Goal: Contribute content

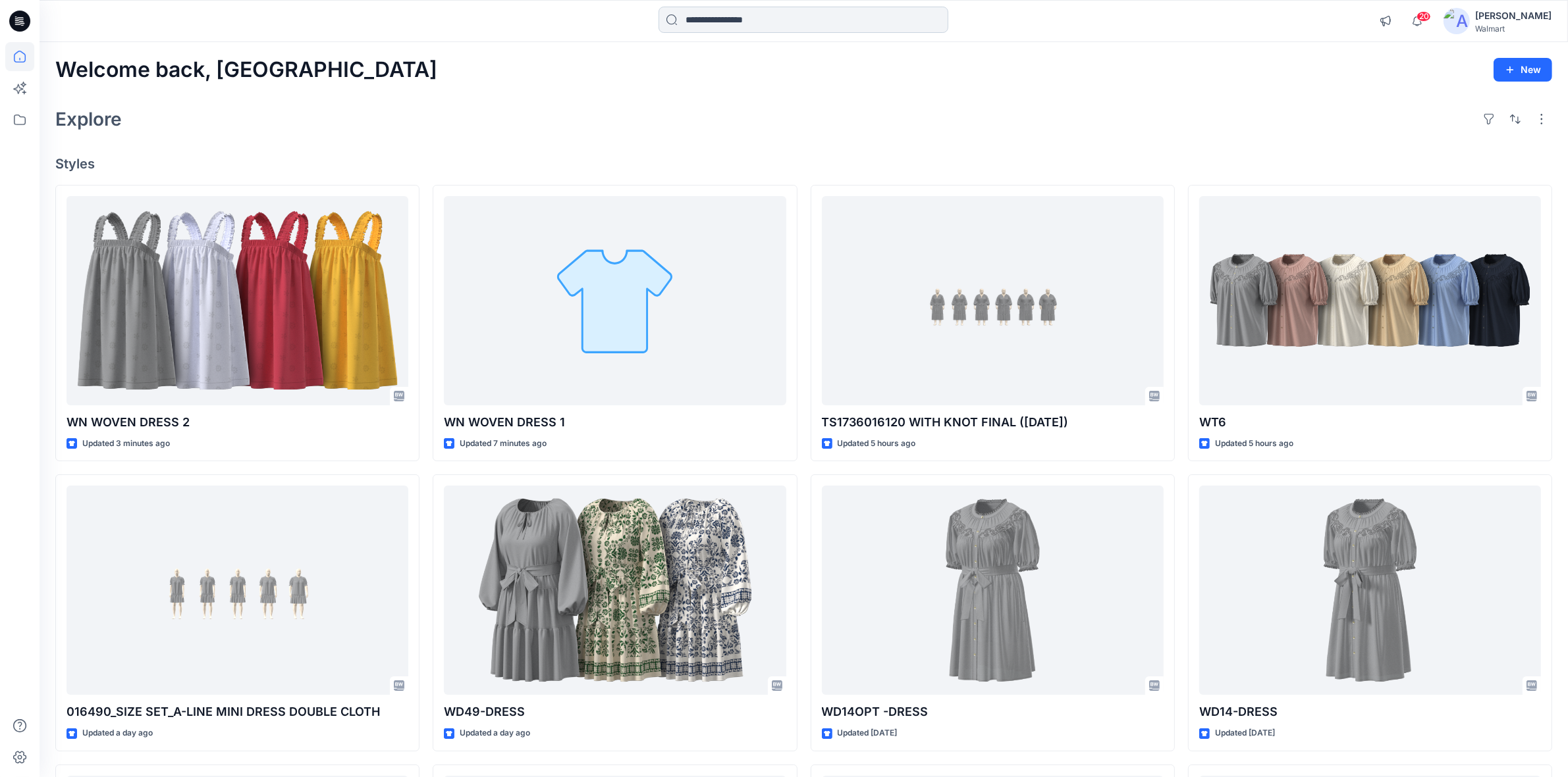
click at [719, 21] on input at bounding box center [803, 20] width 290 height 26
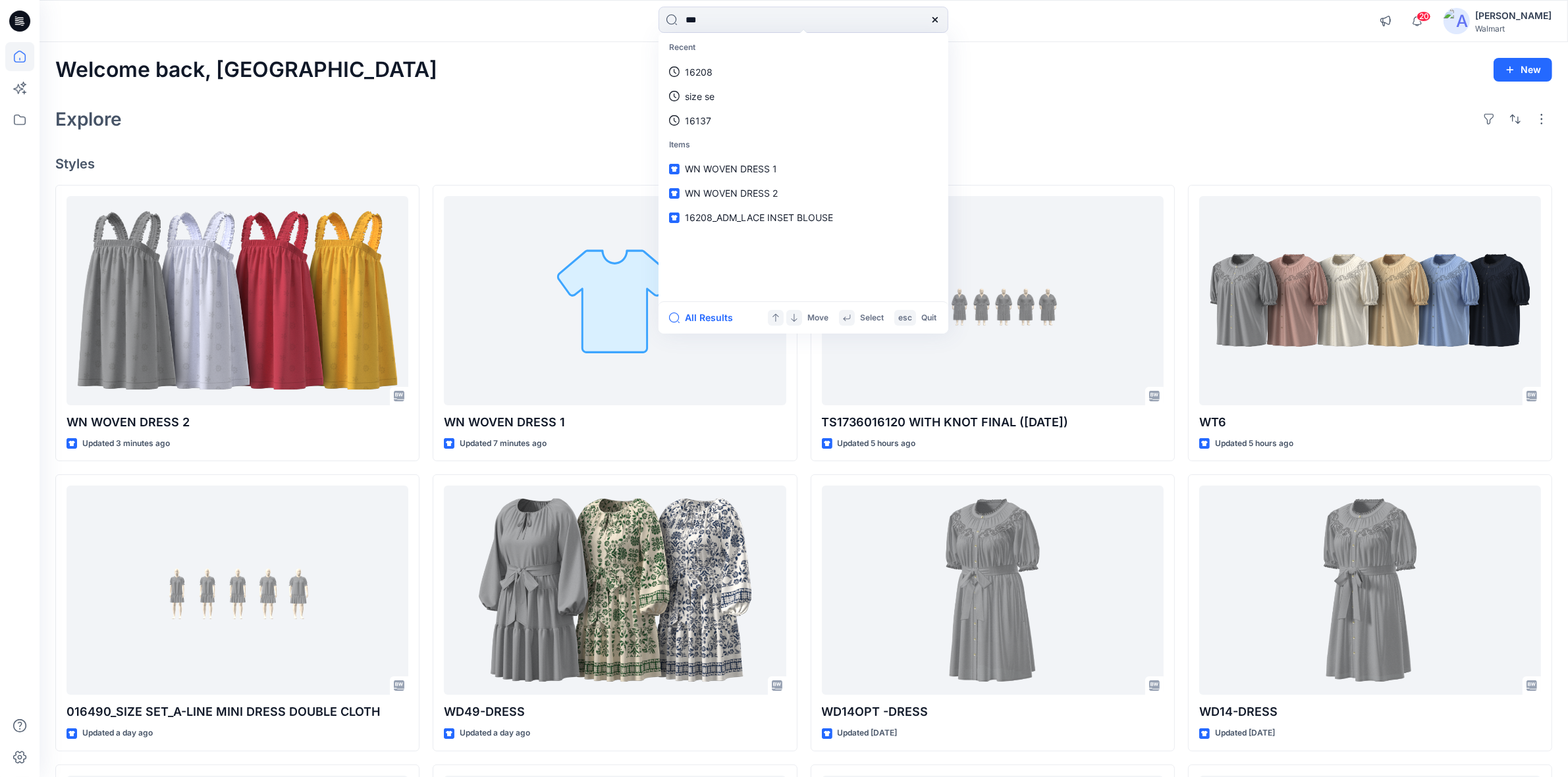
type input "****"
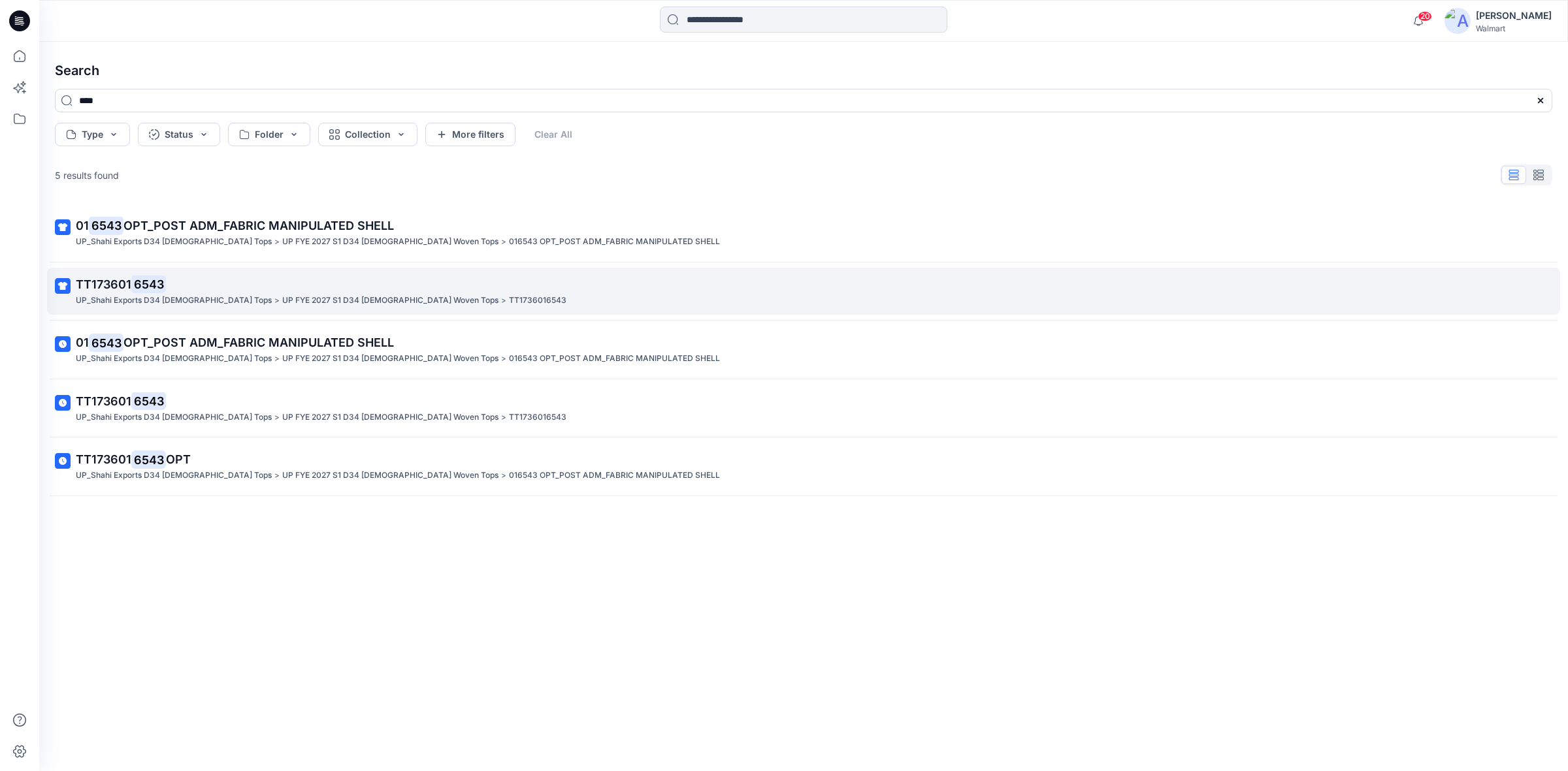
click at [143, 283] on mark "6543" at bounding box center [149, 284] width 35 height 18
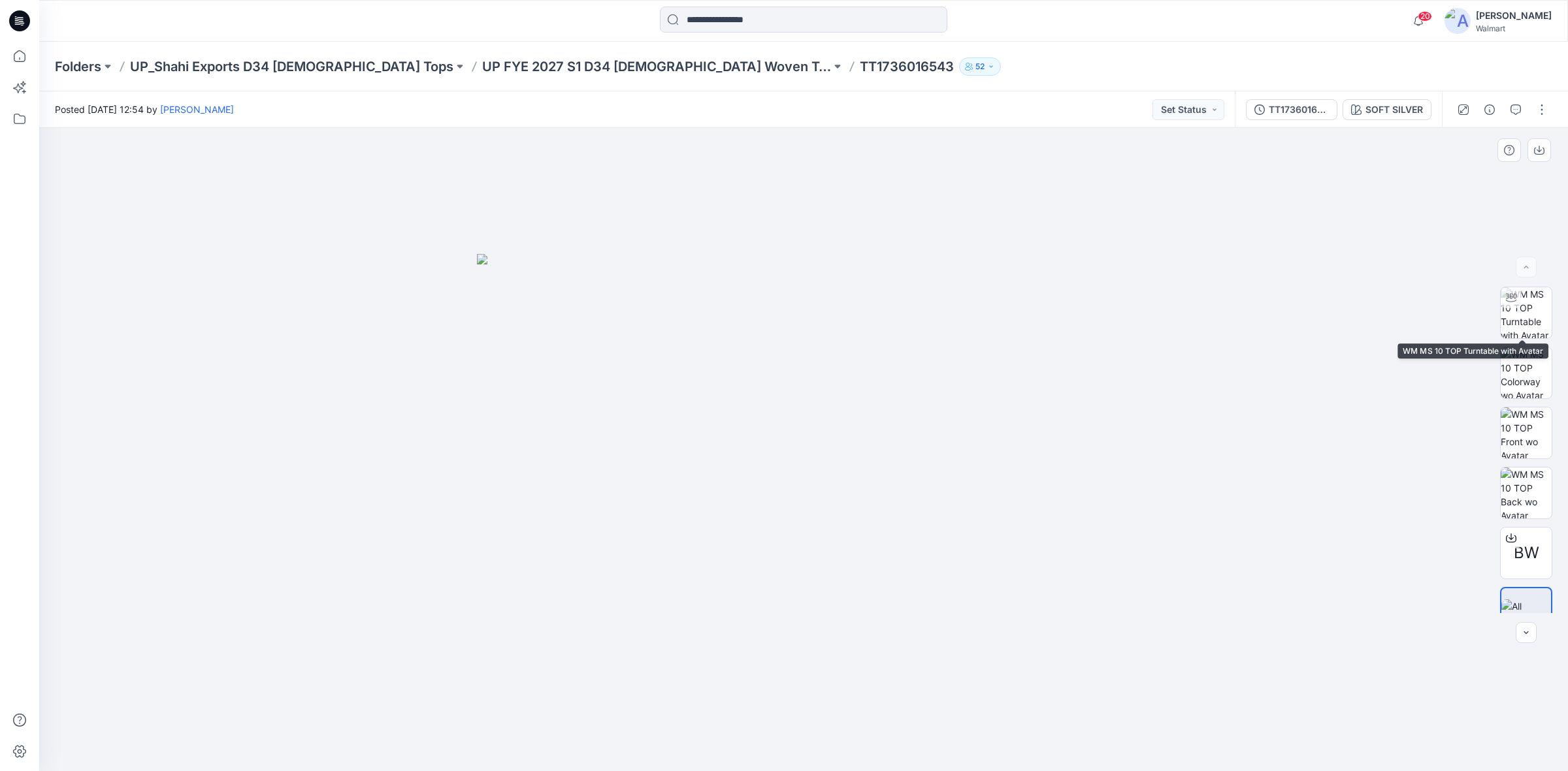
drag, startPoint x: 1523, startPoint y: 315, endPoint x: 1517, endPoint y: 269, distance: 46.4
click at [1523, 315] on img at bounding box center [1526, 313] width 51 height 51
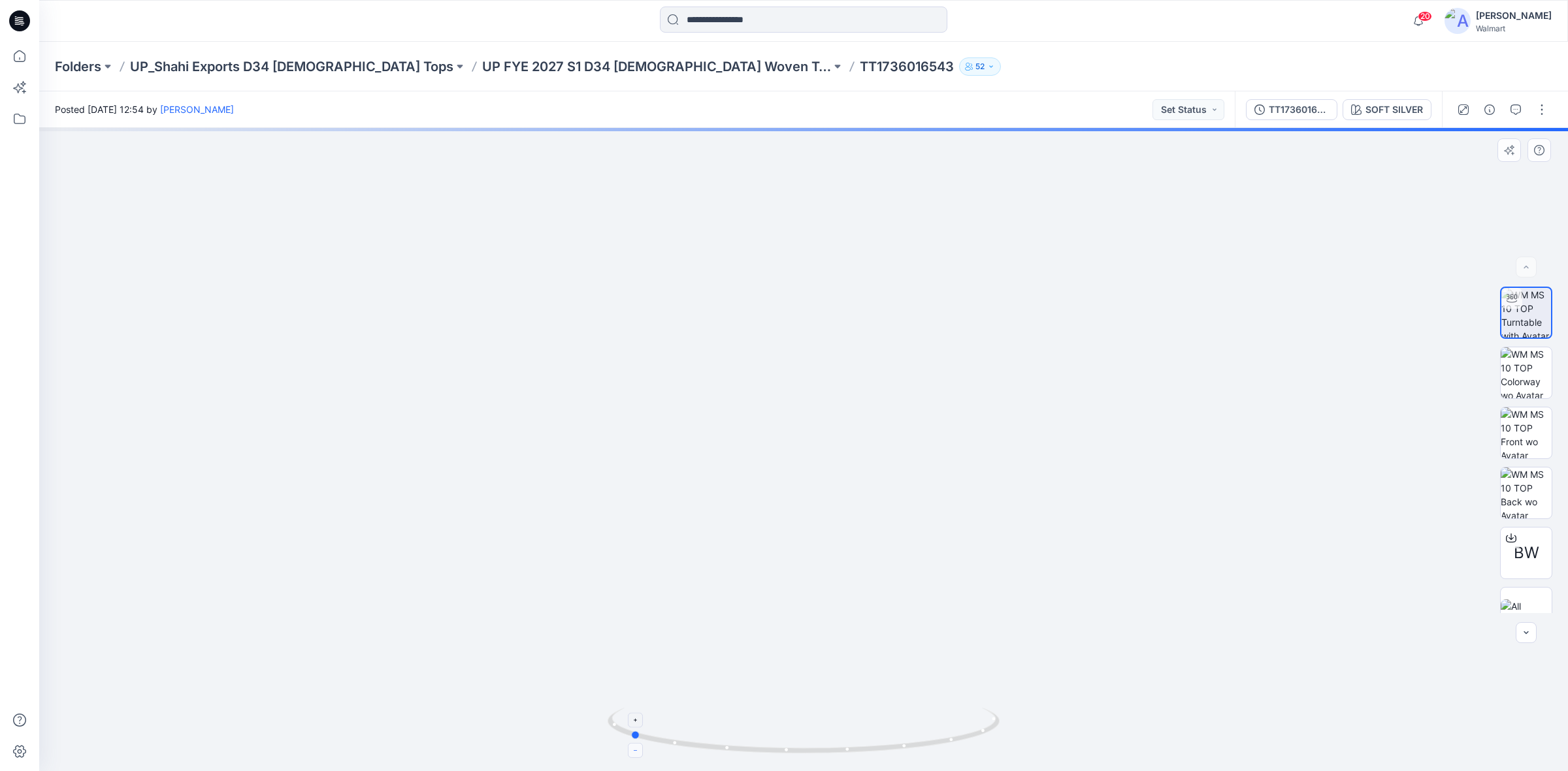
drag, startPoint x: 805, startPoint y: 754, endPoint x: 632, endPoint y: 751, distance: 173.0
click at [632, 751] on icon at bounding box center [805, 732] width 395 height 49
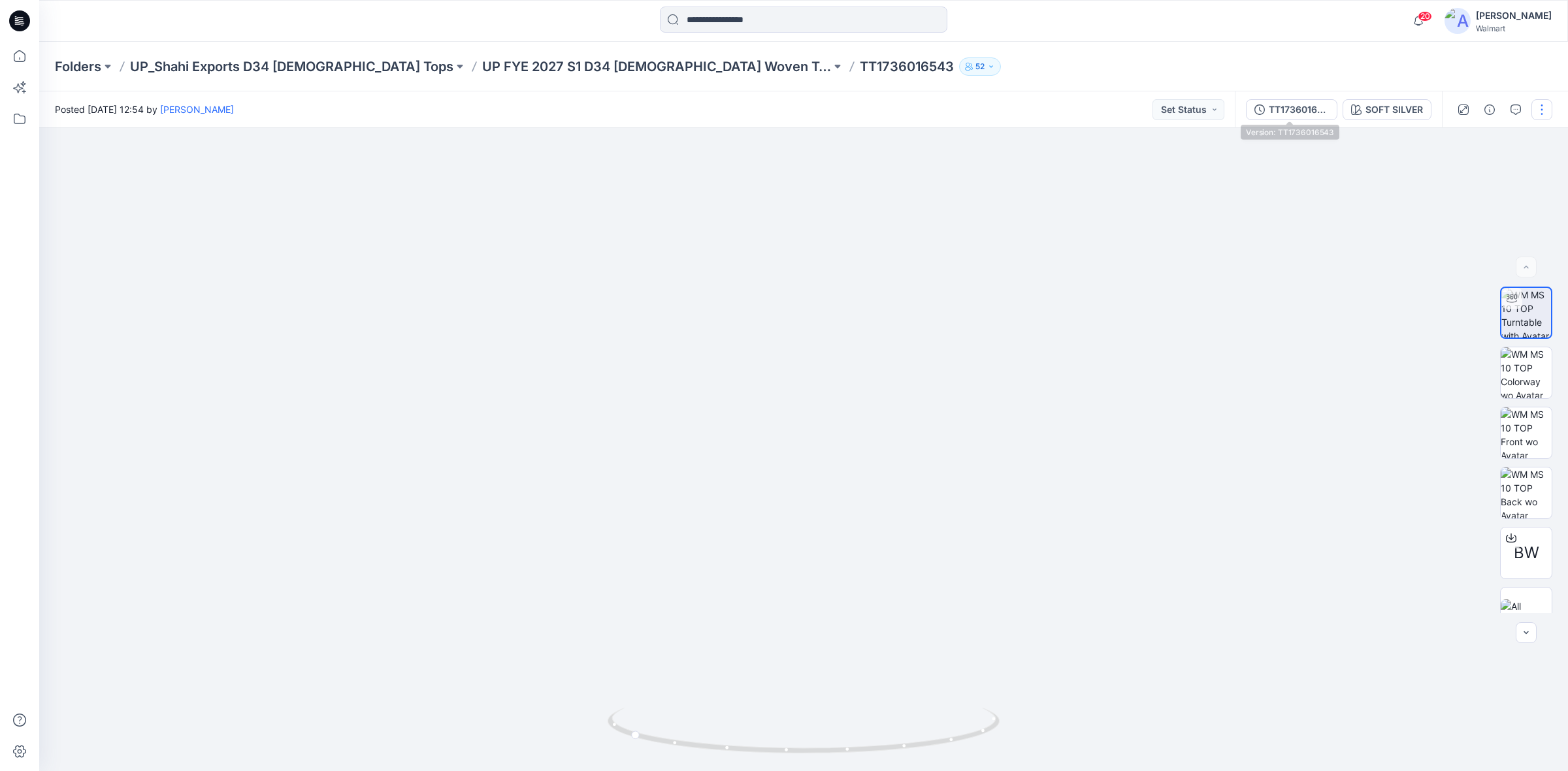
click at [1285, 115] on div "TT1736016543" at bounding box center [1299, 110] width 60 height 14
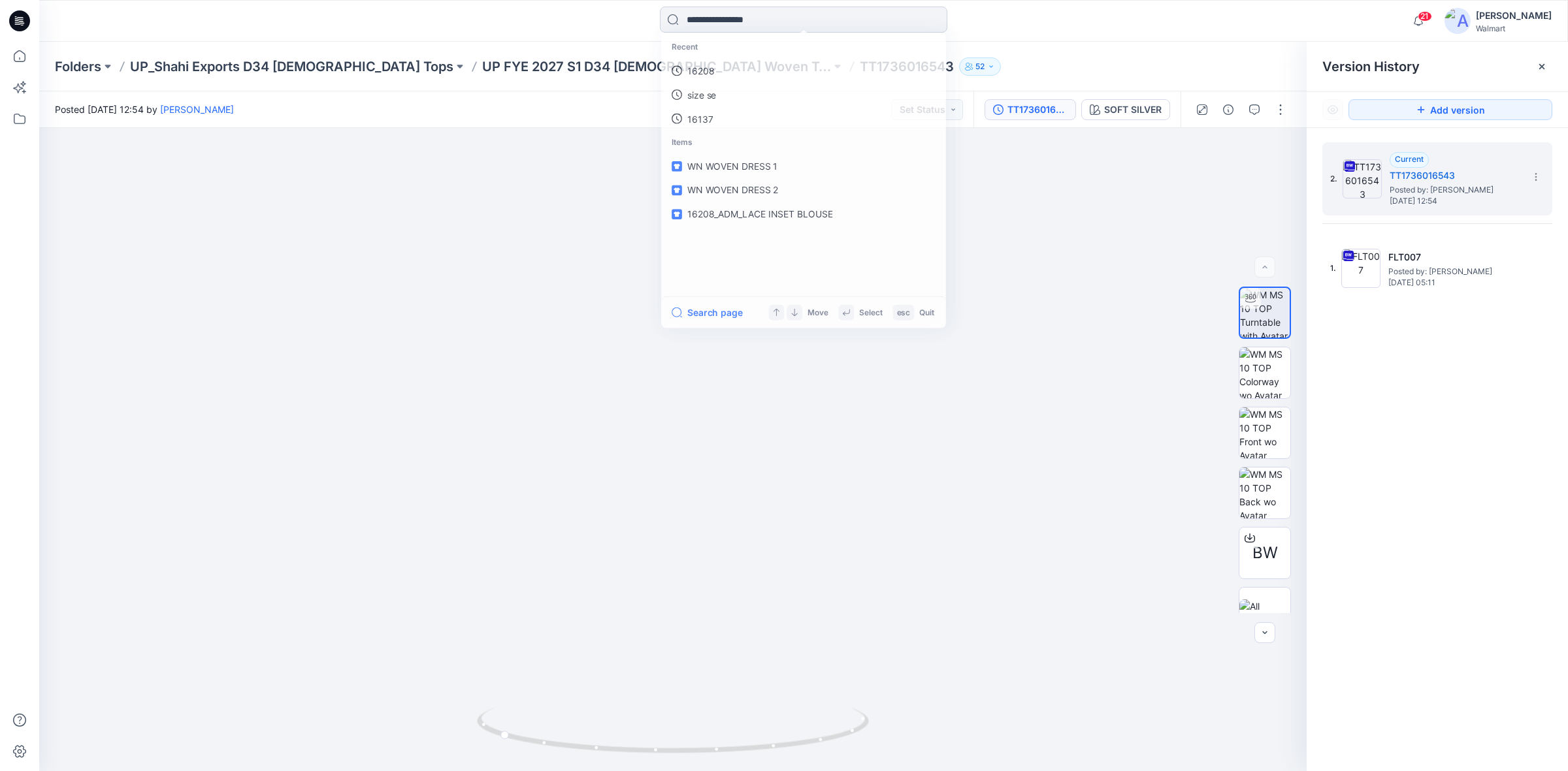
click at [701, 16] on input at bounding box center [803, 20] width 287 height 26
click at [726, 70] on link "6543" at bounding box center [803, 71] width 282 height 24
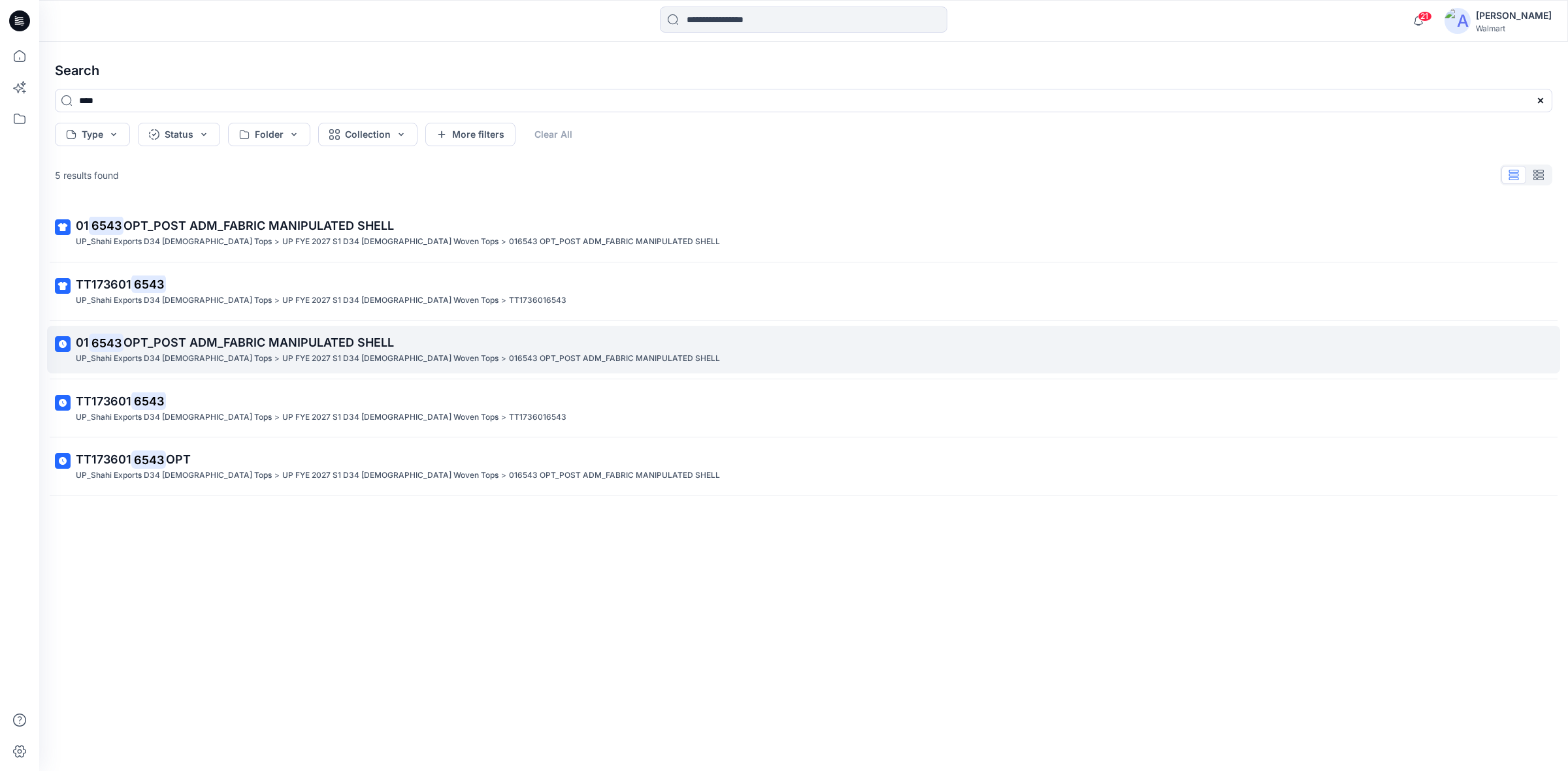
click at [126, 347] on span "OPT_POST ADM_FABRIC MANIPULATED SHELL" at bounding box center [259, 342] width 270 height 14
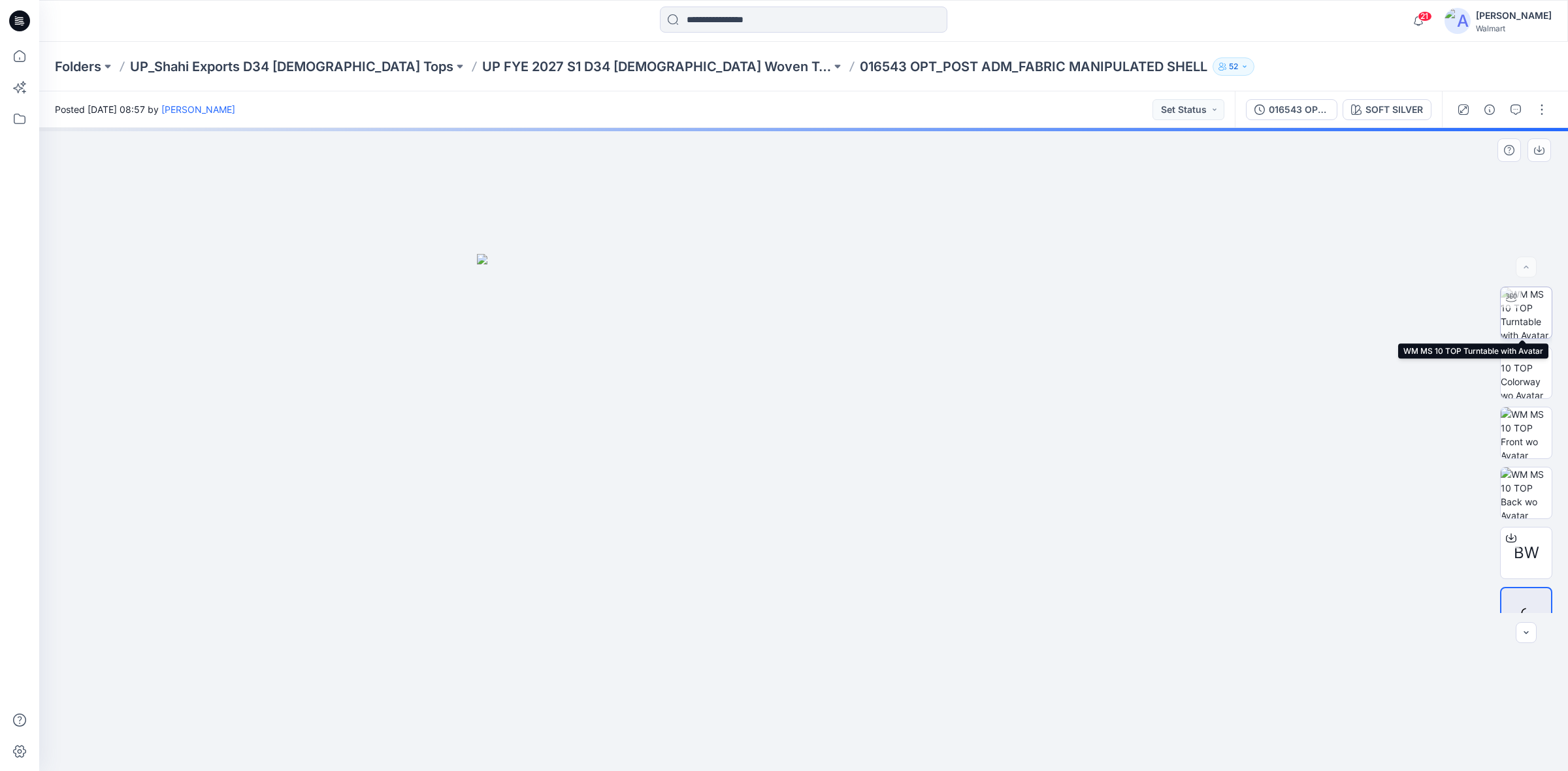
click at [1518, 297] on img at bounding box center [1526, 313] width 51 height 51
drag, startPoint x: 808, startPoint y: 756, endPoint x: 618, endPoint y: 762, distance: 190.1
click at [618, 762] on div at bounding box center [803, 450] width 1529 height 643
drag, startPoint x: 794, startPoint y: 516, endPoint x: 772, endPoint y: 476, distance: 45.7
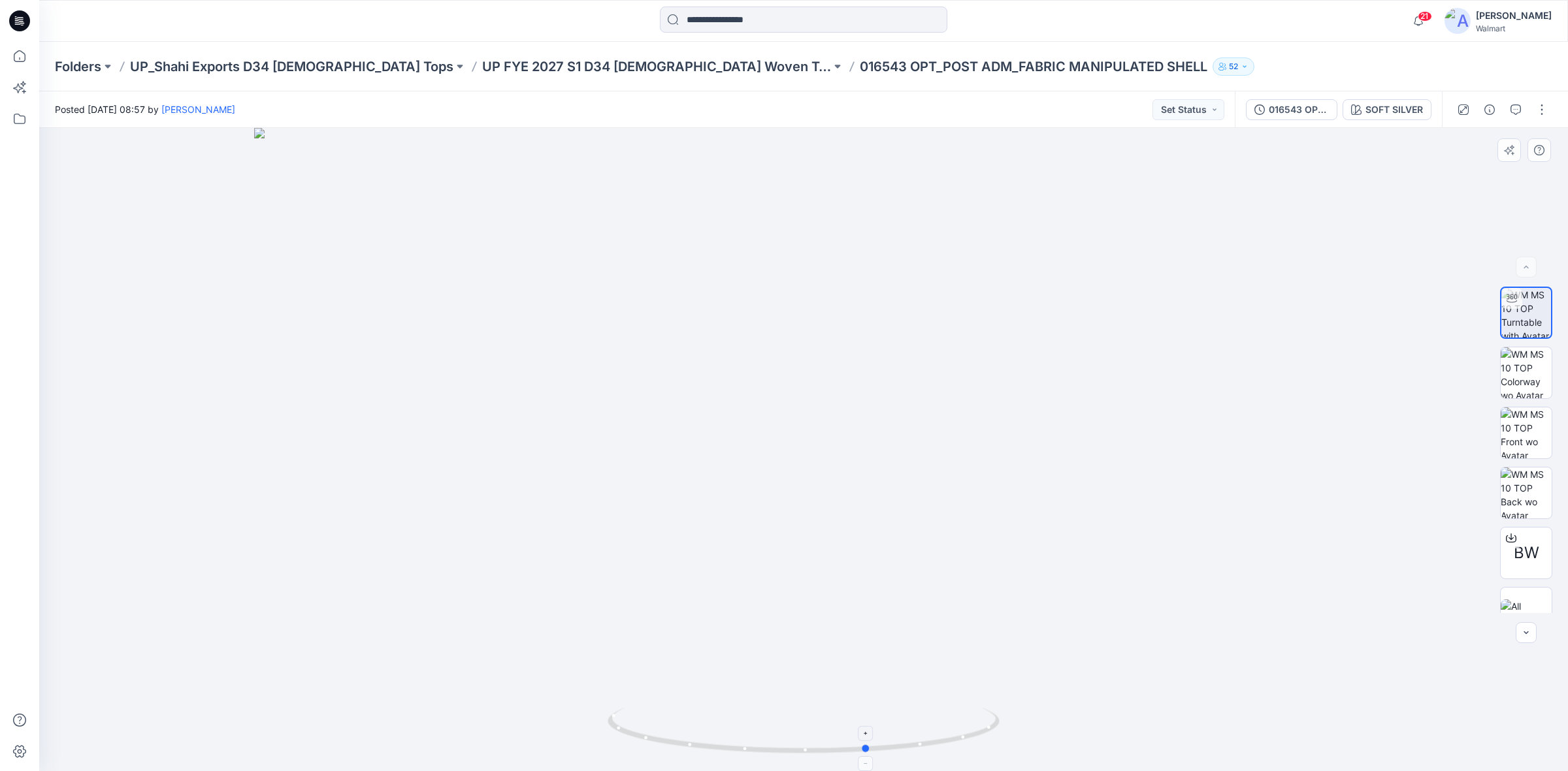
drag, startPoint x: 622, startPoint y: 731, endPoint x: 875, endPoint y: 732, distance: 253.0
click at [875, 732] on icon at bounding box center [805, 732] width 395 height 49
drag, startPoint x: 861, startPoint y: 731, endPoint x: 843, endPoint y: 731, distance: 18.0
click at [843, 731] on foreignobject at bounding box center [850, 734] width 15 height 15
click at [1470, 20] on img at bounding box center [1457, 21] width 26 height 26
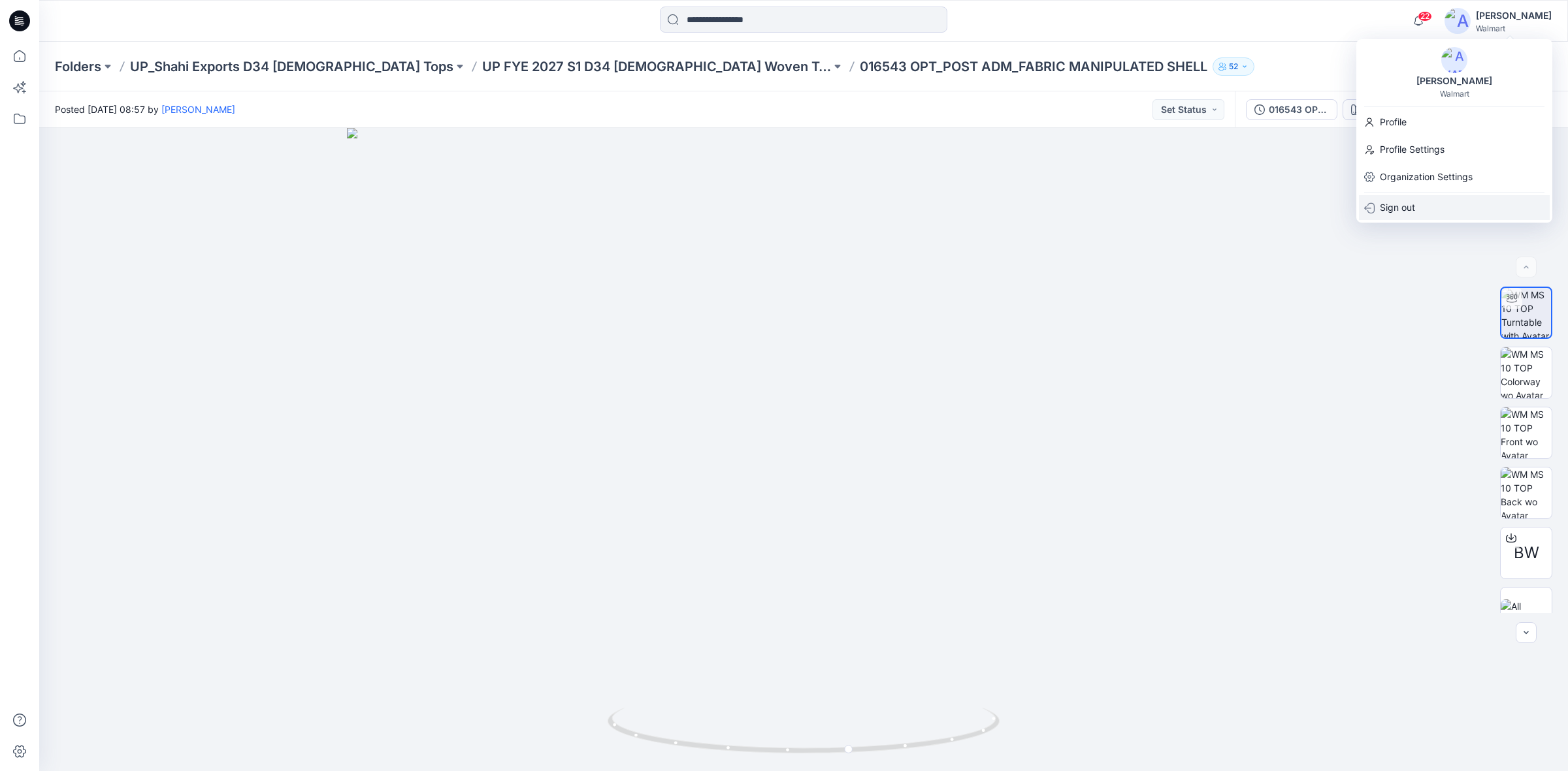
click at [1406, 202] on p "Sign out" at bounding box center [1397, 207] width 35 height 25
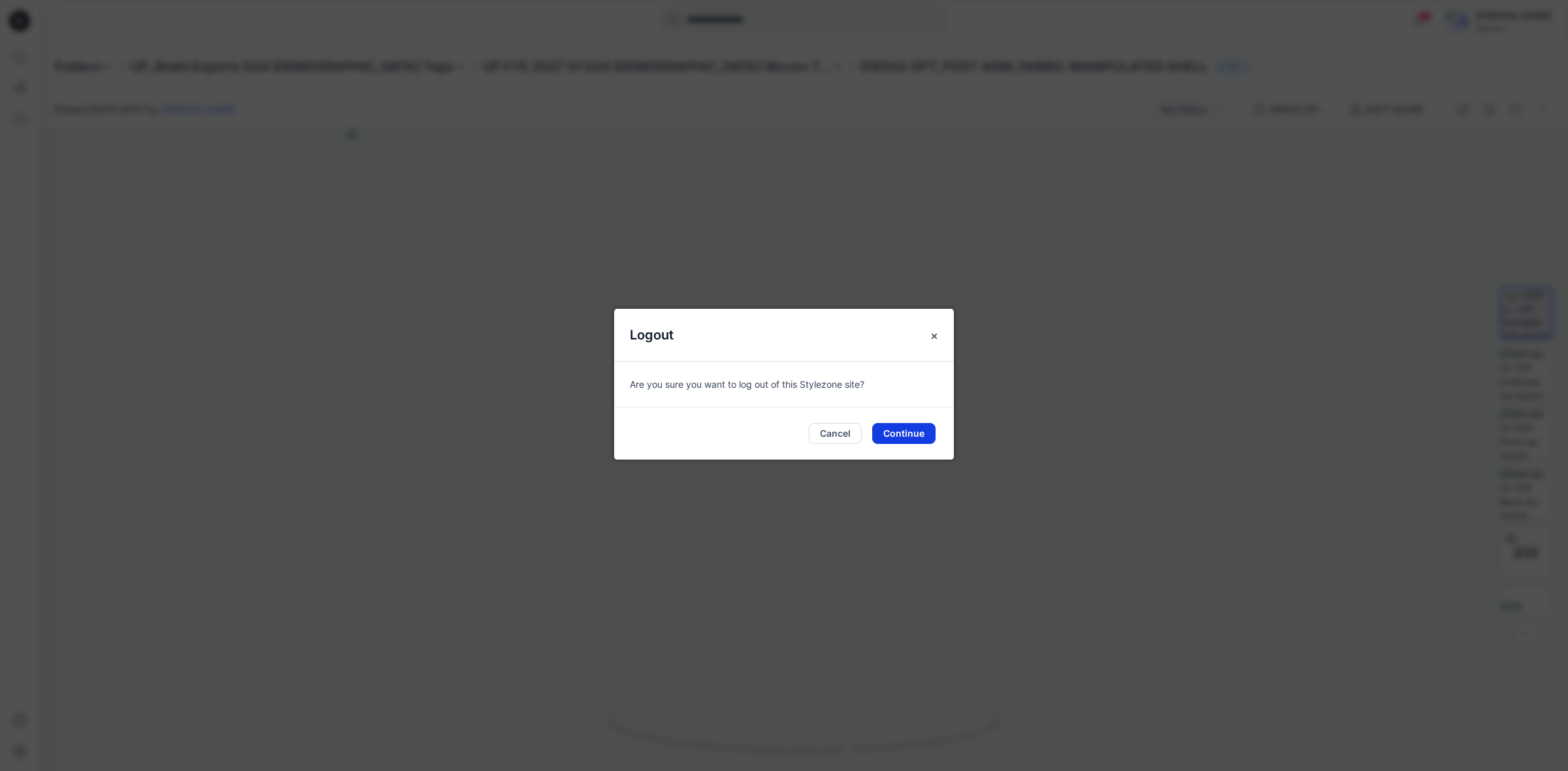
click at [915, 435] on button "Continue" at bounding box center [903, 434] width 64 height 21
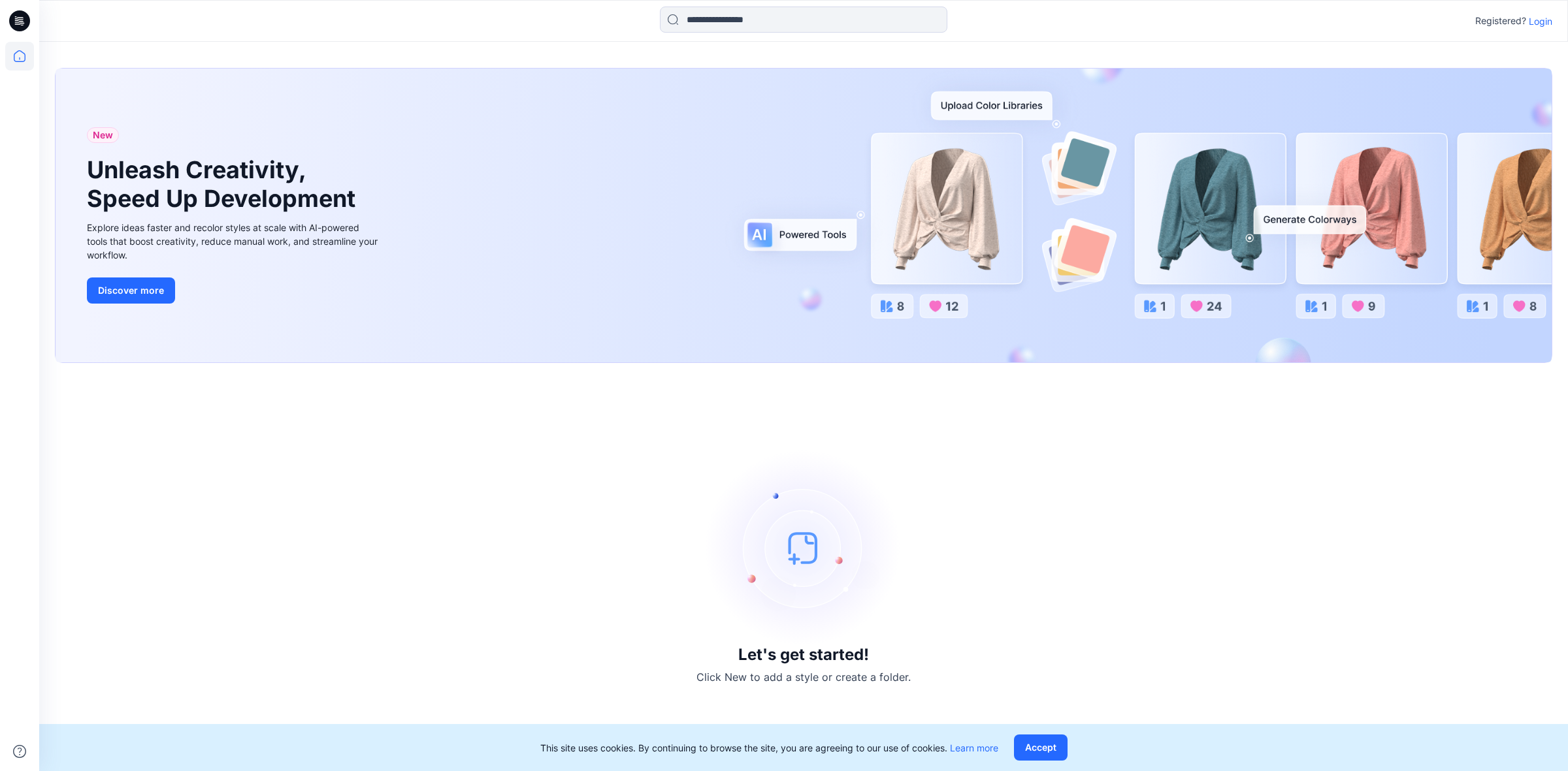
click at [1534, 27] on div "Registered? Login" at bounding box center [1514, 21] width 77 height 16
click at [1537, 22] on p "Login" at bounding box center [1541, 21] width 24 height 14
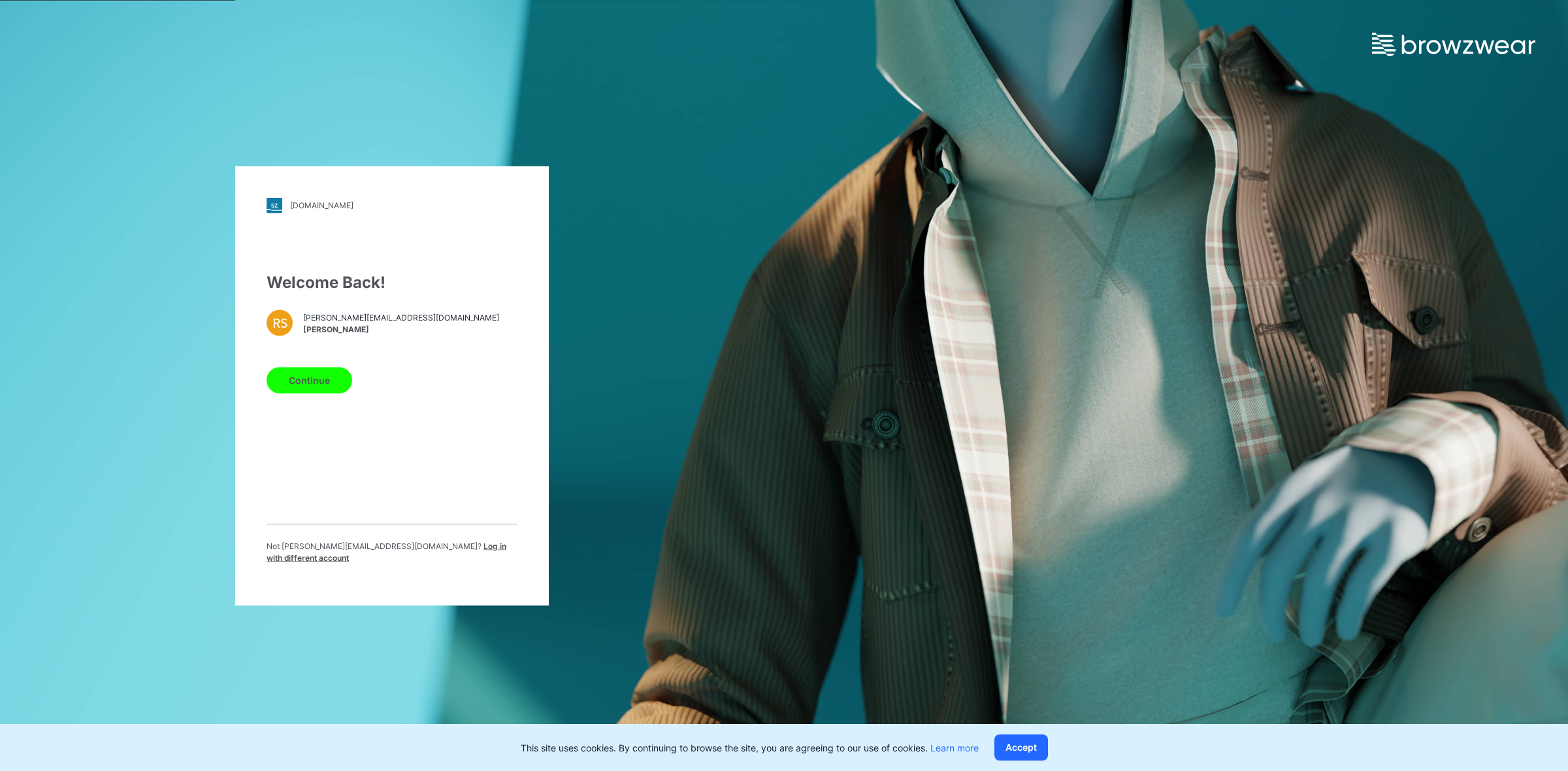
click at [432, 550] on span "Log in with different account" at bounding box center [386, 551] width 240 height 22
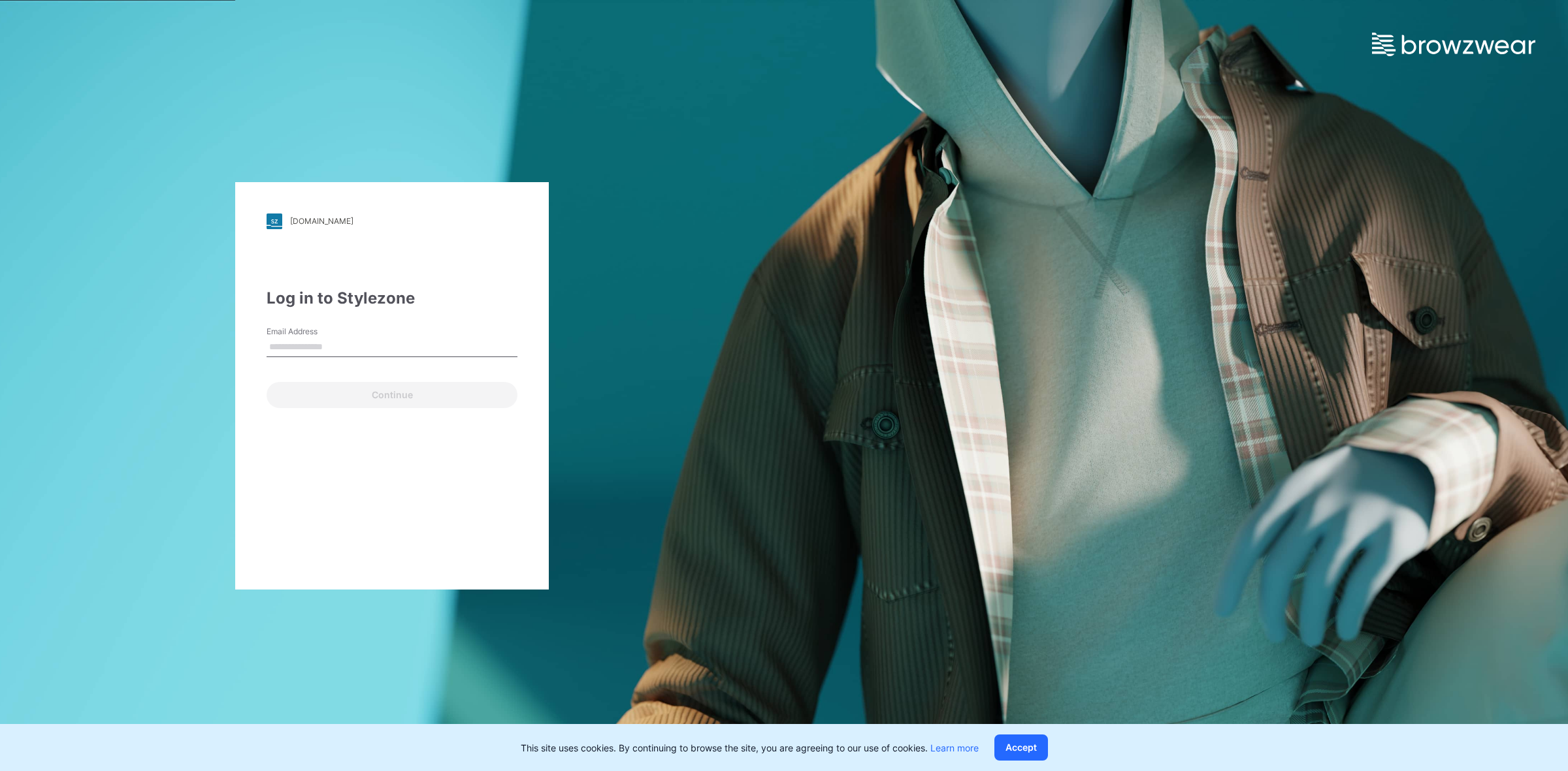
type input "**********"
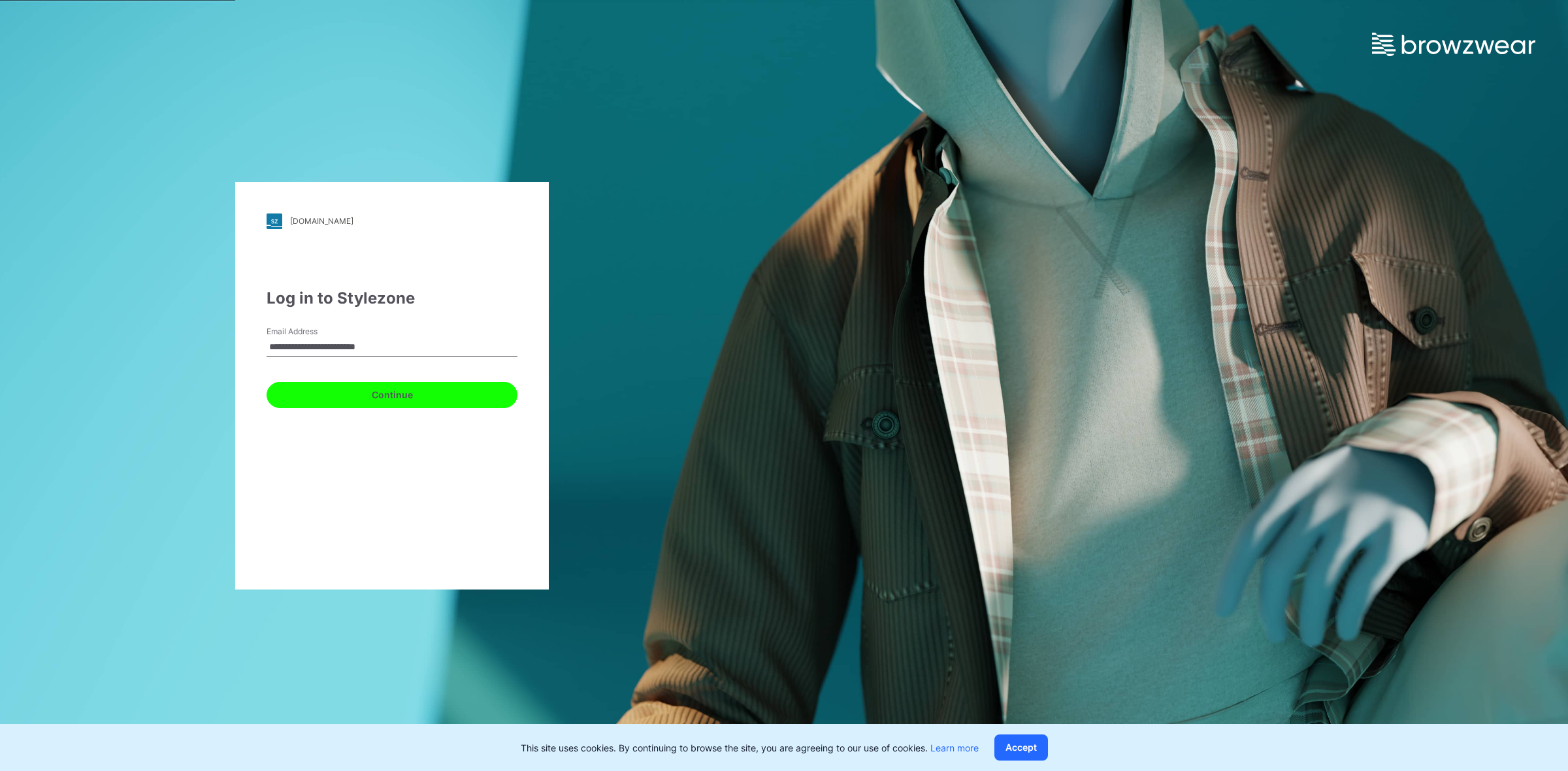
click at [335, 390] on button "Continue" at bounding box center [392, 395] width 251 height 26
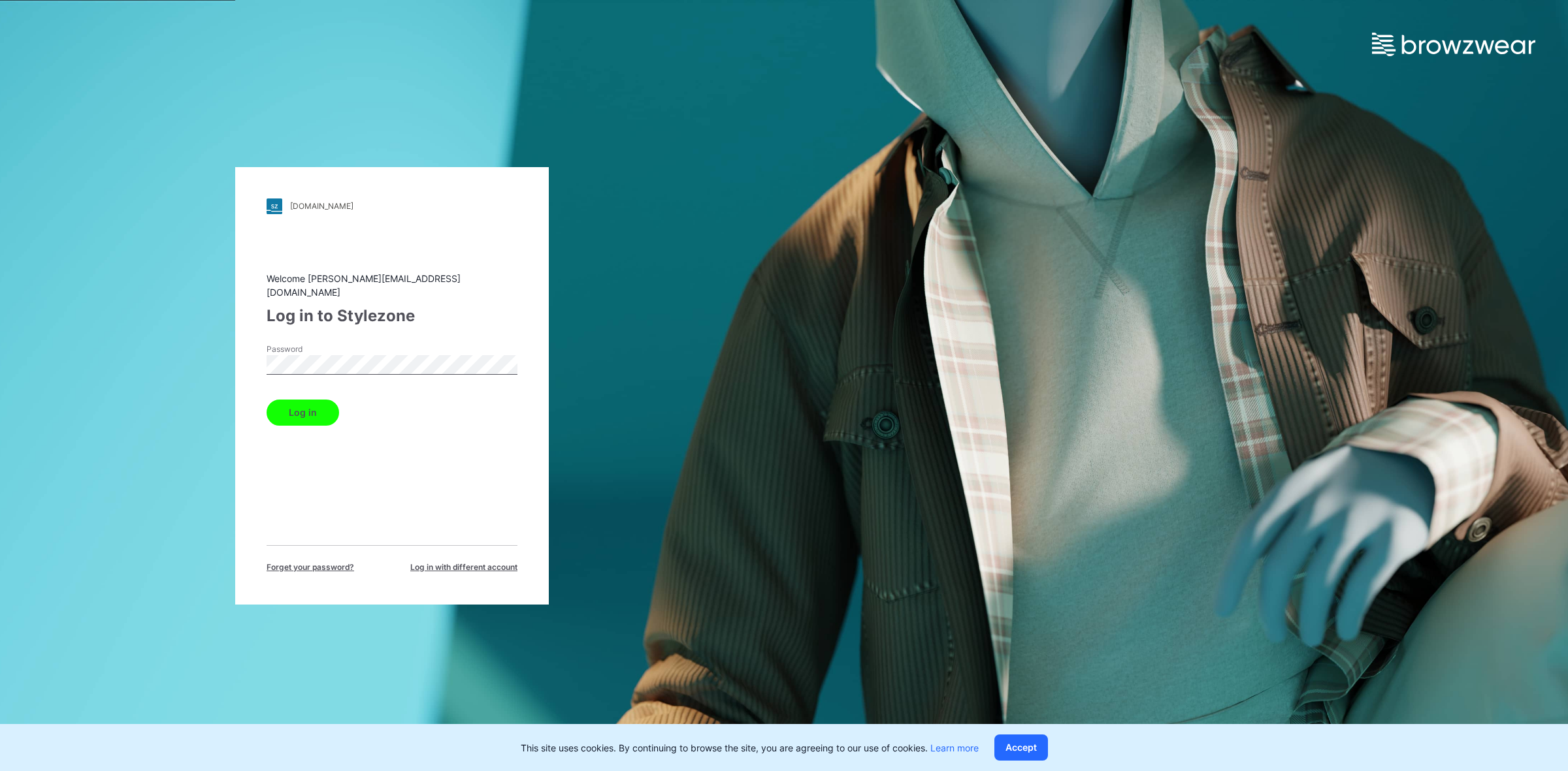
click at [317, 400] on button "Log in" at bounding box center [302, 413] width 73 height 26
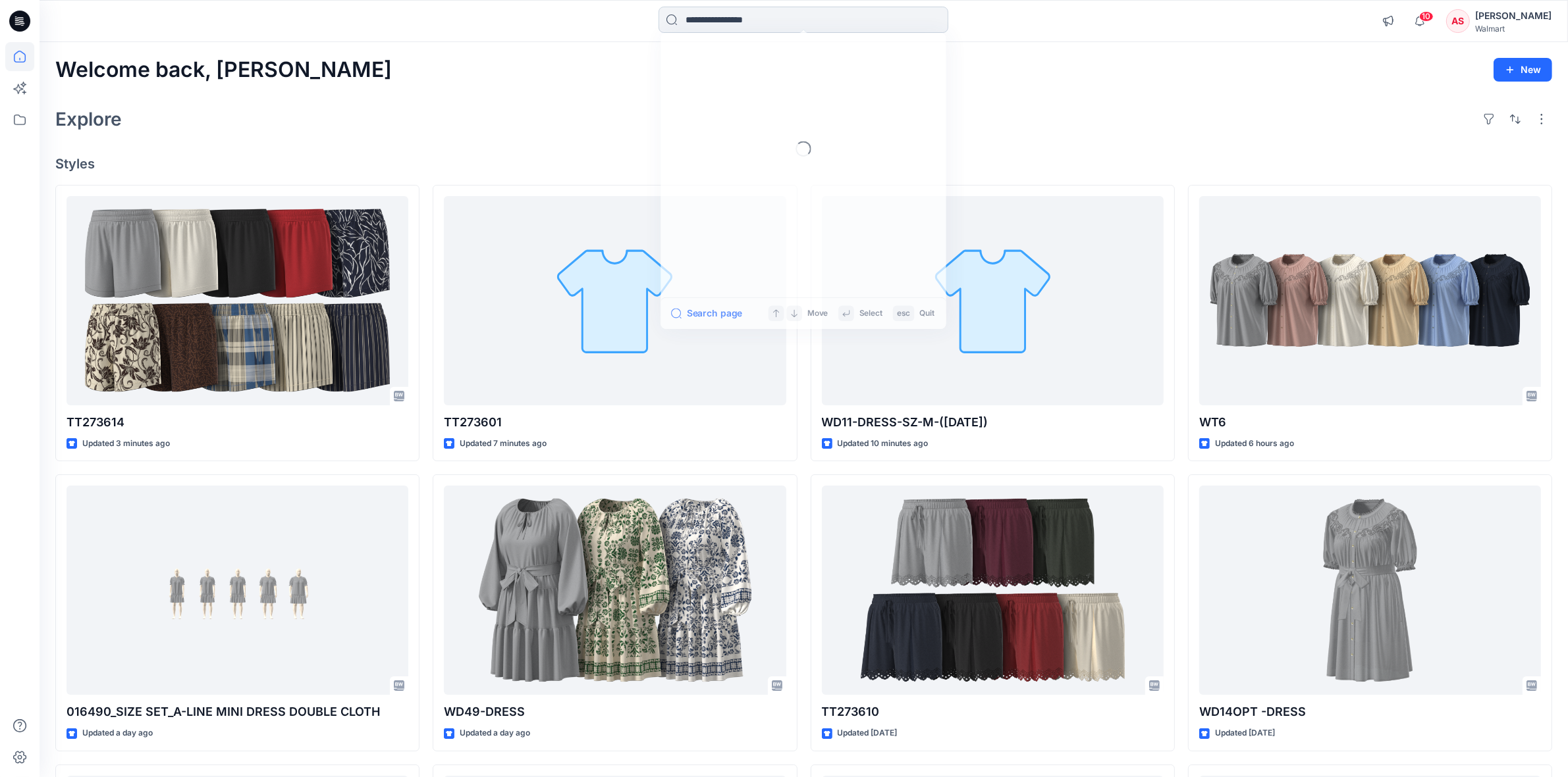
click at [731, 25] on input at bounding box center [803, 20] width 290 height 26
type input "****"
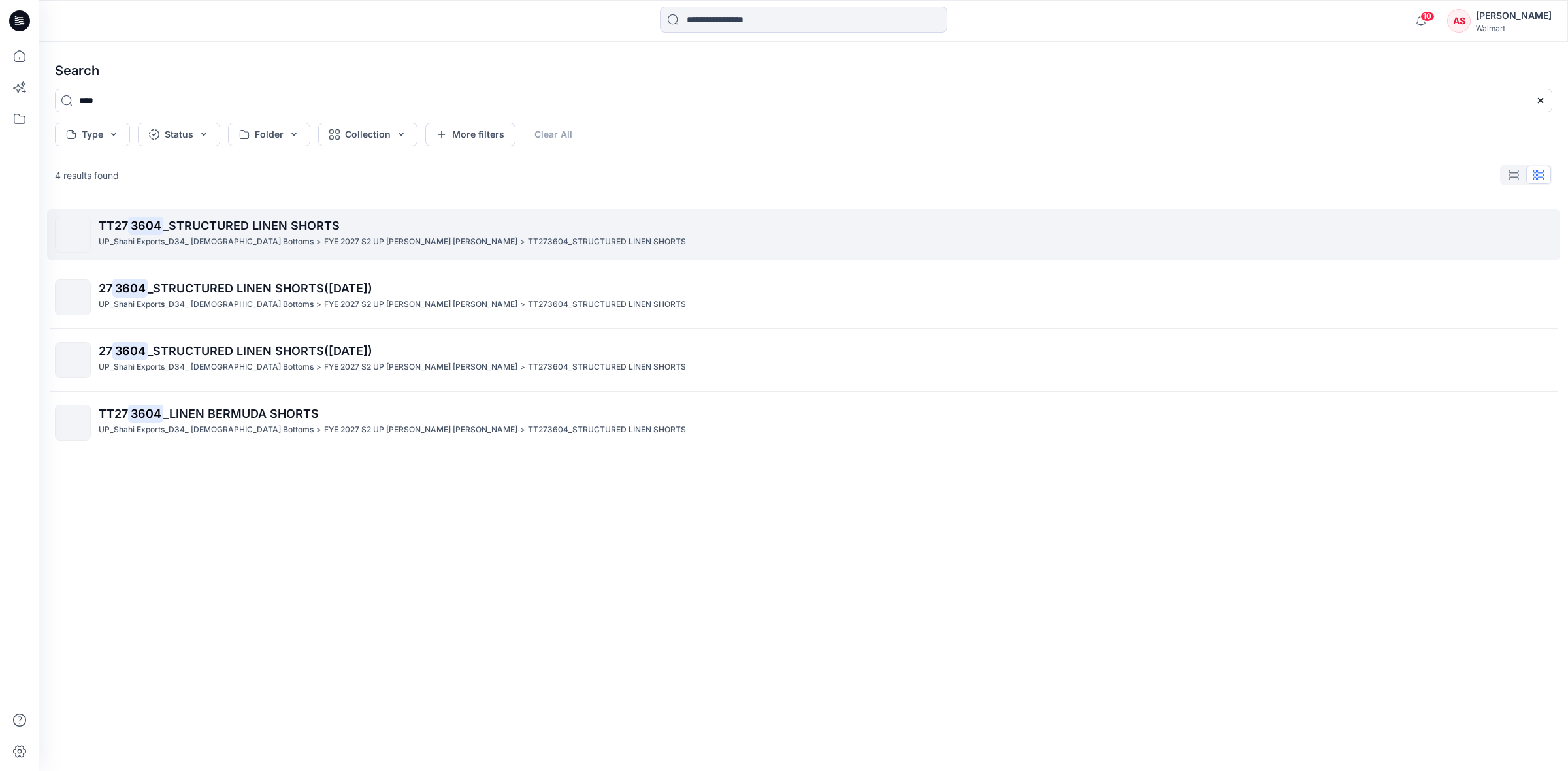
click at [219, 234] on p "TT27 3604 _STRUCTURED LINEN SHORTS" at bounding box center [825, 226] width 1453 height 18
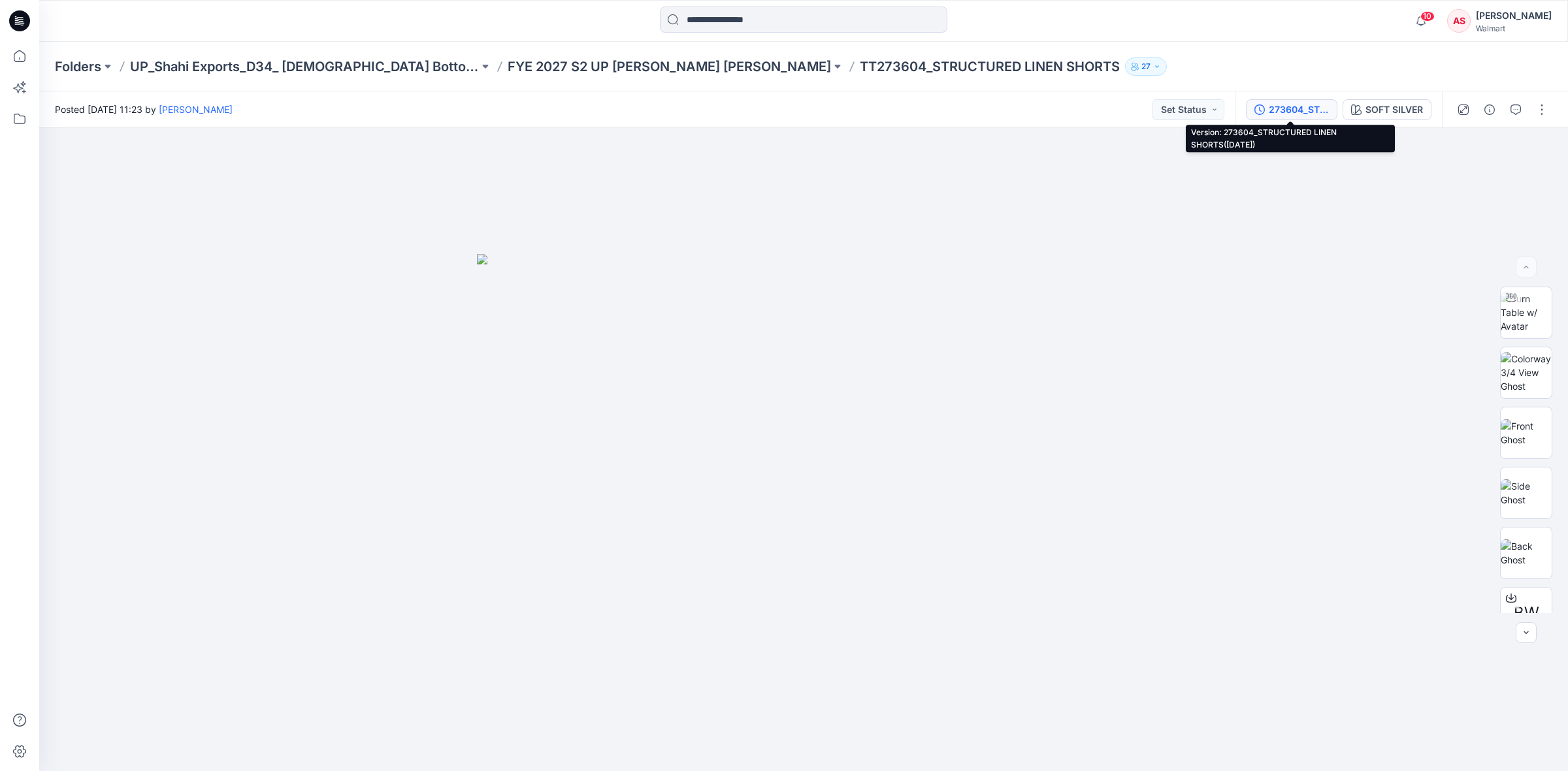
click at [1286, 100] on button "273604_STRUCTURED LINEN SHORTS([DATE])" at bounding box center [1292, 110] width 92 height 21
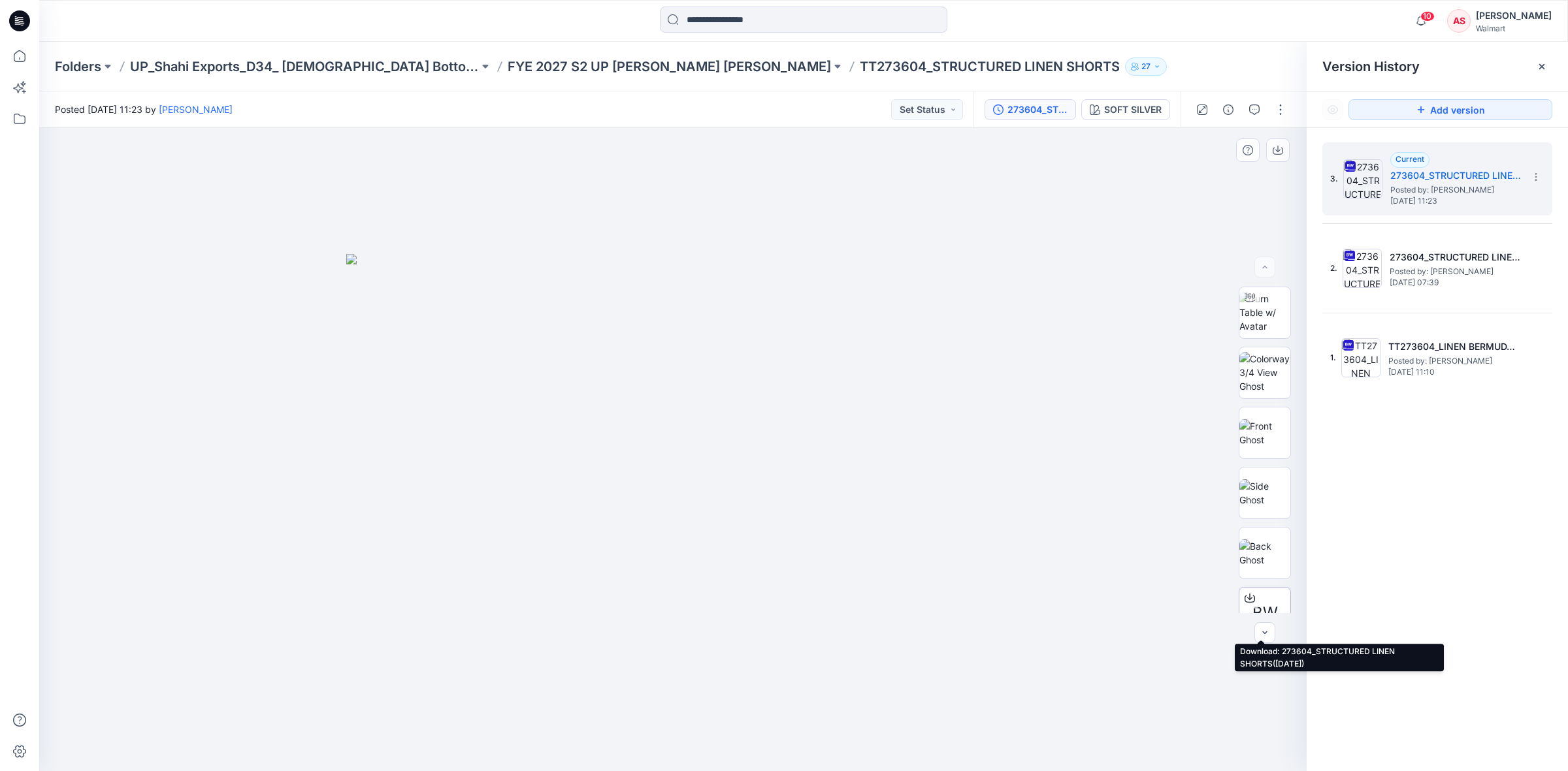
click at [1249, 593] on icon at bounding box center [1250, 598] width 10 height 10
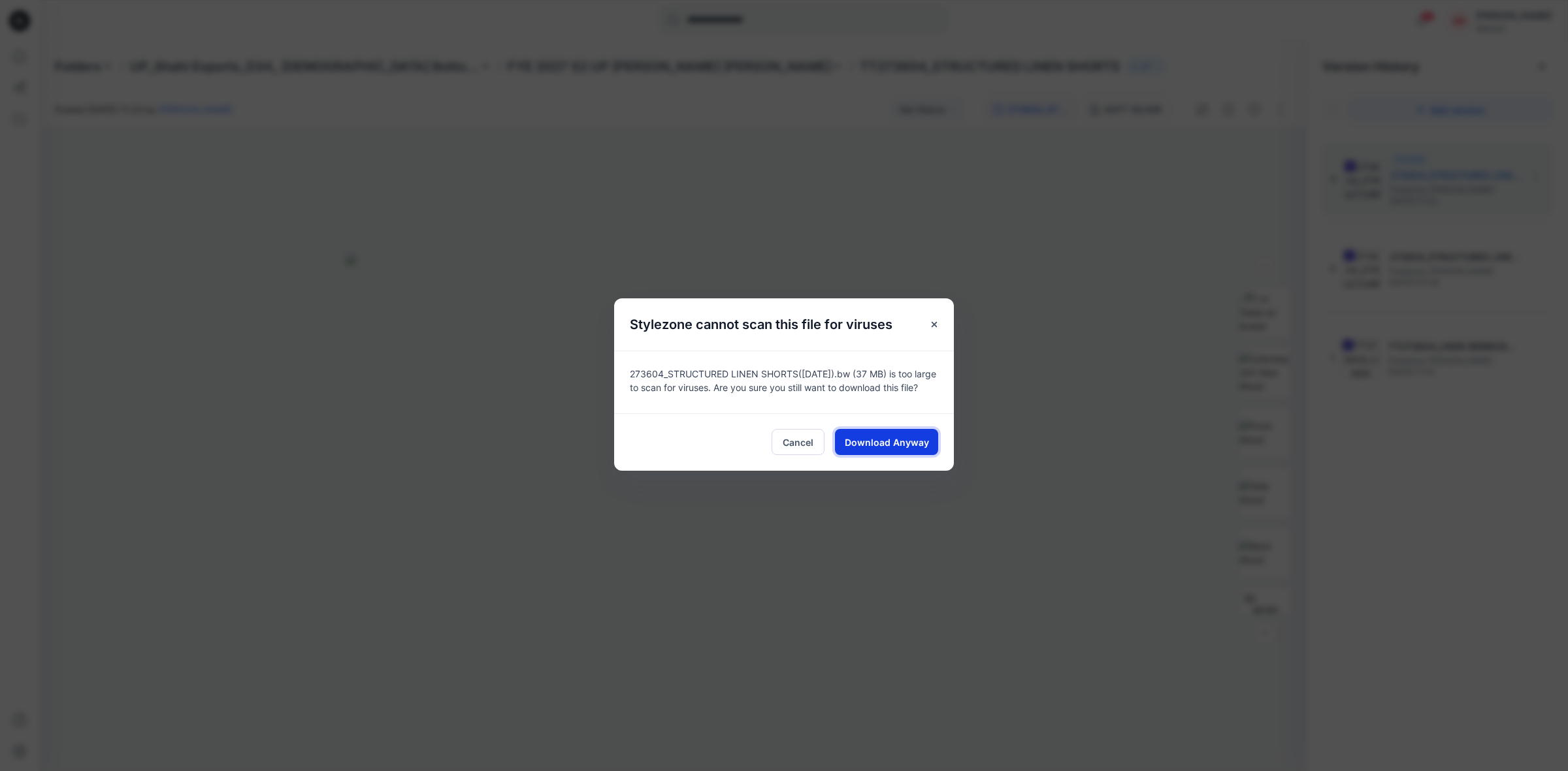
click at [919, 447] on span "Download Anyway" at bounding box center [886, 442] width 84 height 14
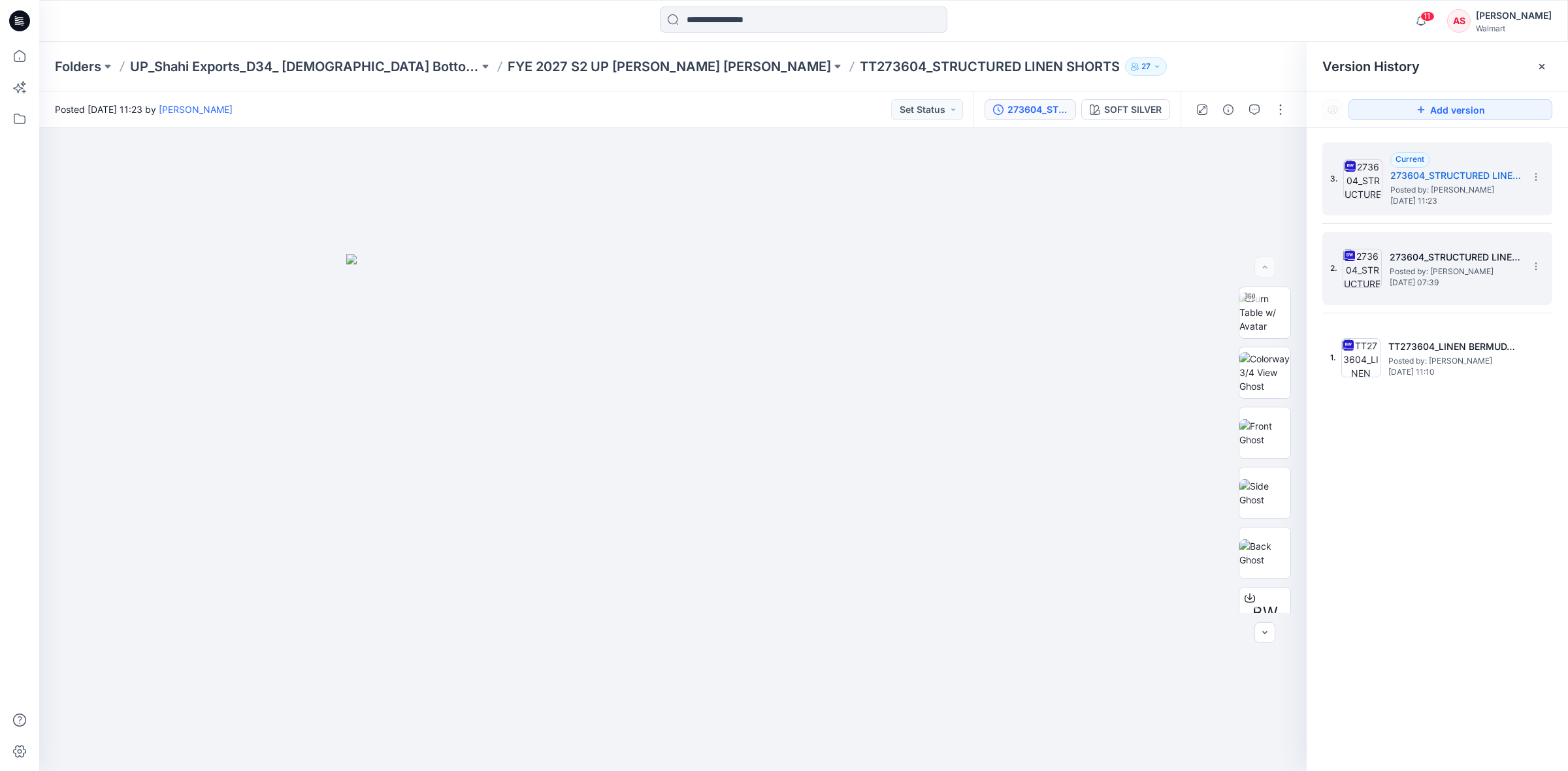
click at [1415, 263] on h5 "273604_STRUCTURED LINEN SHORTS([DATE])" at bounding box center [1455, 257] width 131 height 16
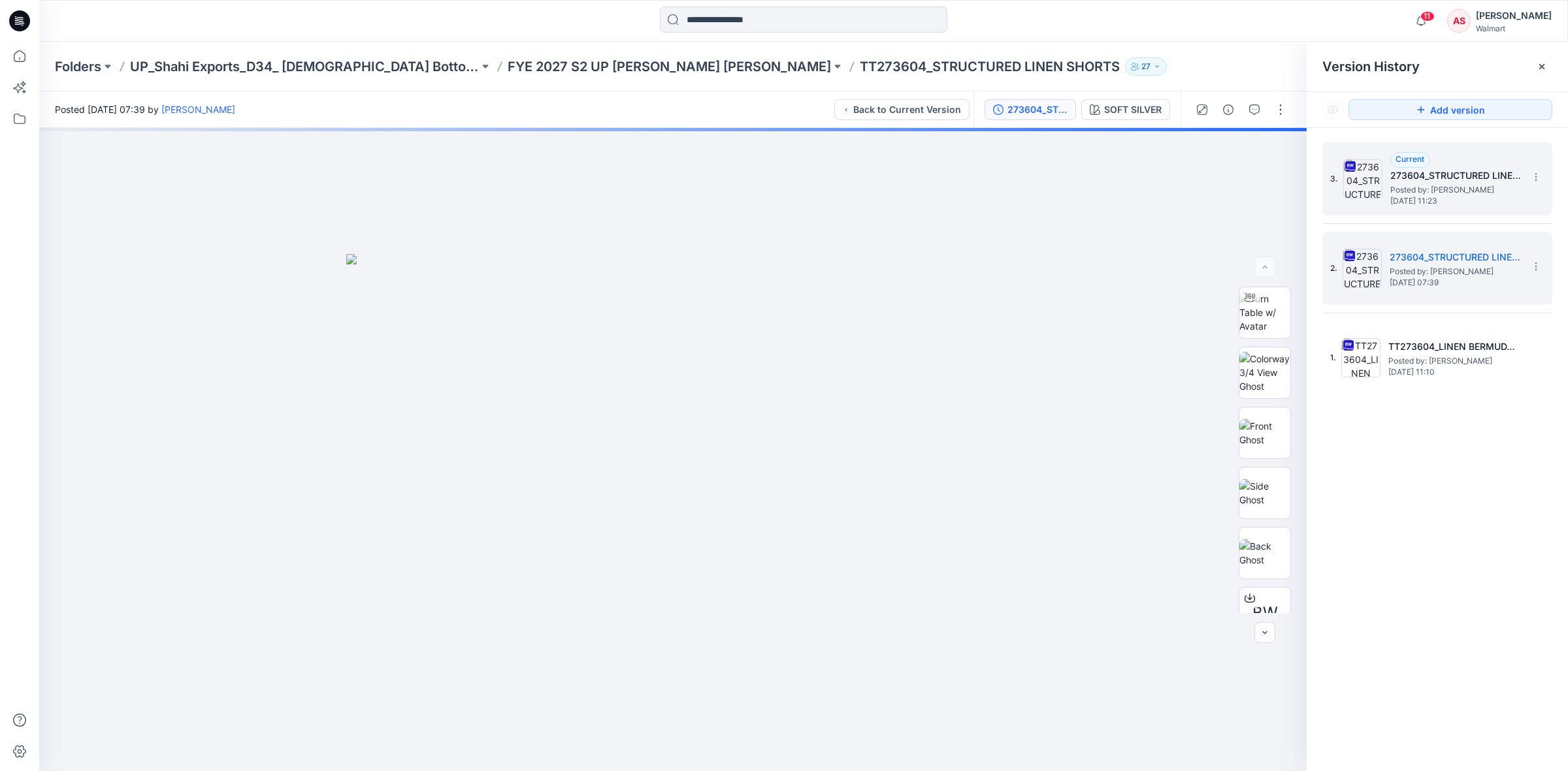
click at [1401, 179] on h5 "273604_STRUCTURED LINEN SHORTS([DATE])" at bounding box center [1455, 175] width 131 height 16
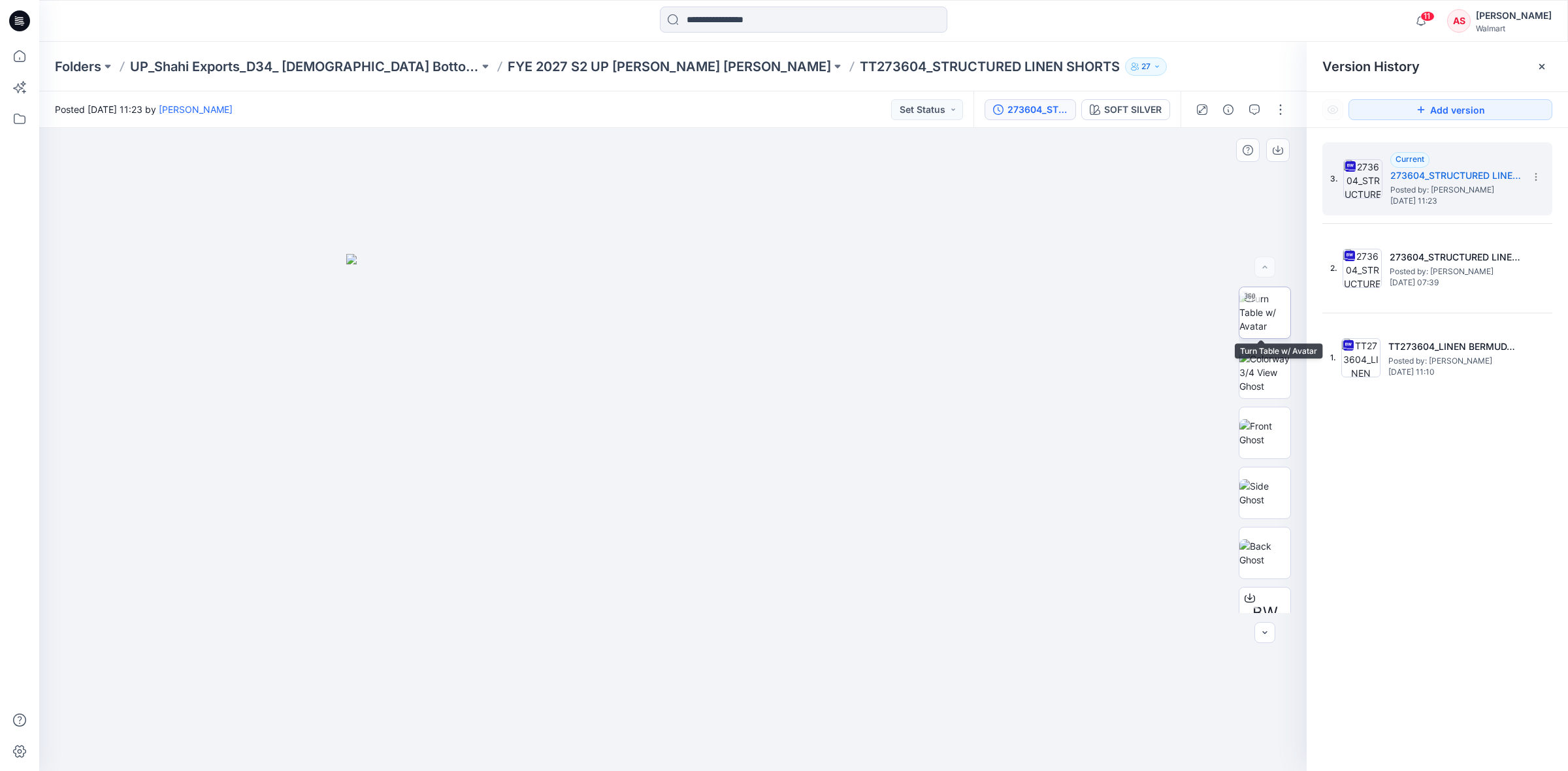
click at [1265, 312] on img at bounding box center [1265, 312] width 51 height 41
click at [1106, 109] on div "SOFT SILVER" at bounding box center [1133, 110] width 58 height 14
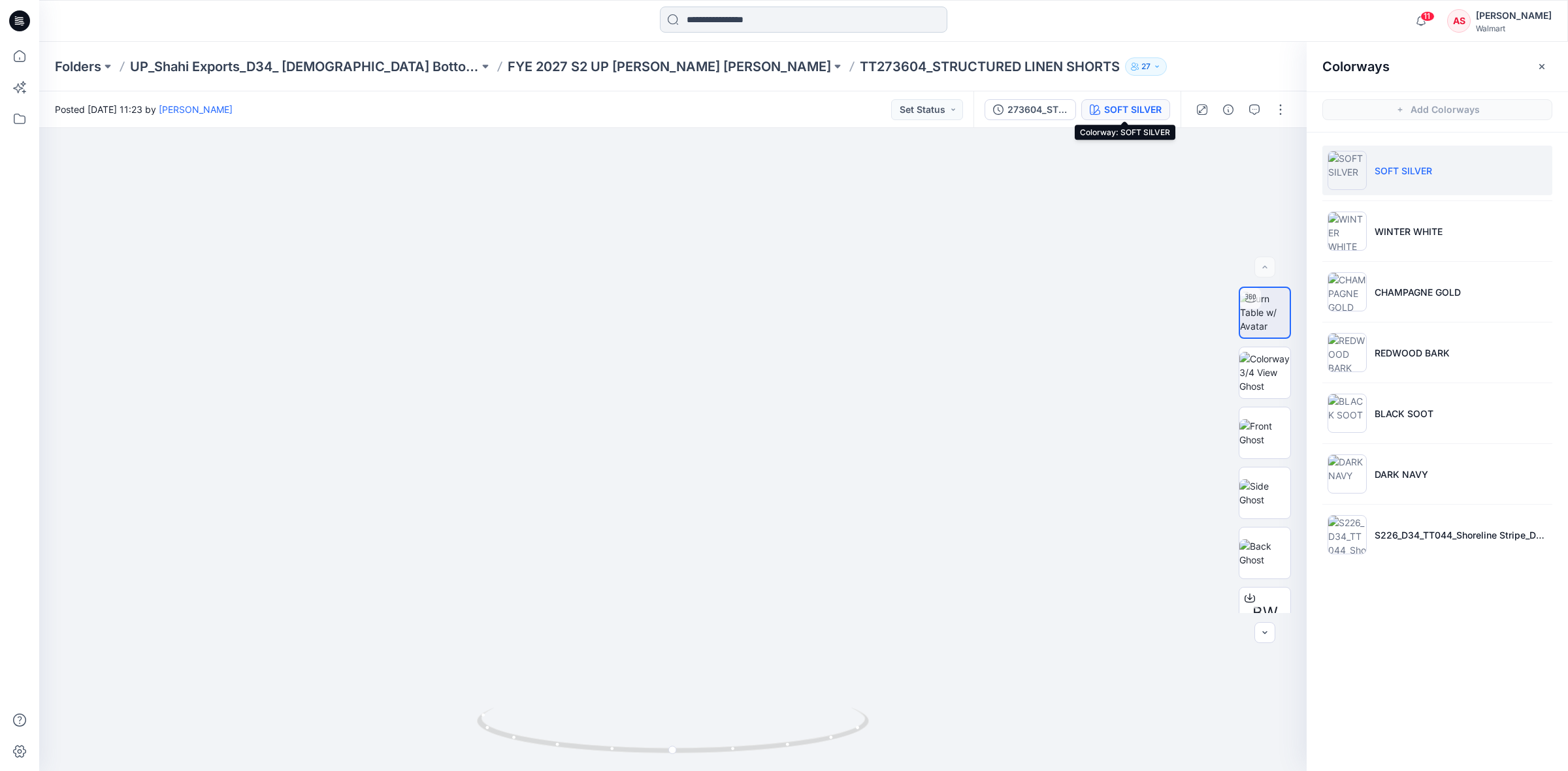
click at [757, 17] on input at bounding box center [803, 20] width 287 height 26
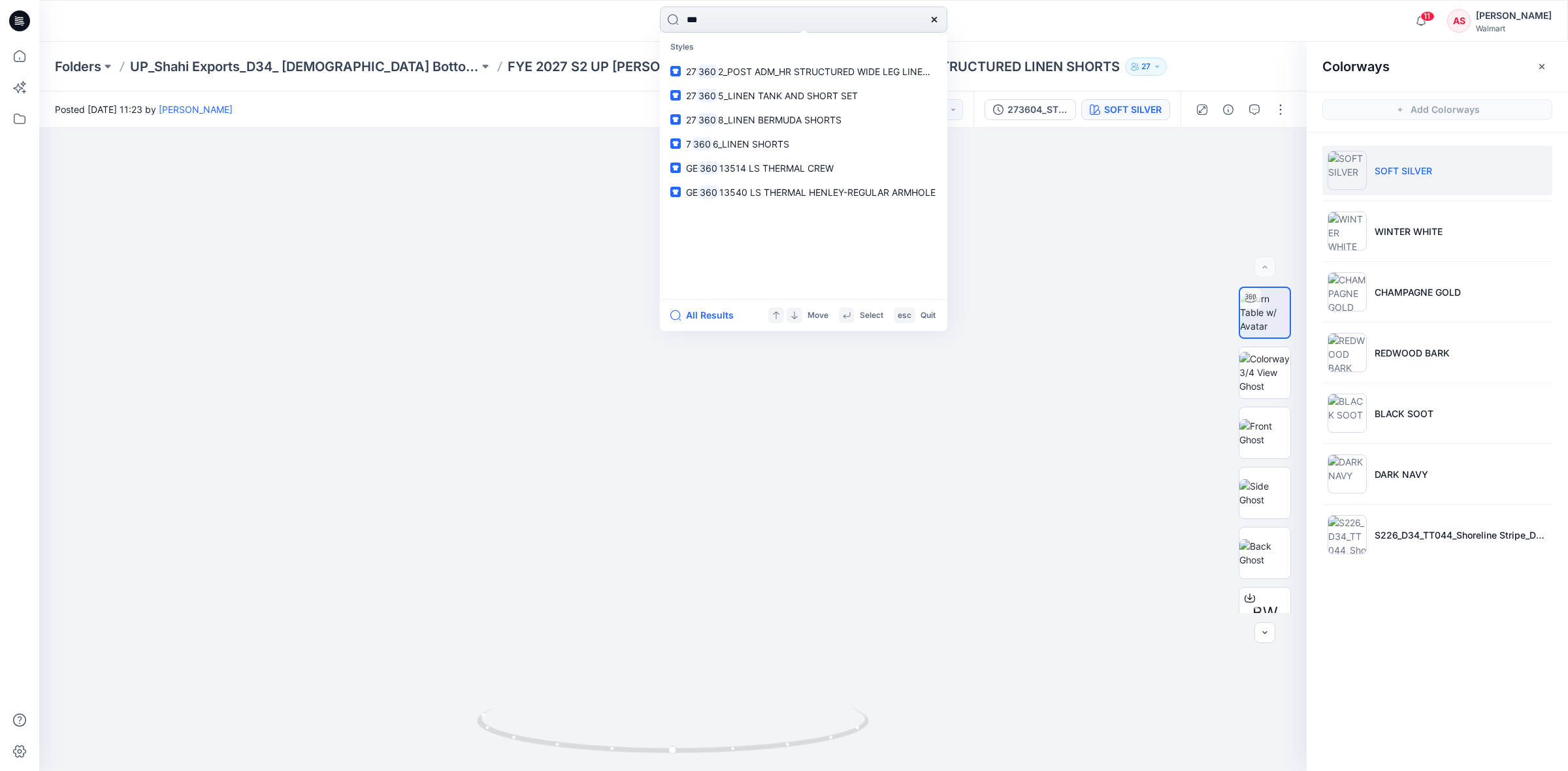
type input "****"
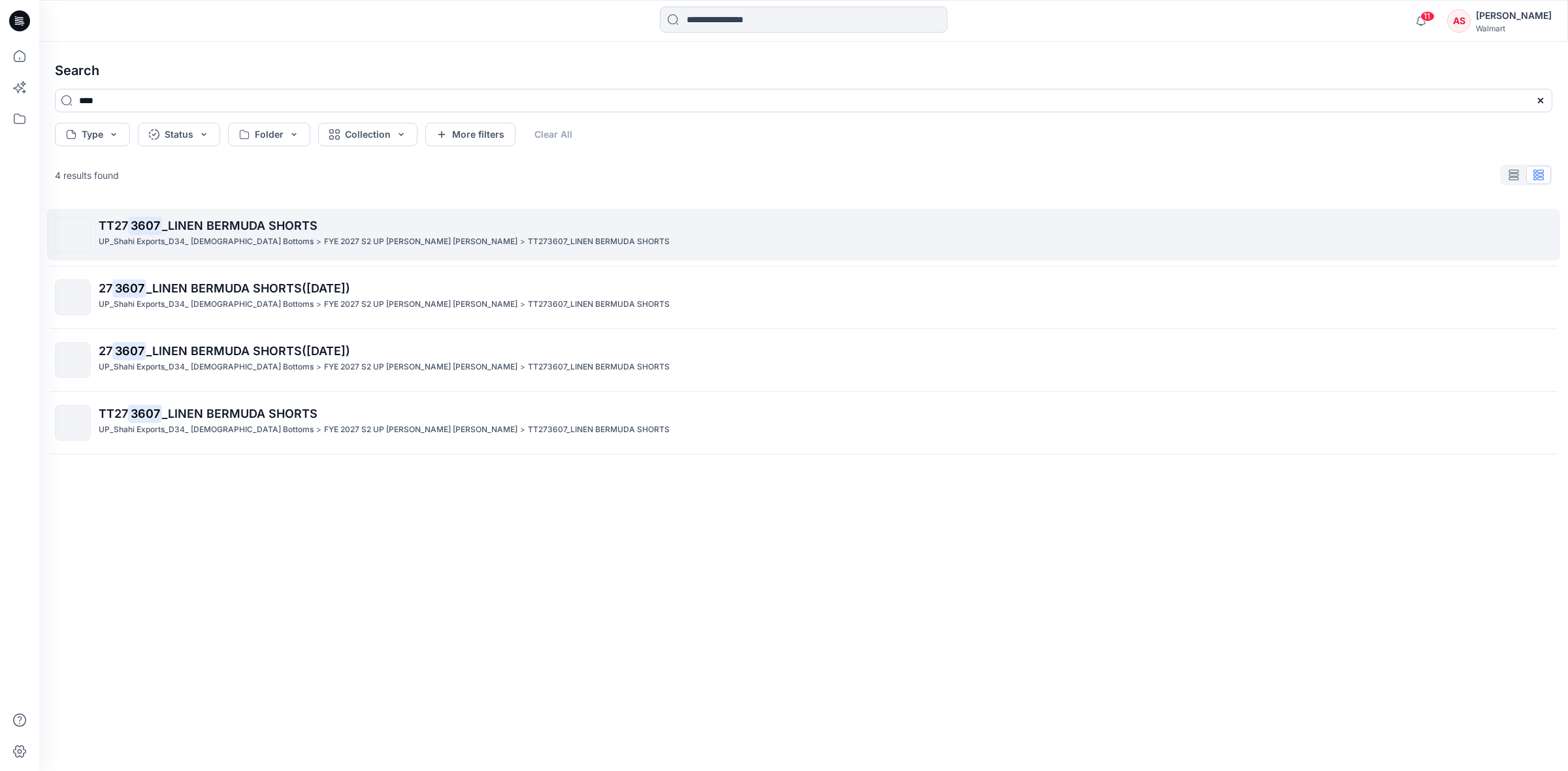
click at [232, 230] on span "_LINEN BERMUDA SHORTS" at bounding box center [239, 225] width 155 height 14
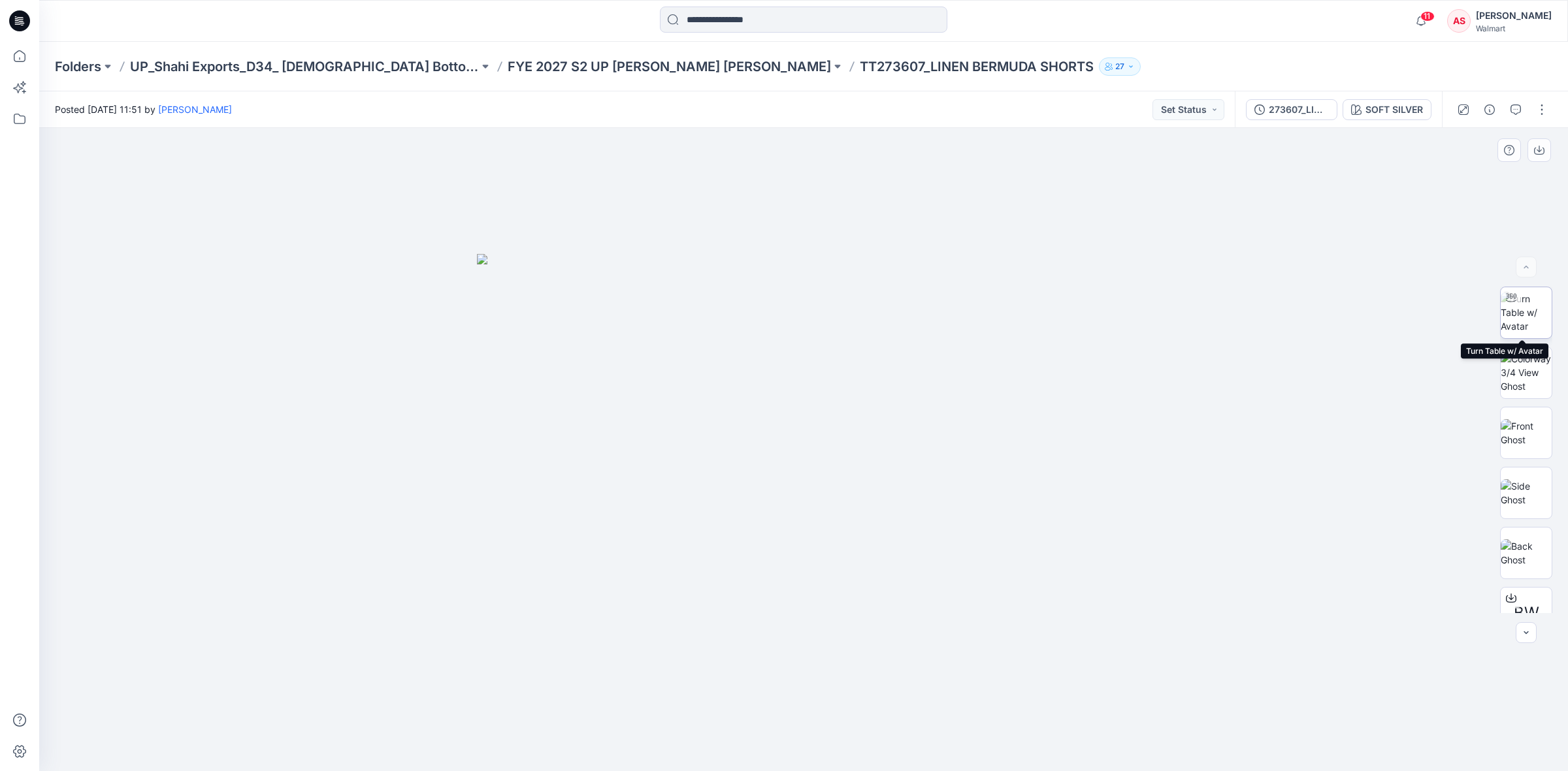
click at [1530, 318] on img at bounding box center [1526, 312] width 51 height 41
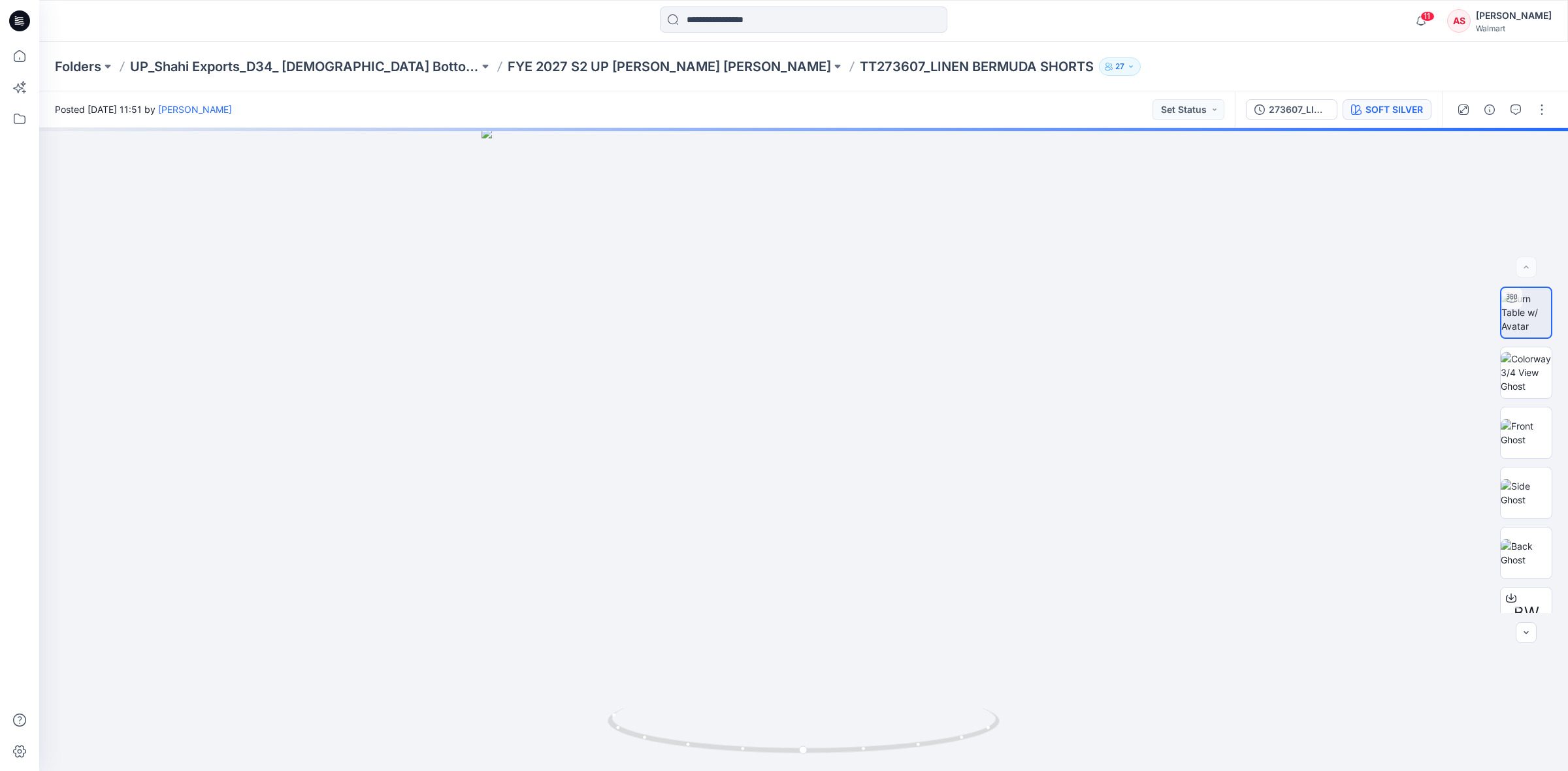
click at [1389, 109] on div "SOFT SILVER" at bounding box center [1394, 110] width 58 height 14
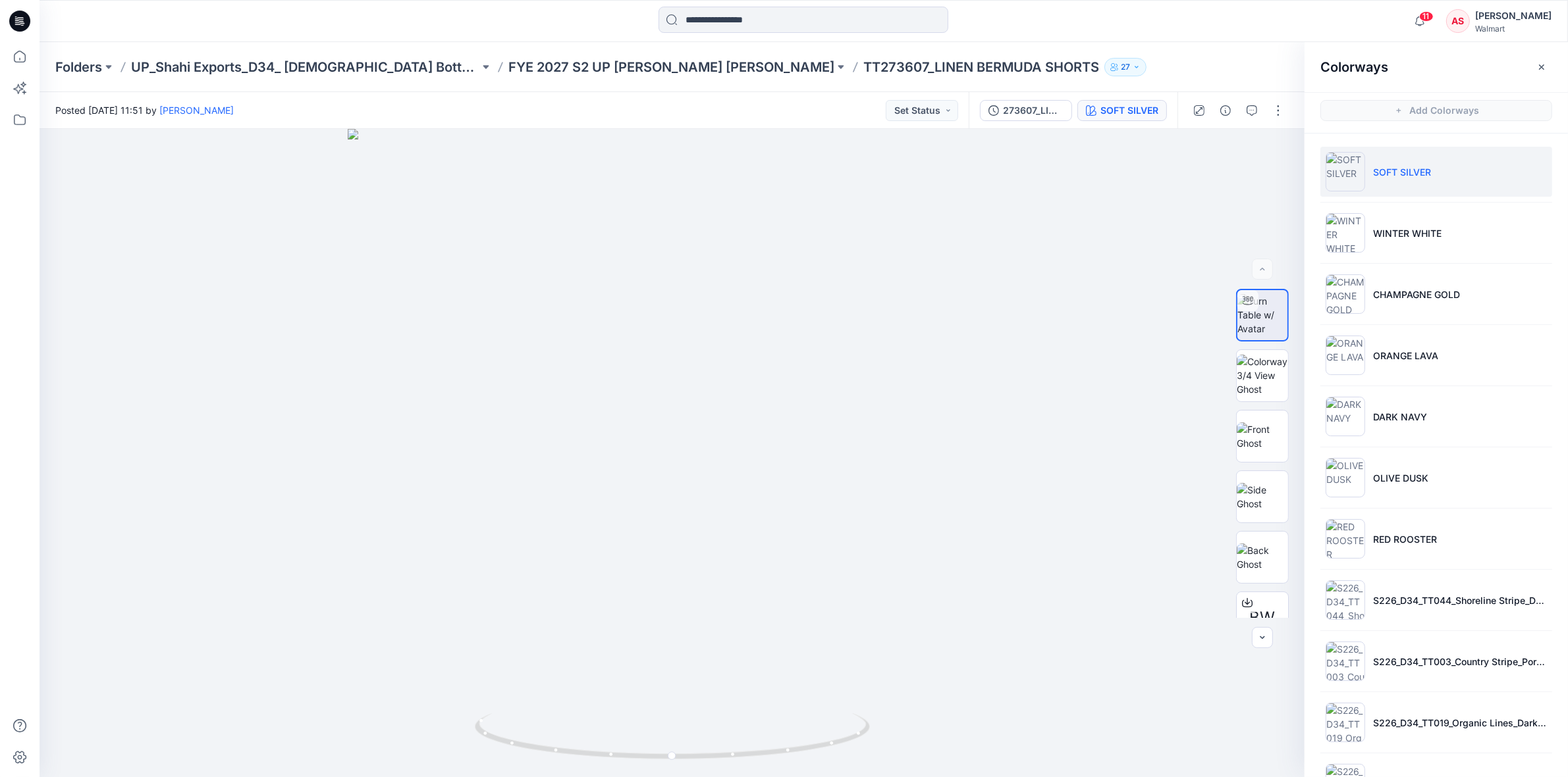
click at [21, 15] on icon at bounding box center [20, 21] width 21 height 21
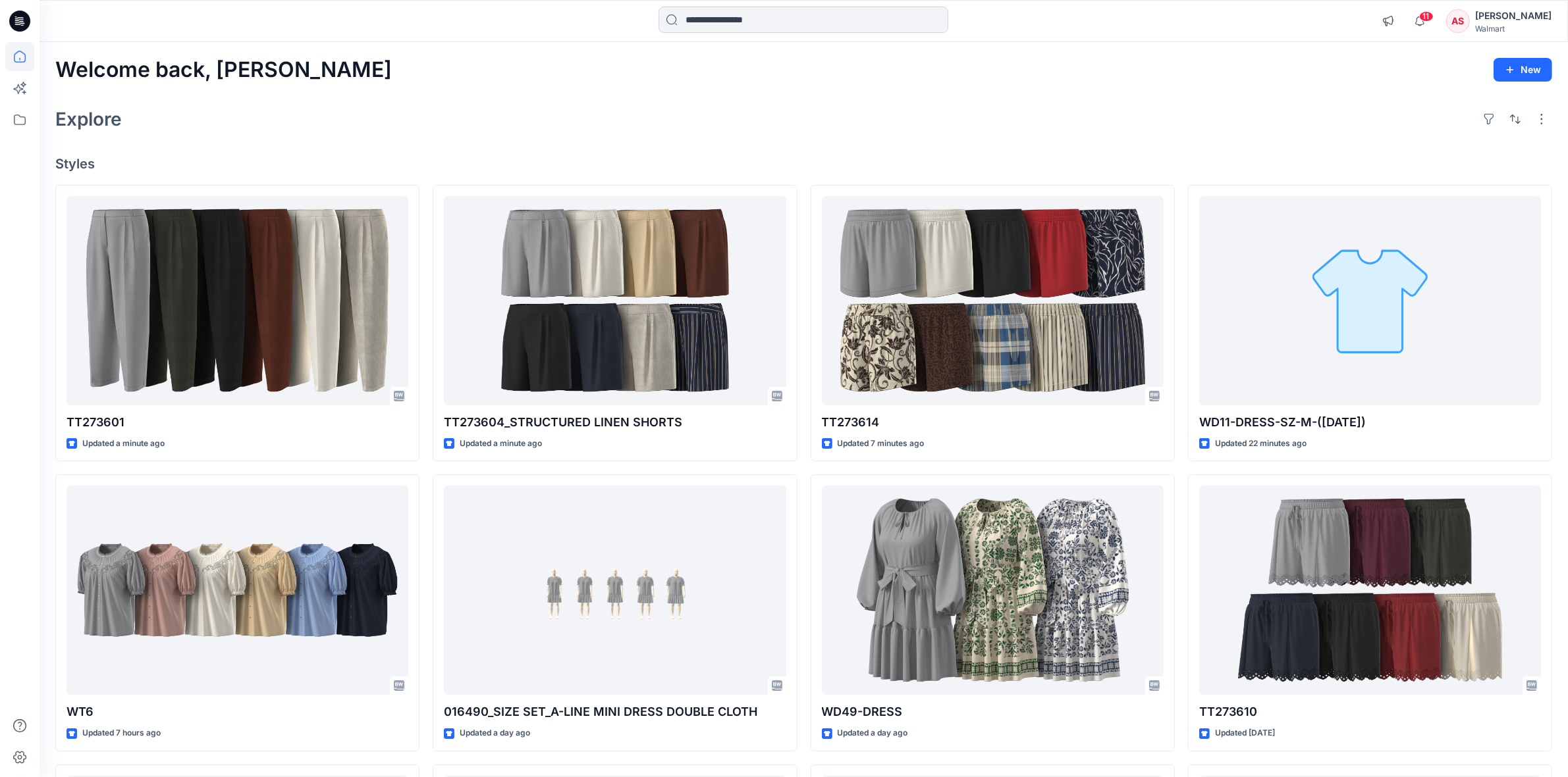
click at [705, 18] on input at bounding box center [803, 20] width 290 height 26
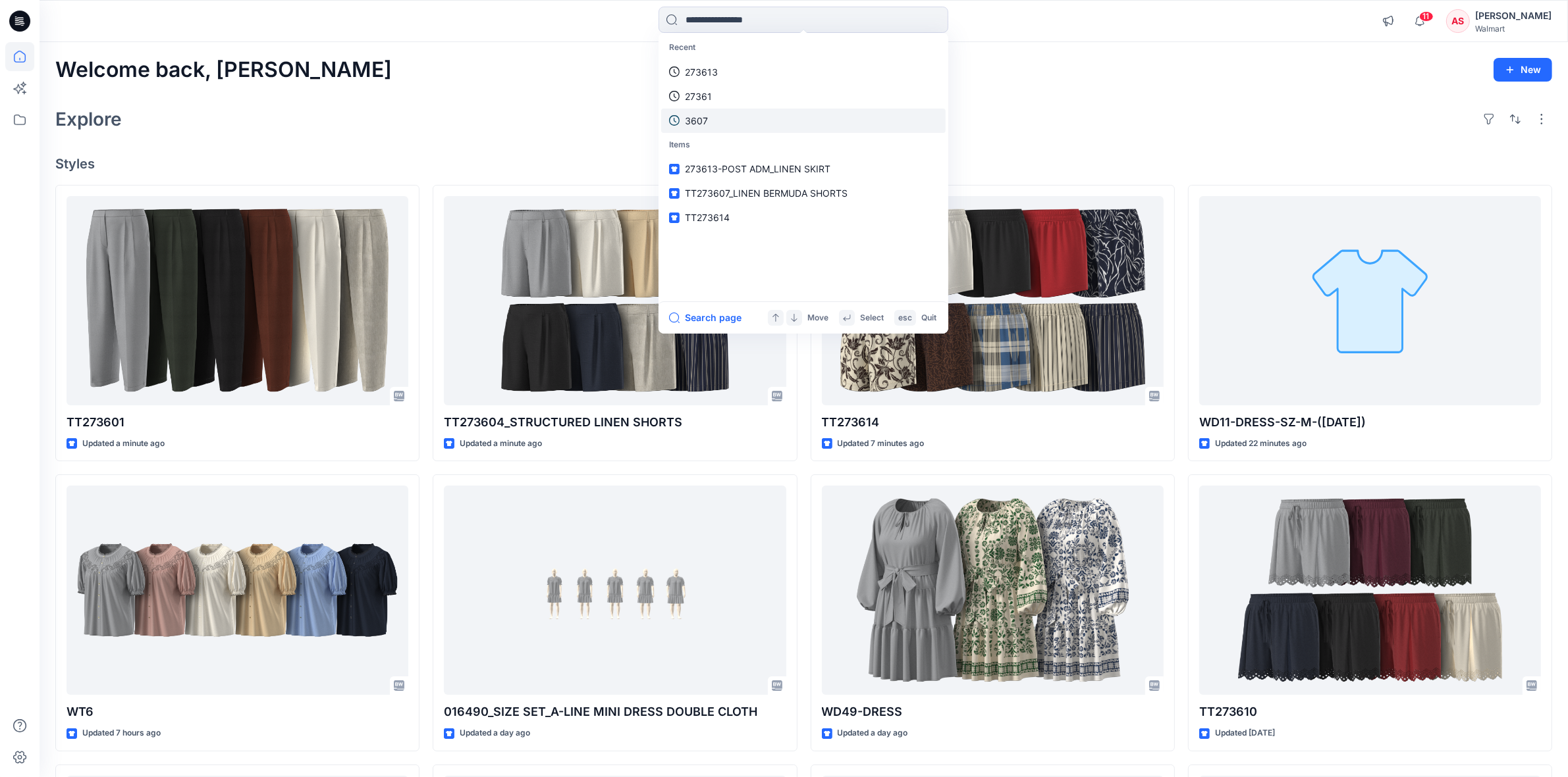
click at [713, 119] on link "3607" at bounding box center [803, 121] width 284 height 24
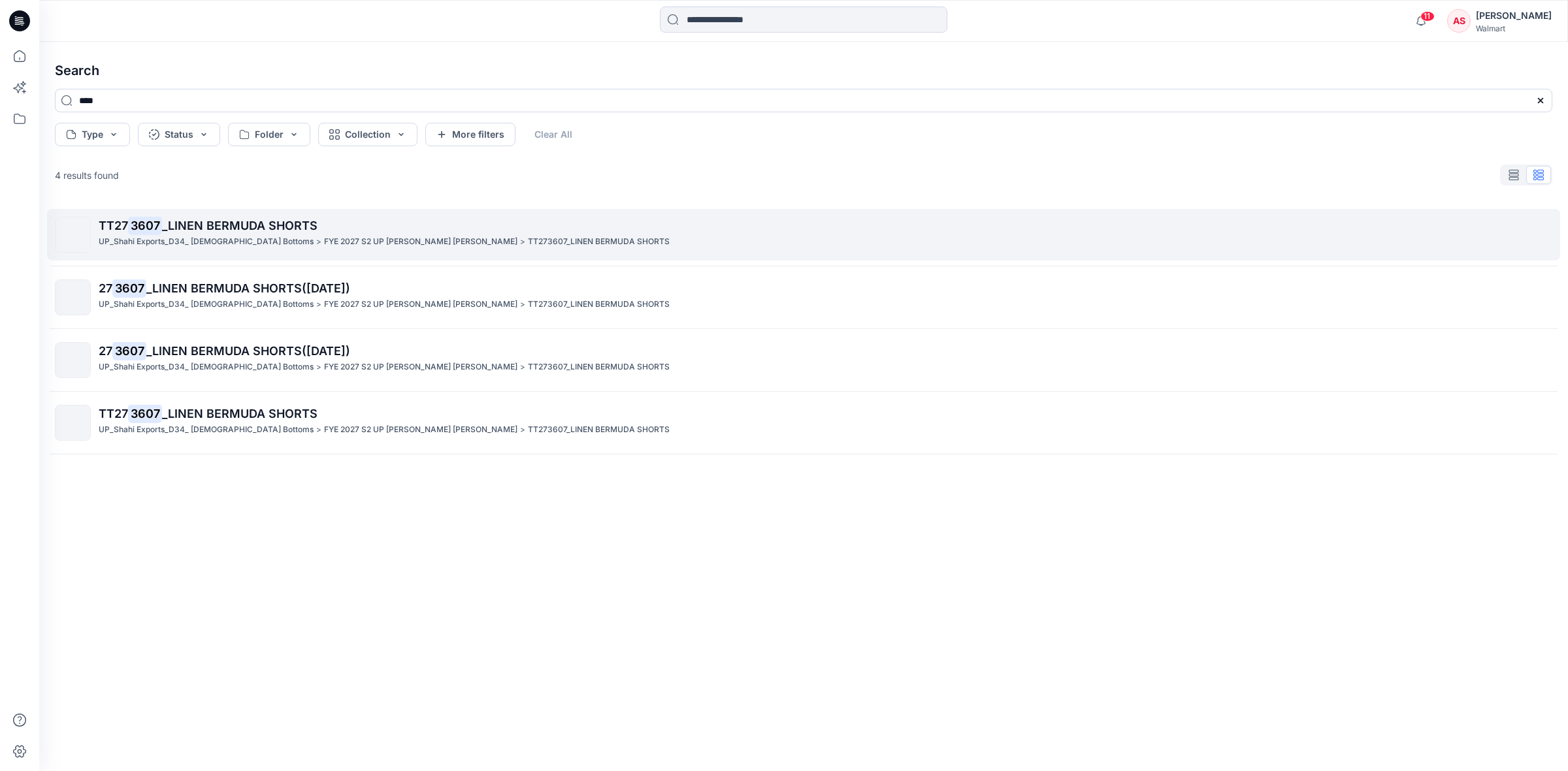
click at [183, 226] on span "_LINEN BERMUDA SHORTS" at bounding box center [239, 225] width 155 height 14
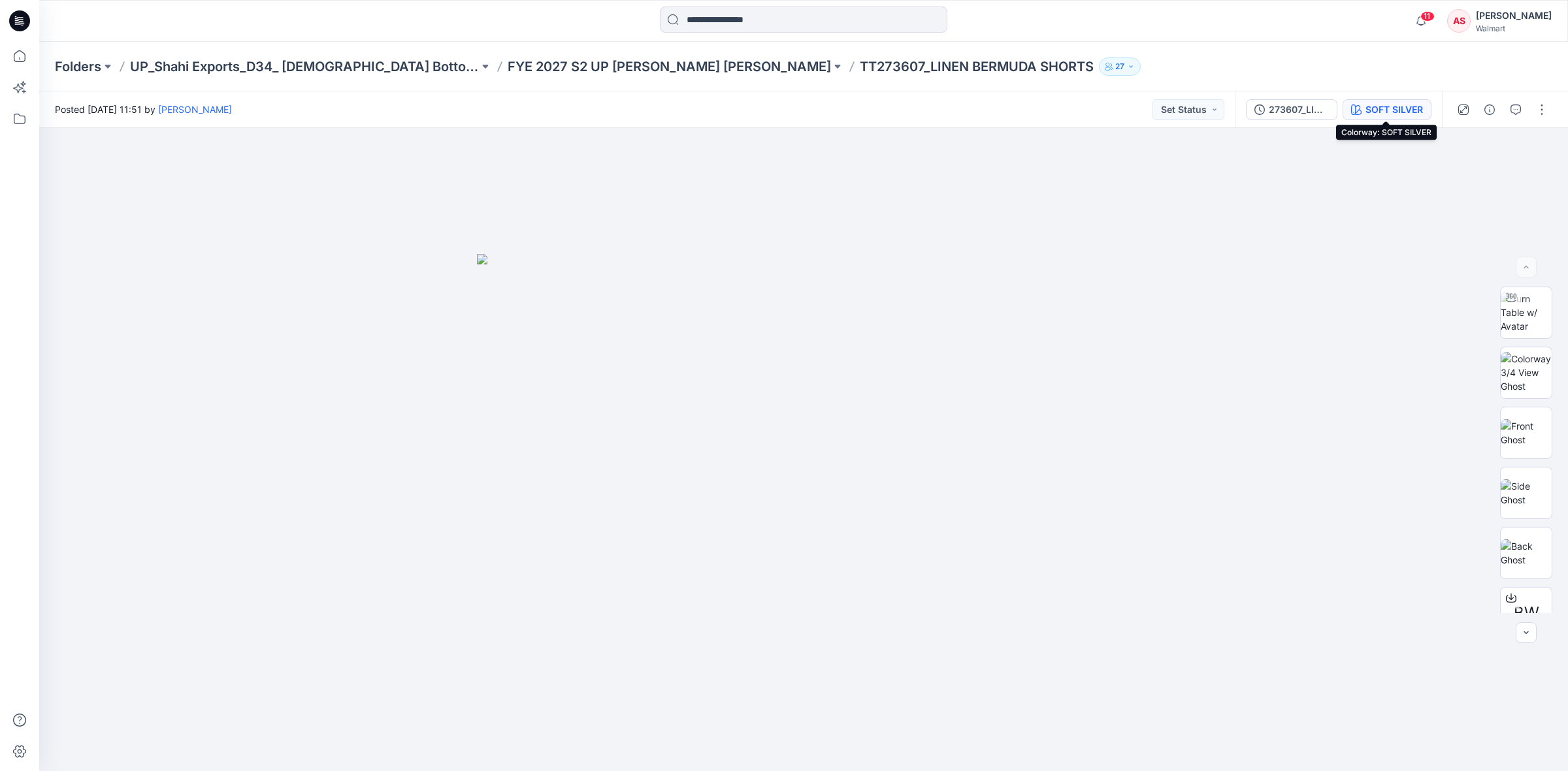
click at [1365, 107] on div "SOFT SILVER" at bounding box center [1394, 110] width 58 height 14
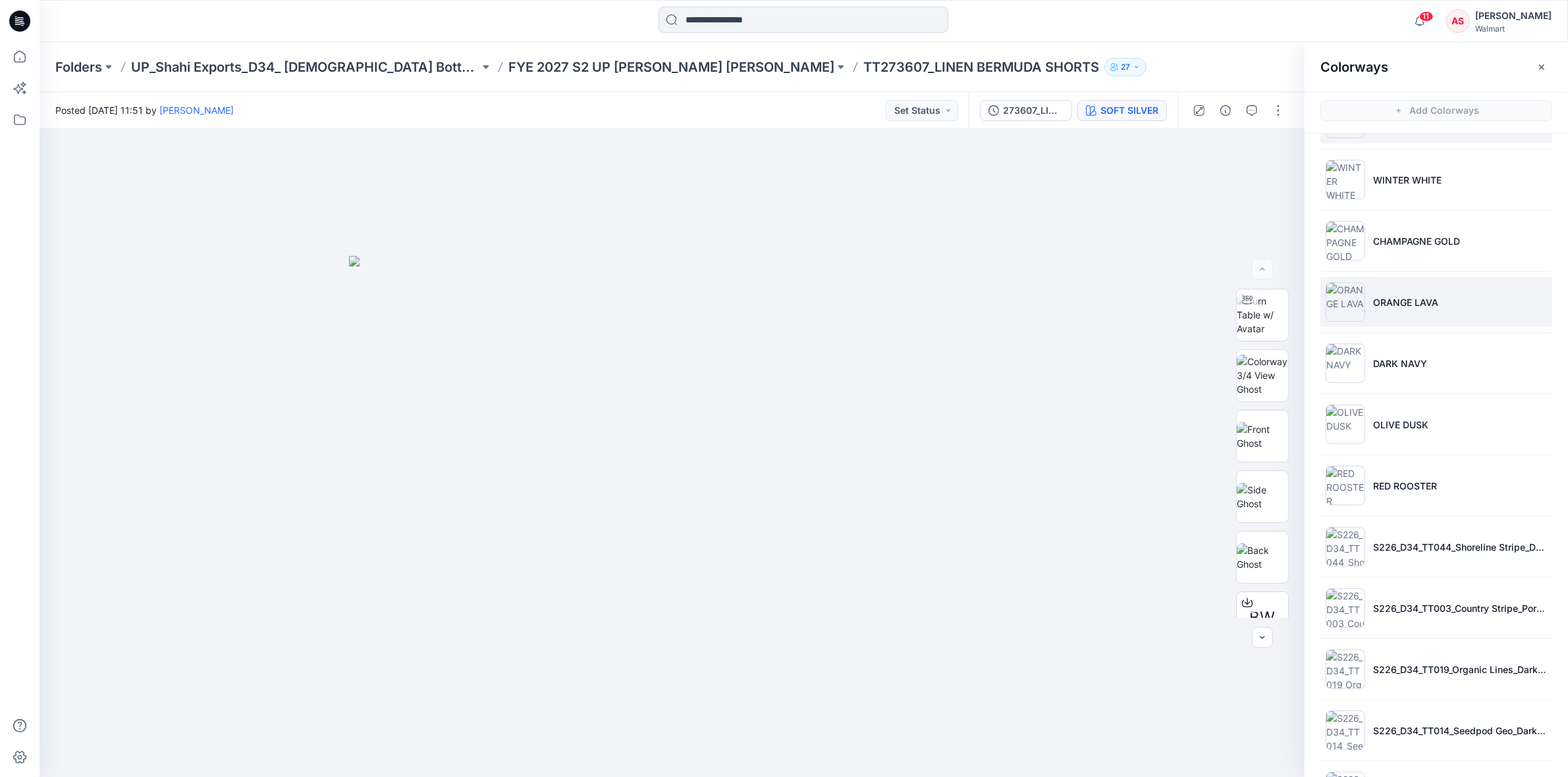
scroll to position [11, 0]
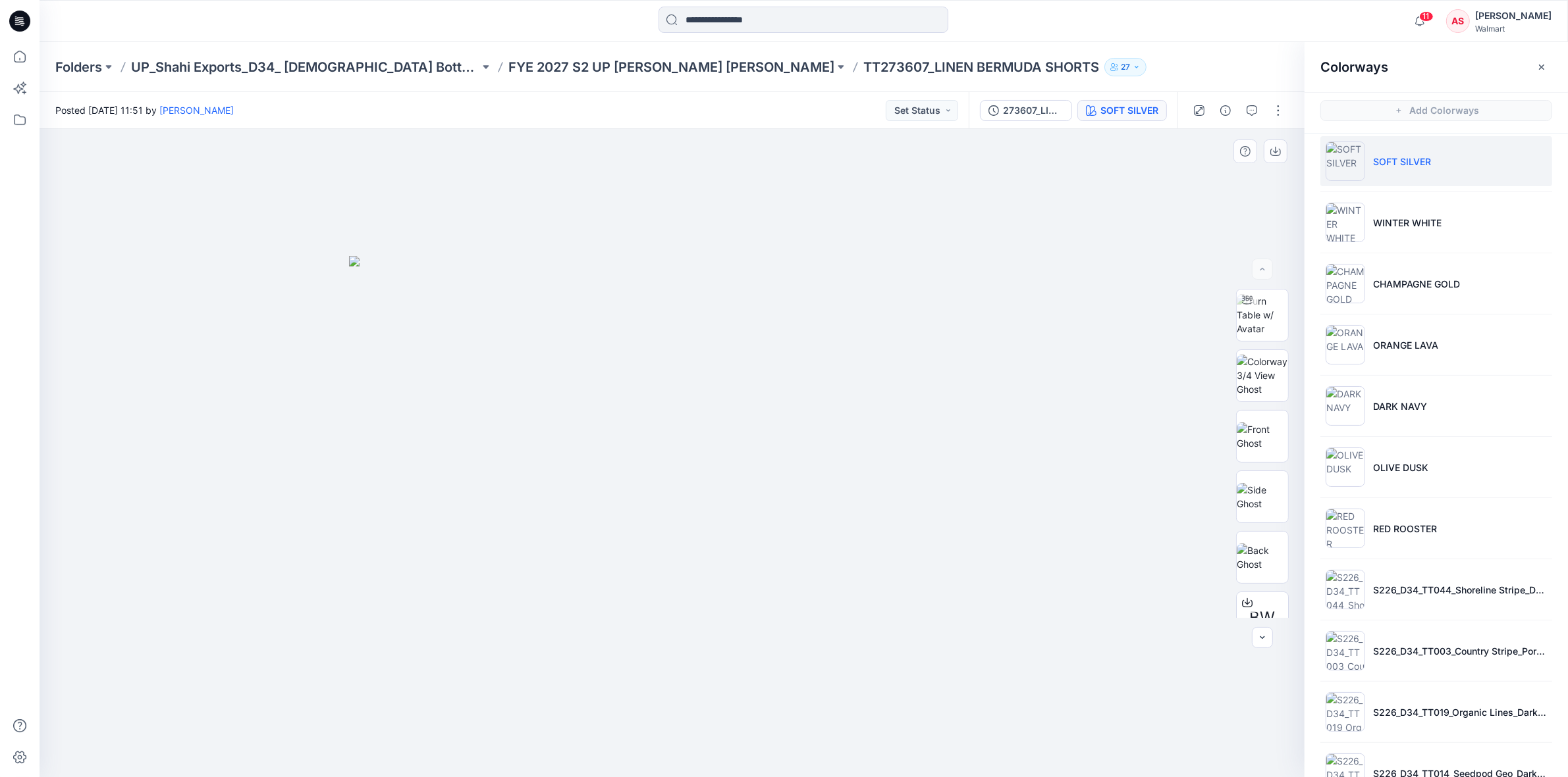
click at [1156, 263] on div at bounding box center [678, 453] width 1278 height 648
click at [10, 24] on icon at bounding box center [20, 21] width 21 height 21
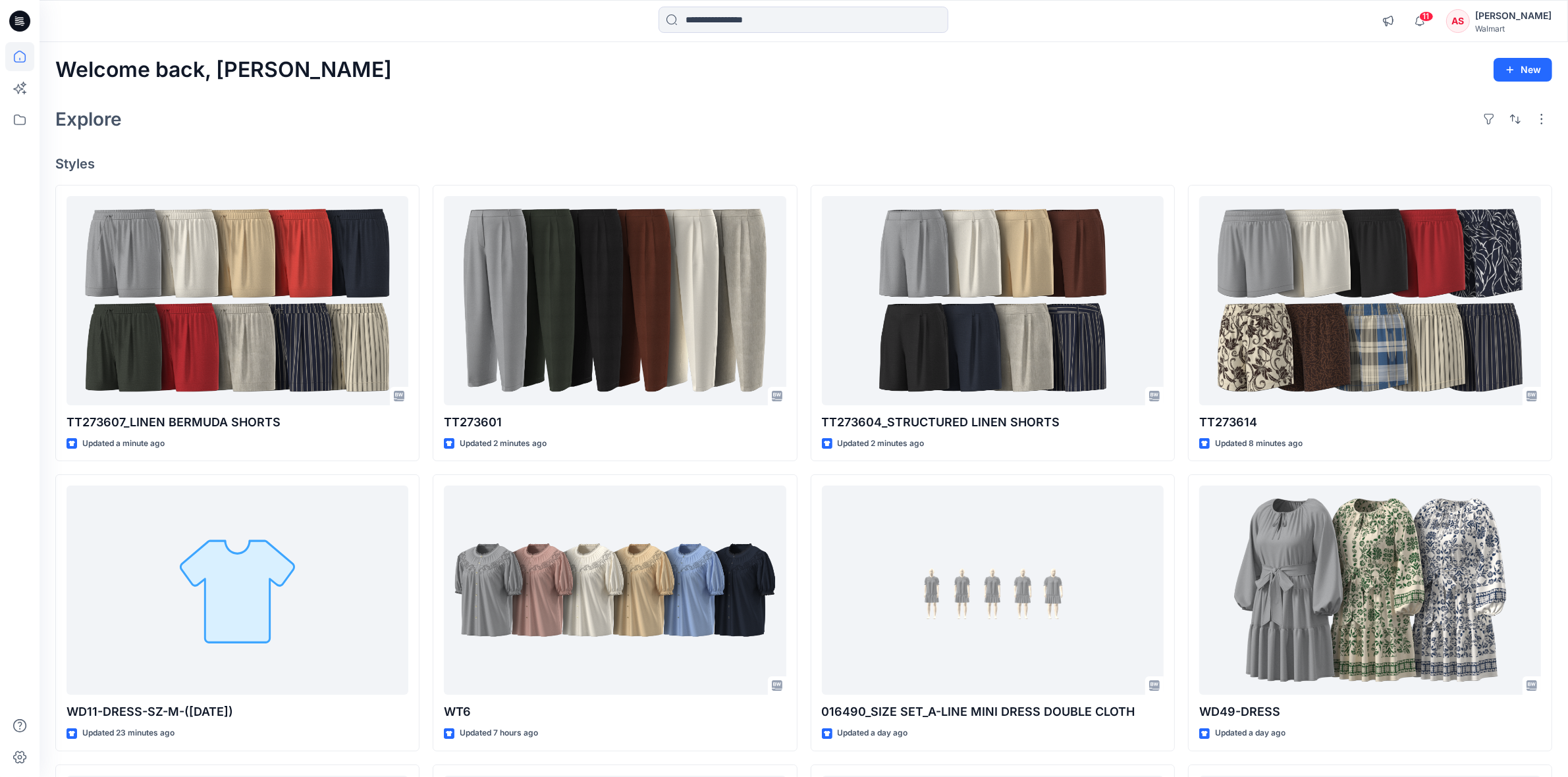
click at [20, 18] on icon at bounding box center [20, 21] width 21 height 21
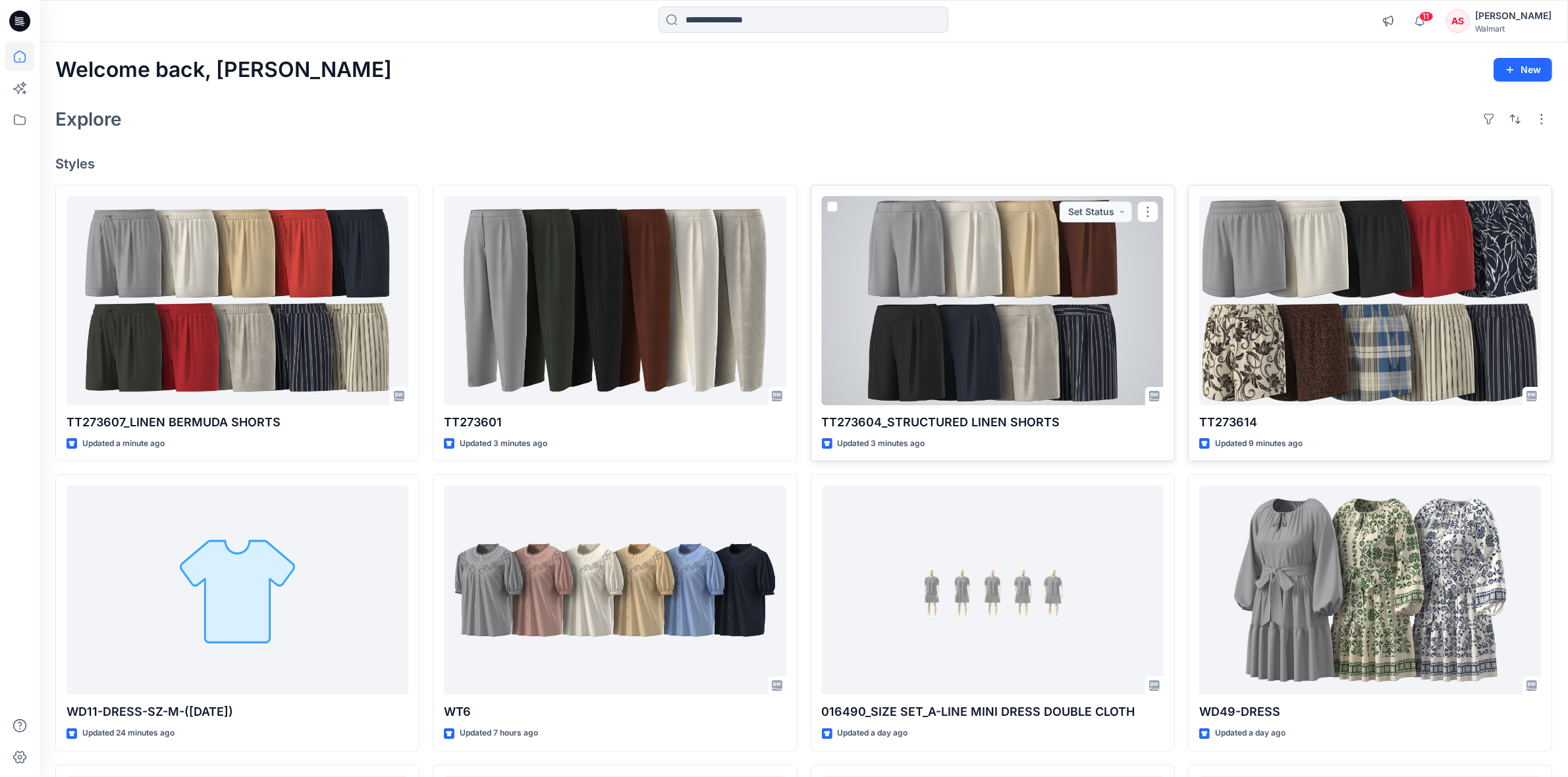
click at [1054, 349] on div at bounding box center [993, 300] width 342 height 209
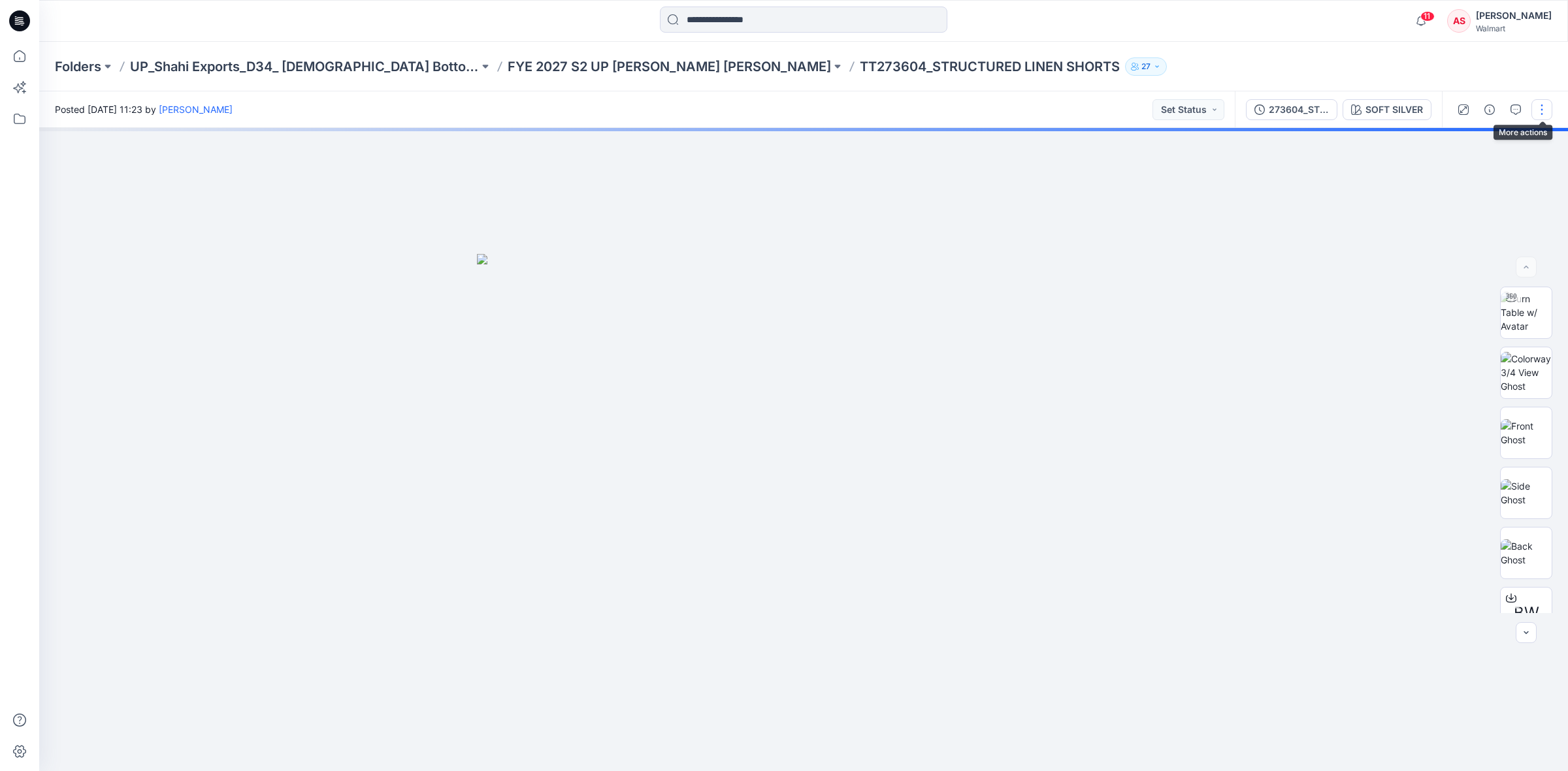
click at [1543, 110] on button "button" at bounding box center [1542, 110] width 21 height 21
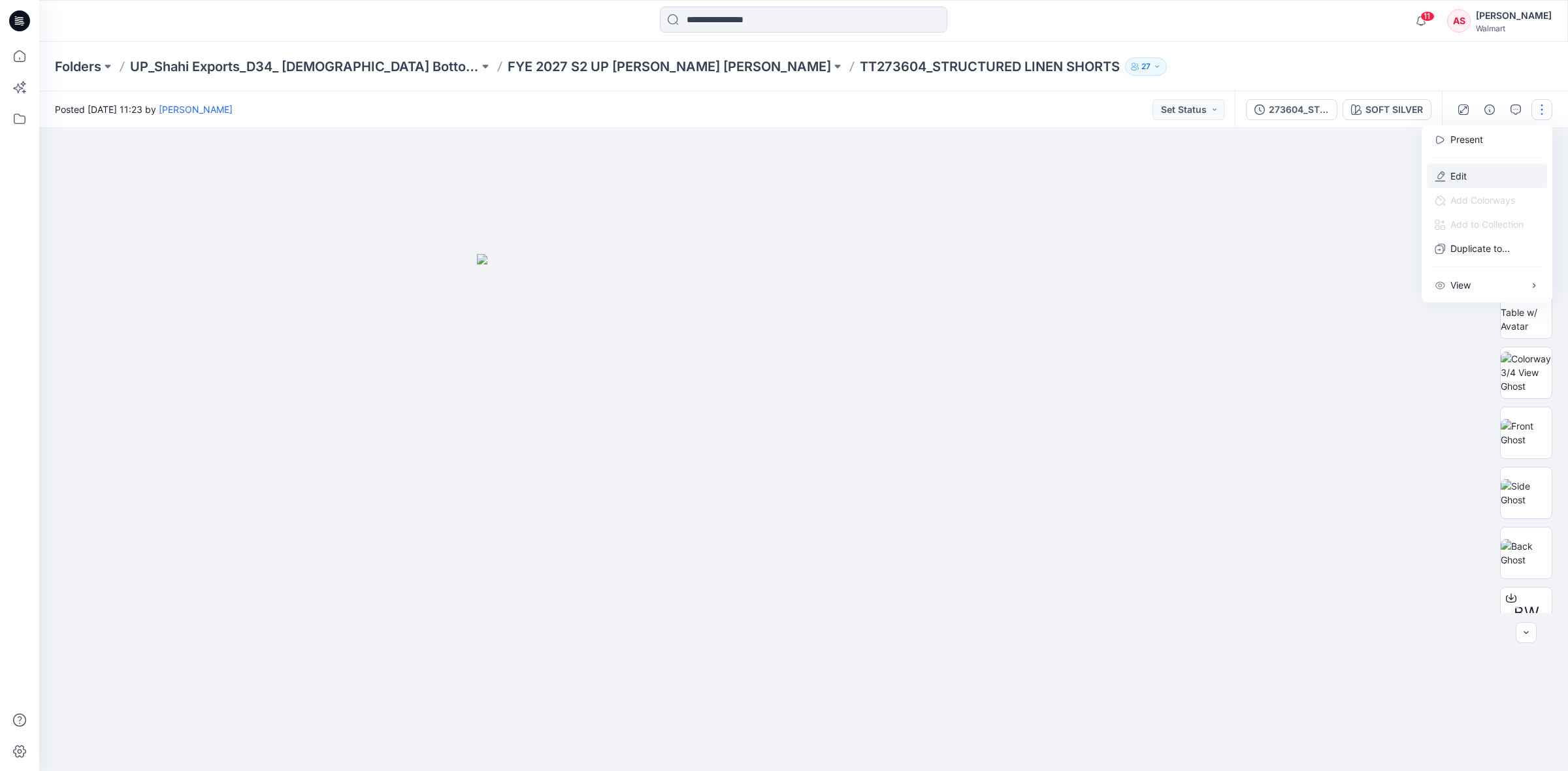
click at [1461, 177] on p "Edit" at bounding box center [1458, 175] width 16 height 14
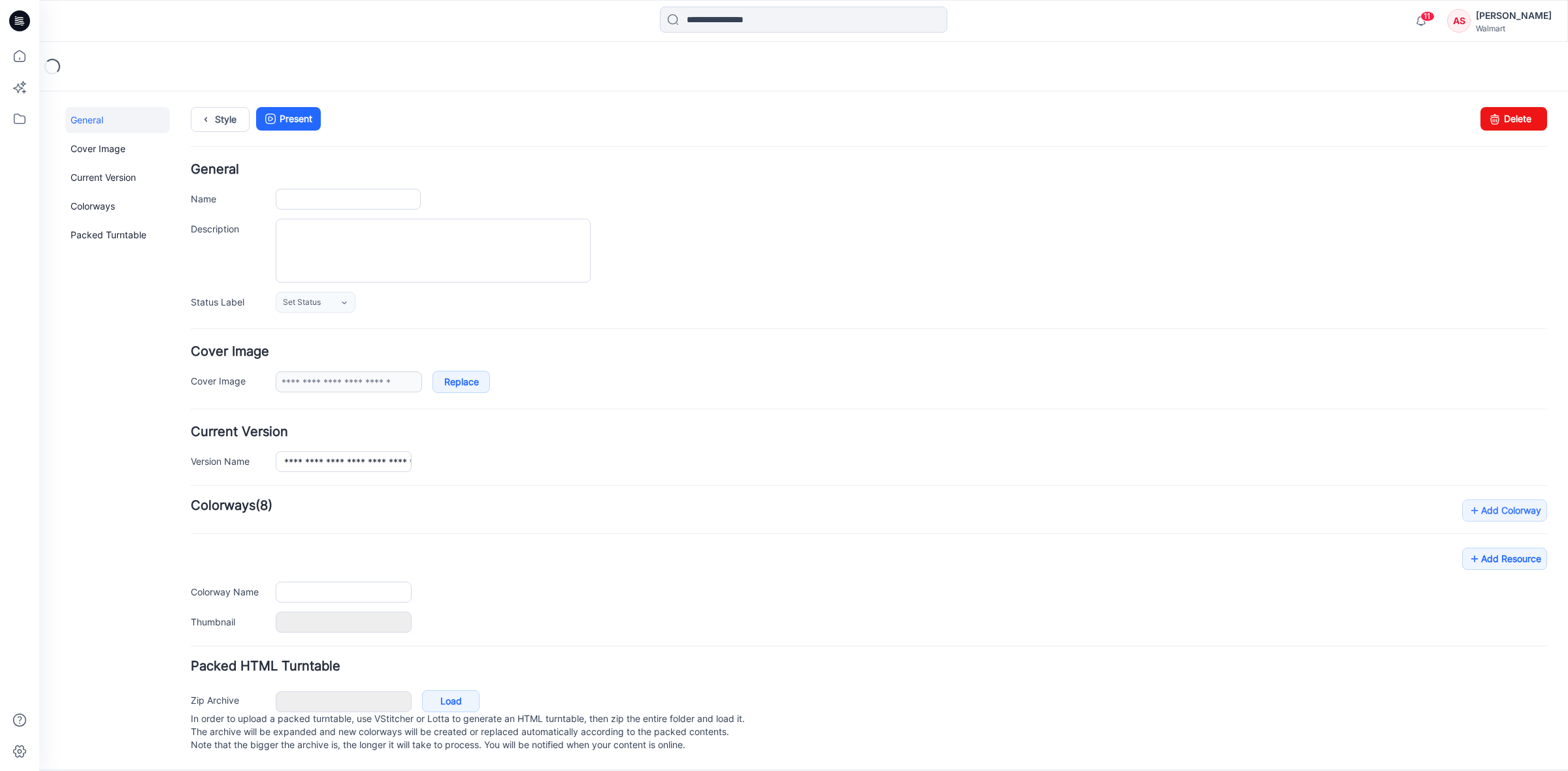
type input "**********"
type textarea "**********"
type input "**********"
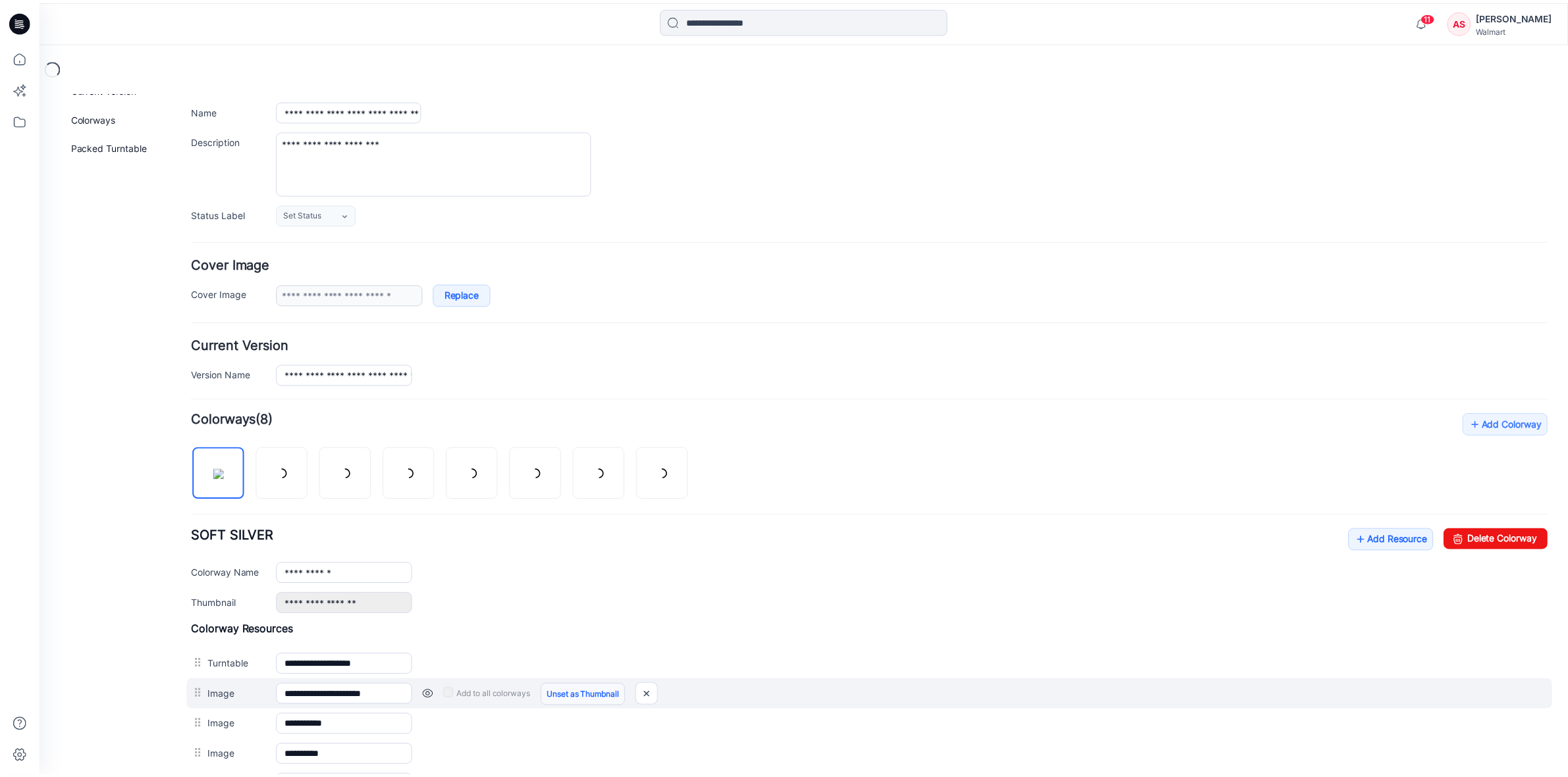
scroll to position [247, 0]
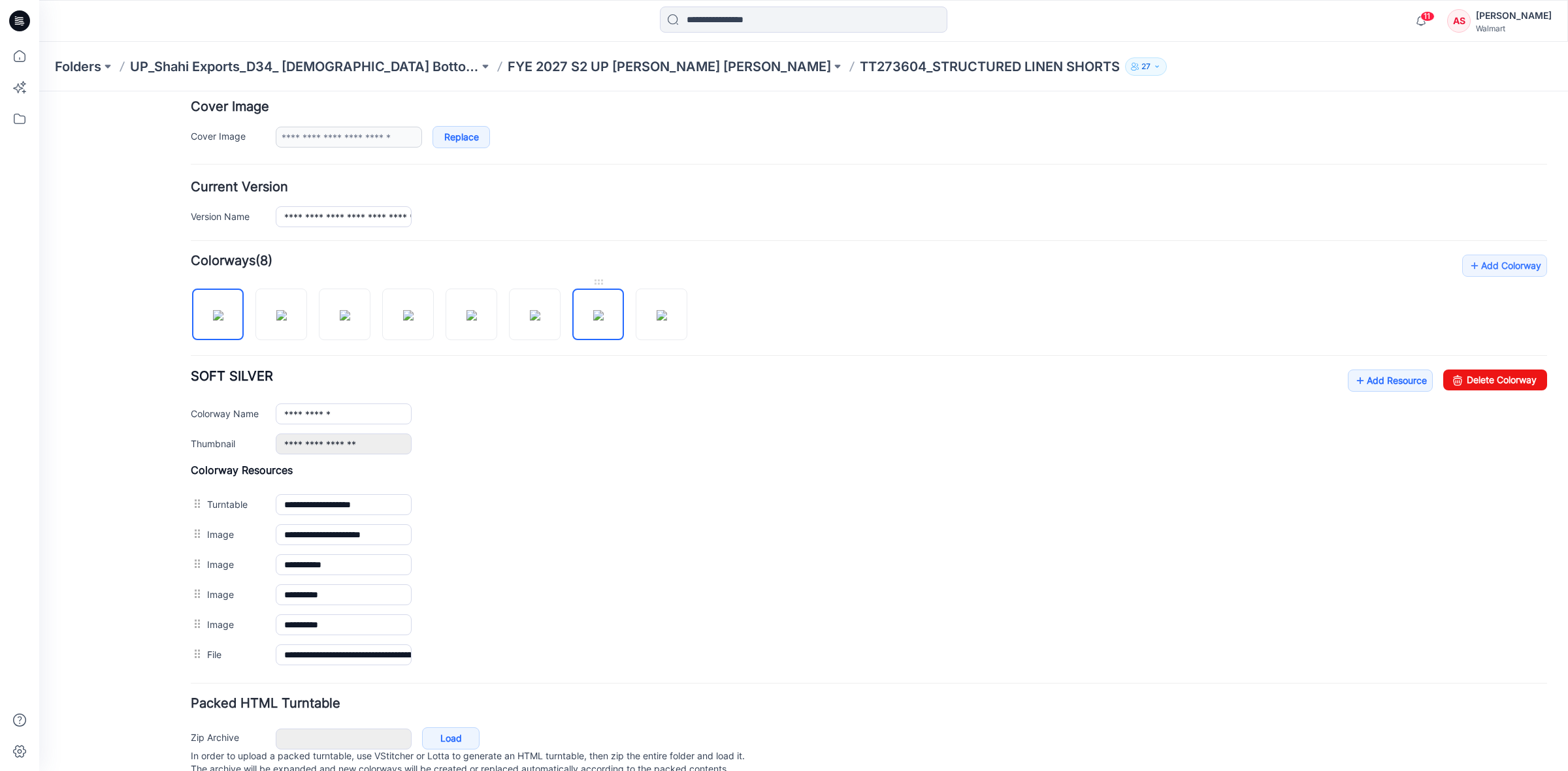
click at [603, 315] on img at bounding box center [598, 315] width 10 height 10
type input "**********"
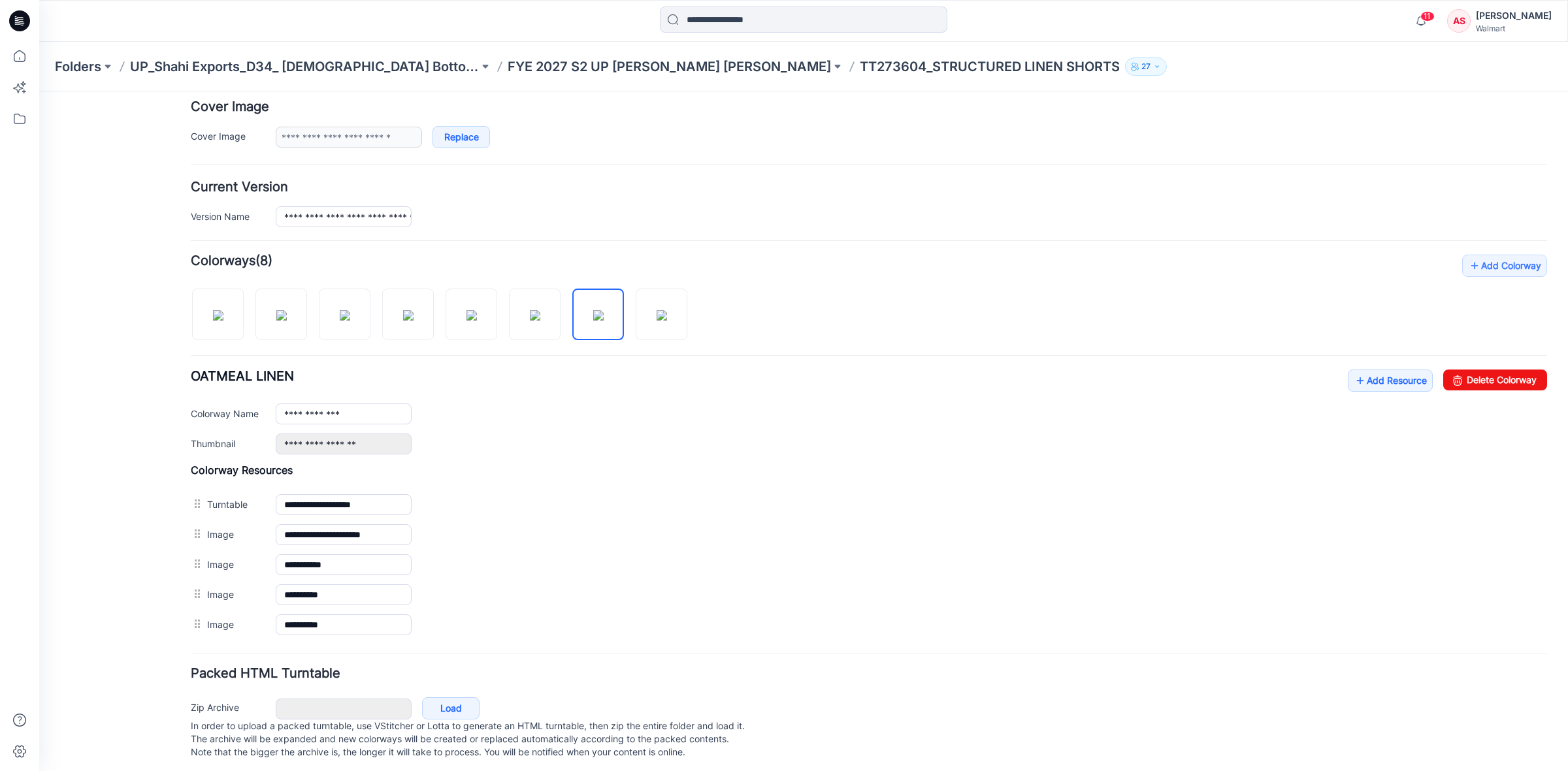
click at [21, 18] on icon at bounding box center [20, 21] width 21 height 21
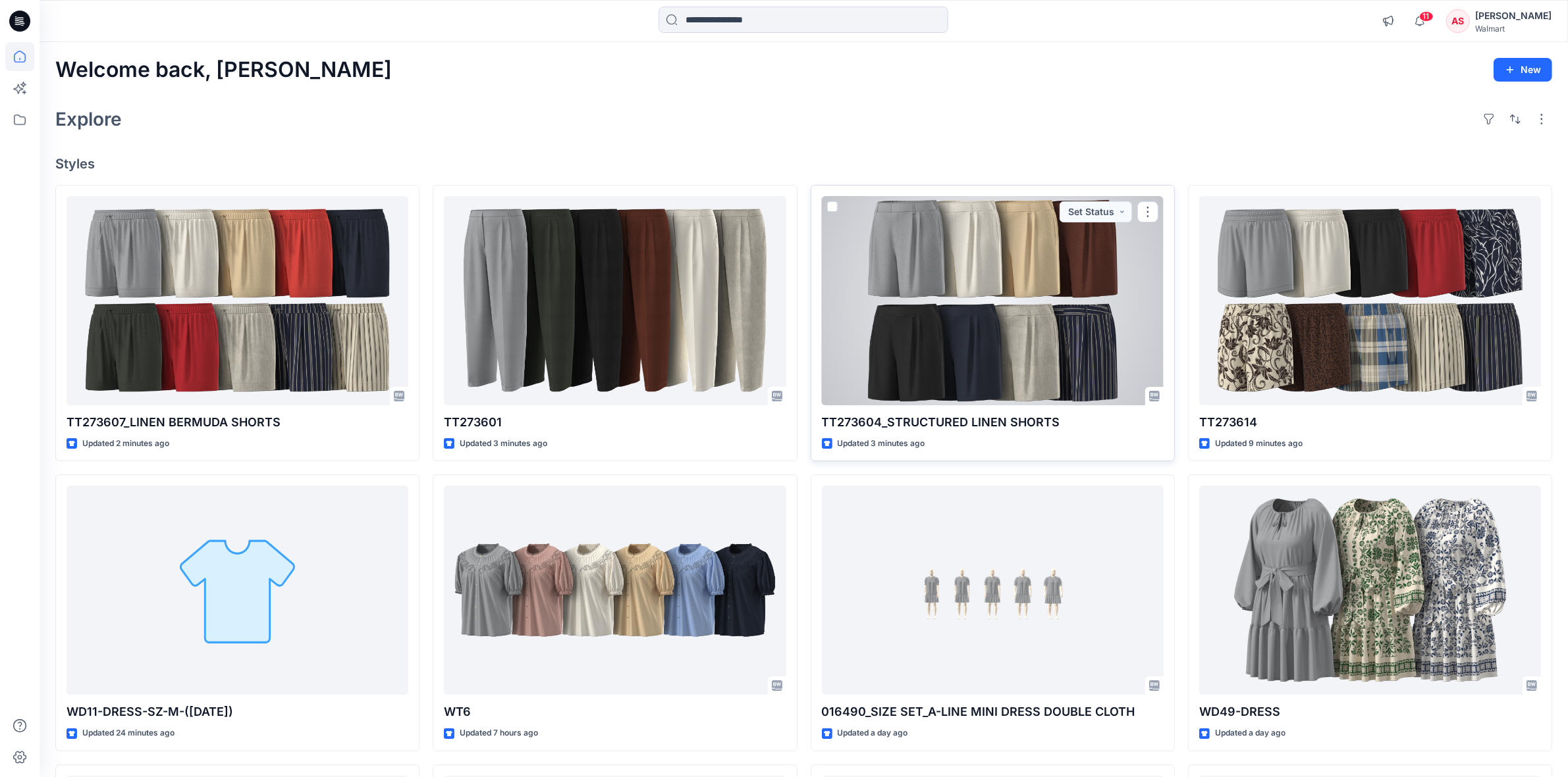
click at [1034, 346] on div at bounding box center [993, 300] width 342 height 209
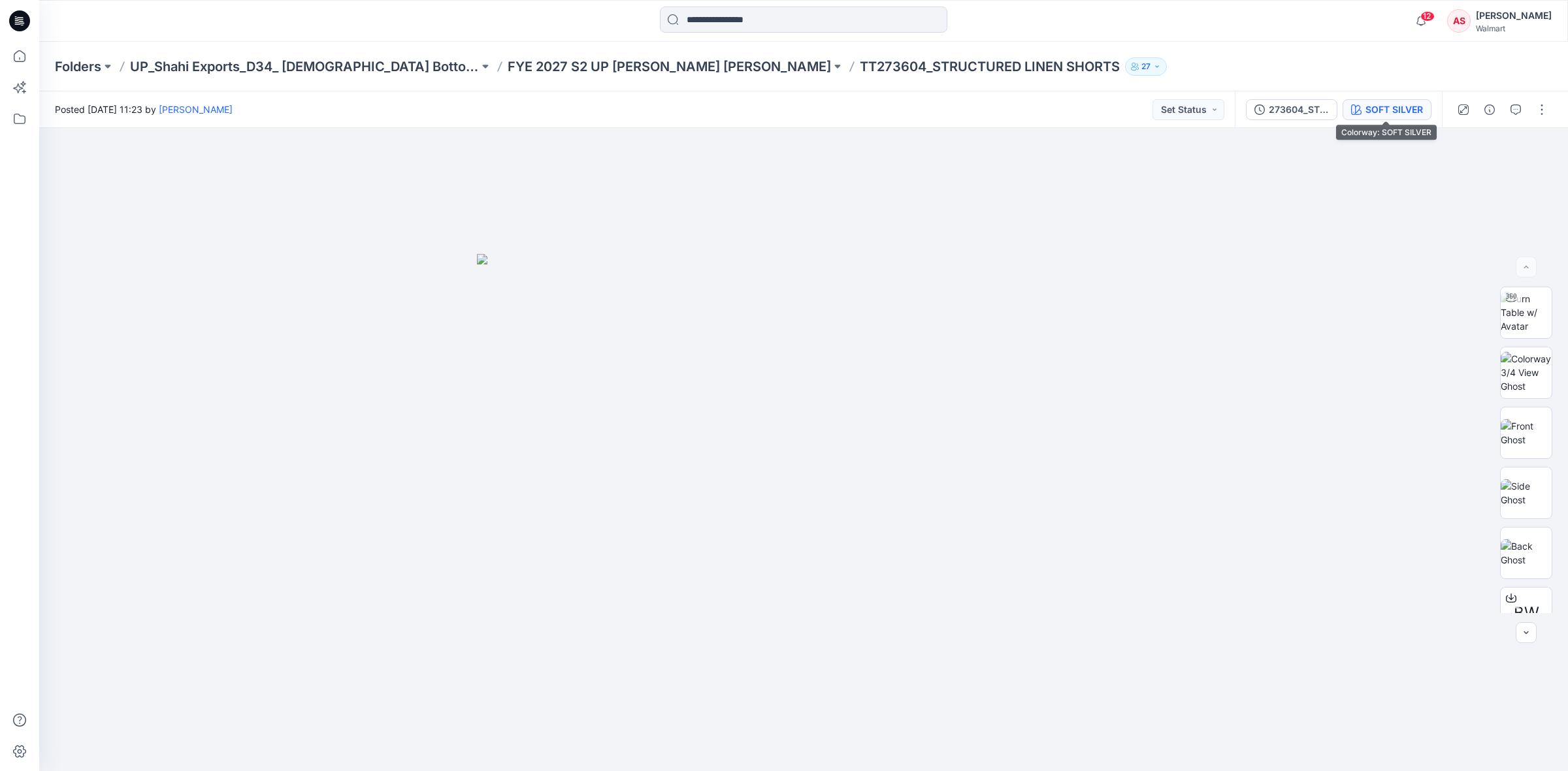
click at [1368, 110] on div "SOFT SILVER" at bounding box center [1394, 110] width 58 height 14
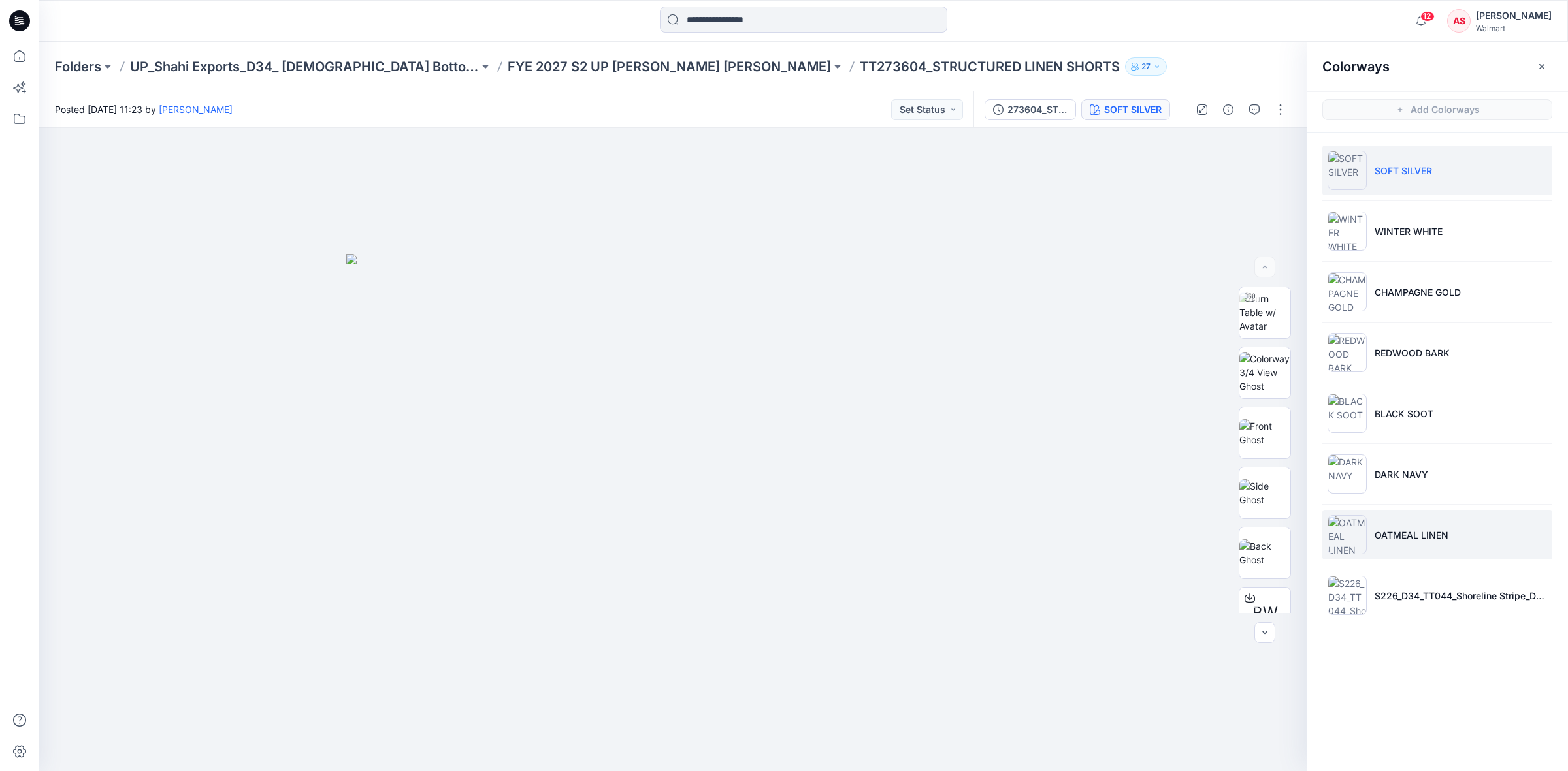
click at [1396, 545] on li "OATMEAL LINEN" at bounding box center [1436, 535] width 230 height 50
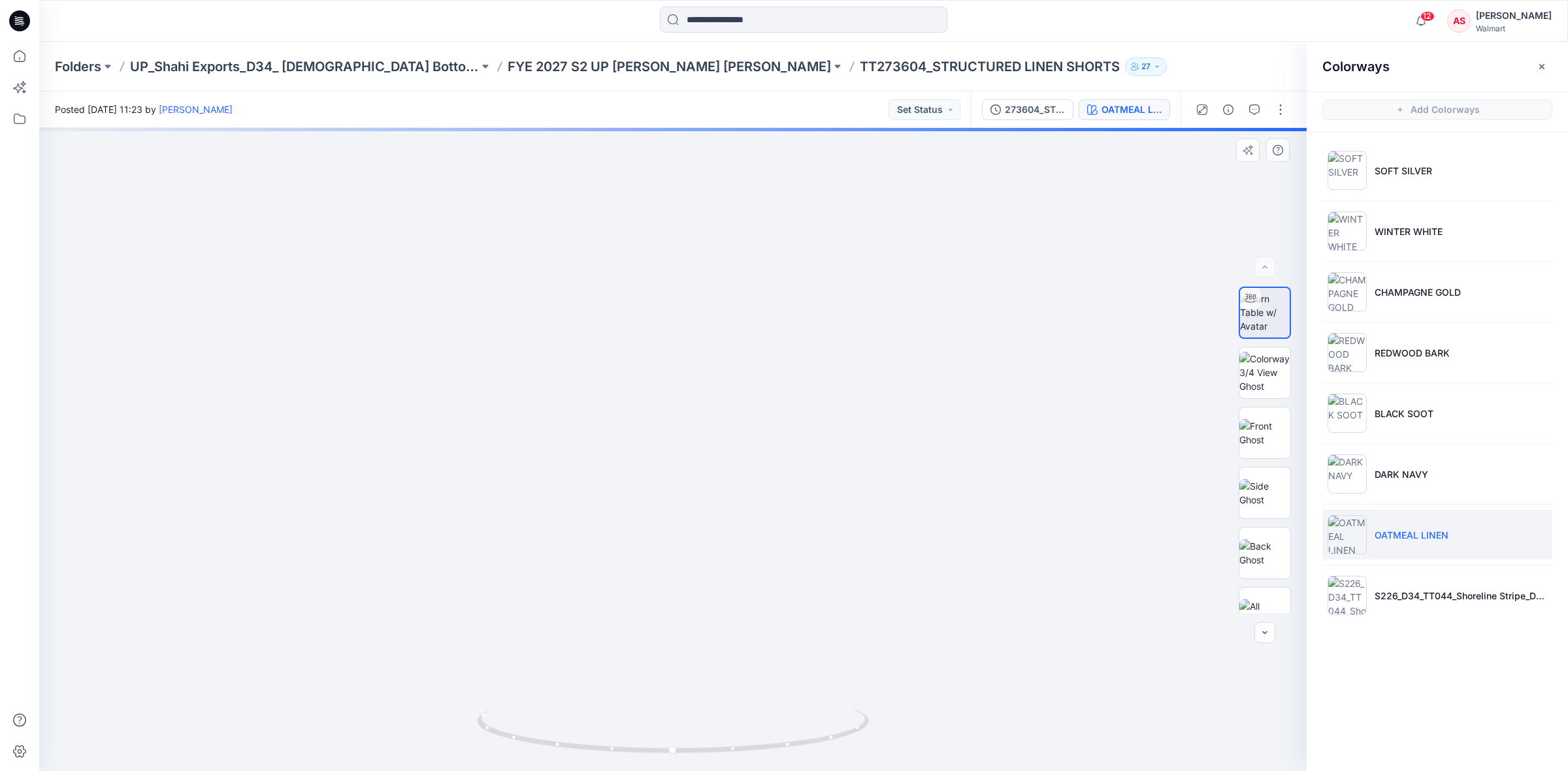
drag, startPoint x: 673, startPoint y: 524, endPoint x: 714, endPoint y: 357, distance: 172.0
click at [20, 27] on icon at bounding box center [20, 21] width 21 height 21
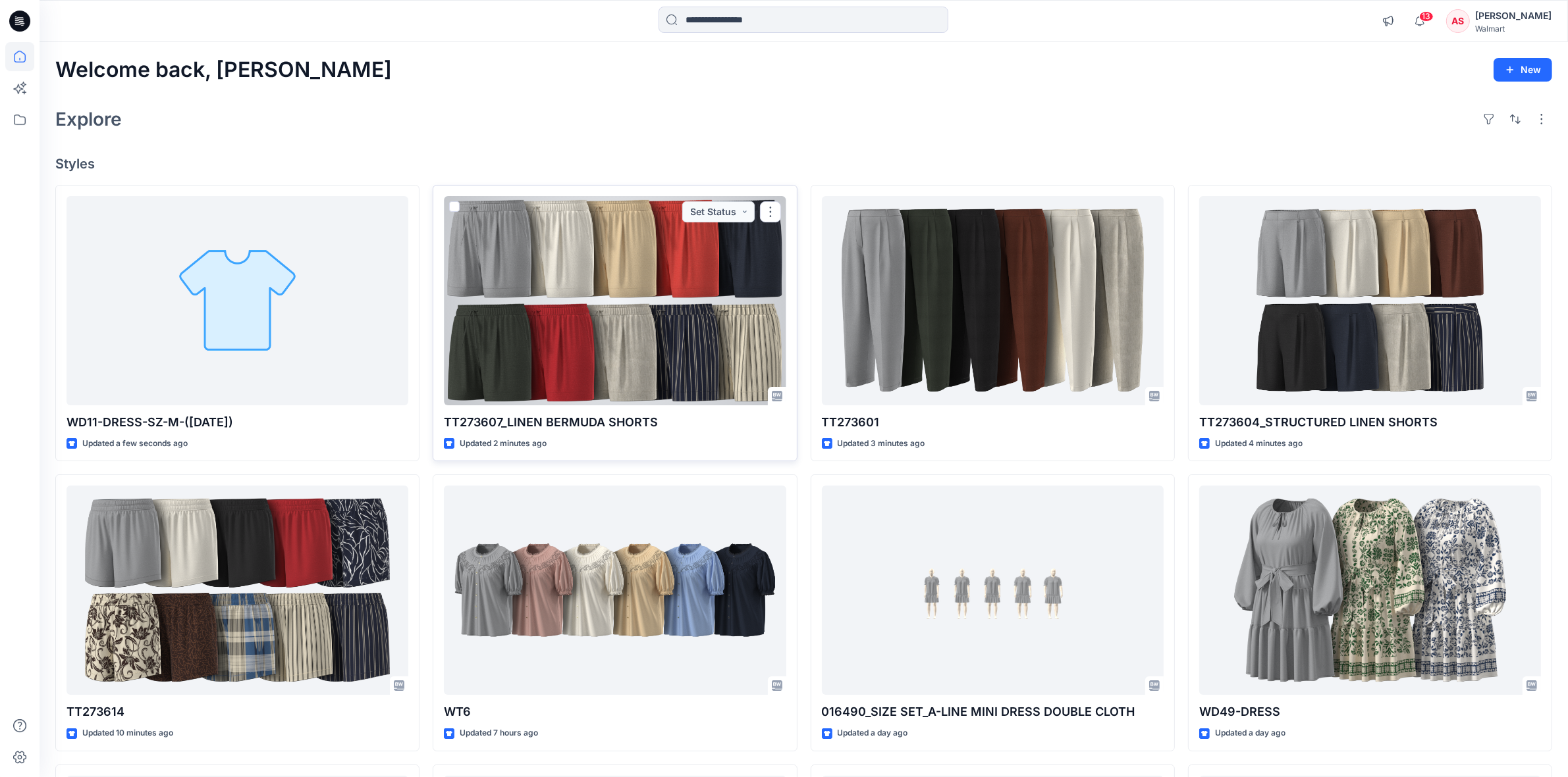
click at [596, 354] on div at bounding box center [614, 300] width 342 height 209
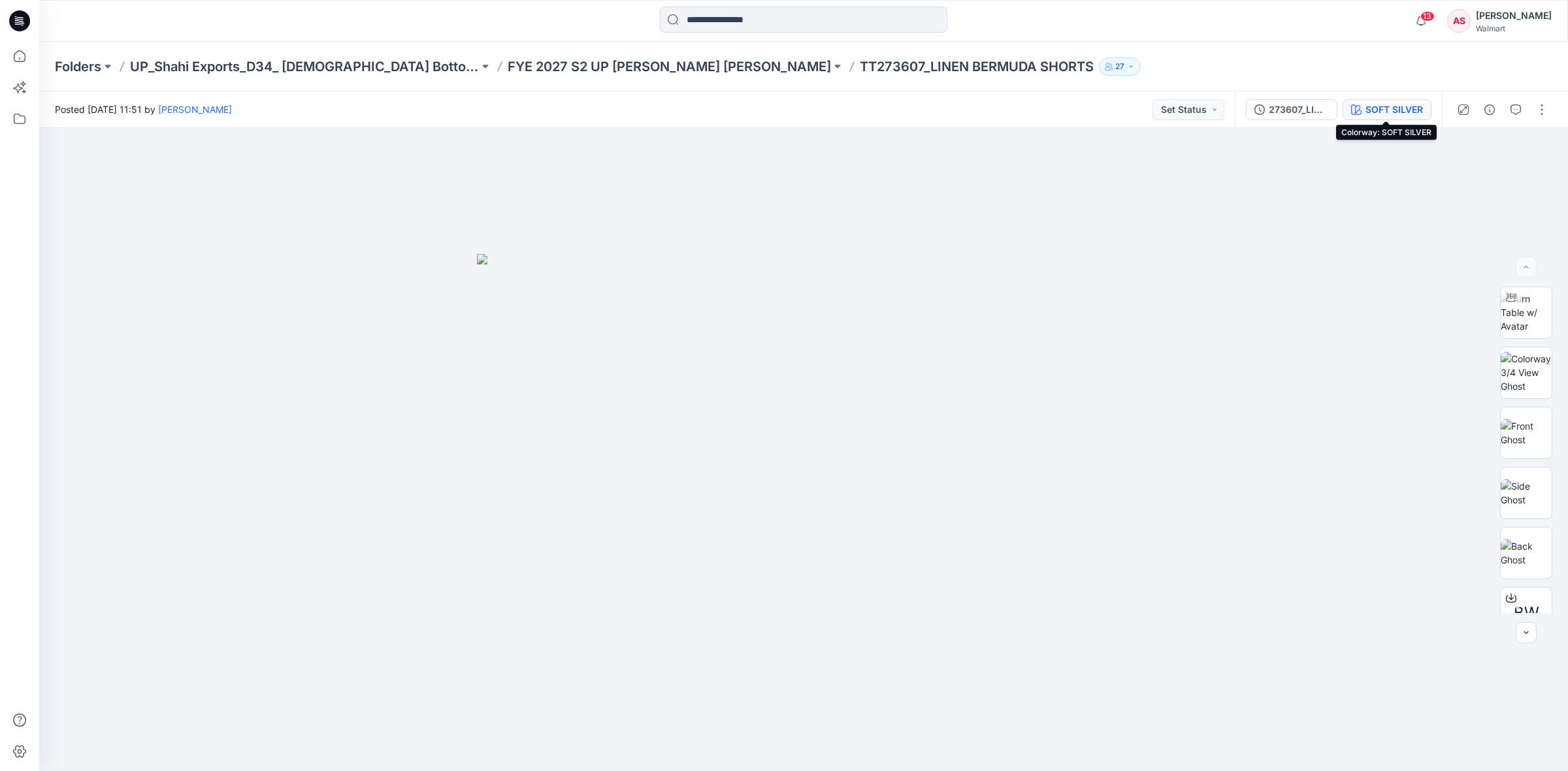
click at [1381, 109] on div "SOFT SILVER" at bounding box center [1394, 110] width 58 height 14
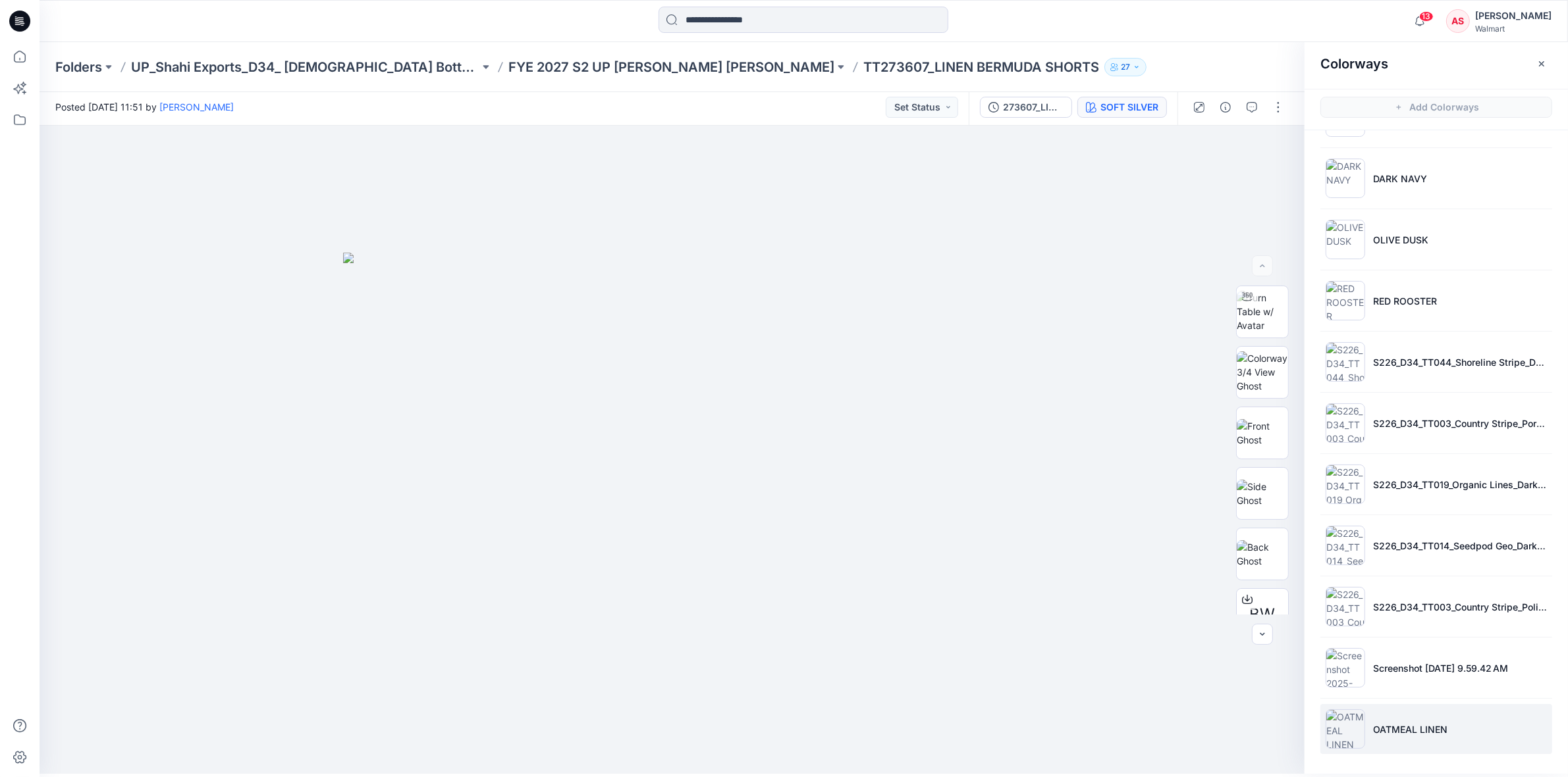
scroll to position [4, 0]
click at [1096, 297] on div at bounding box center [672, 449] width 1265 height 648
click at [1542, 64] on icon "button" at bounding box center [1542, 63] width 11 height 11
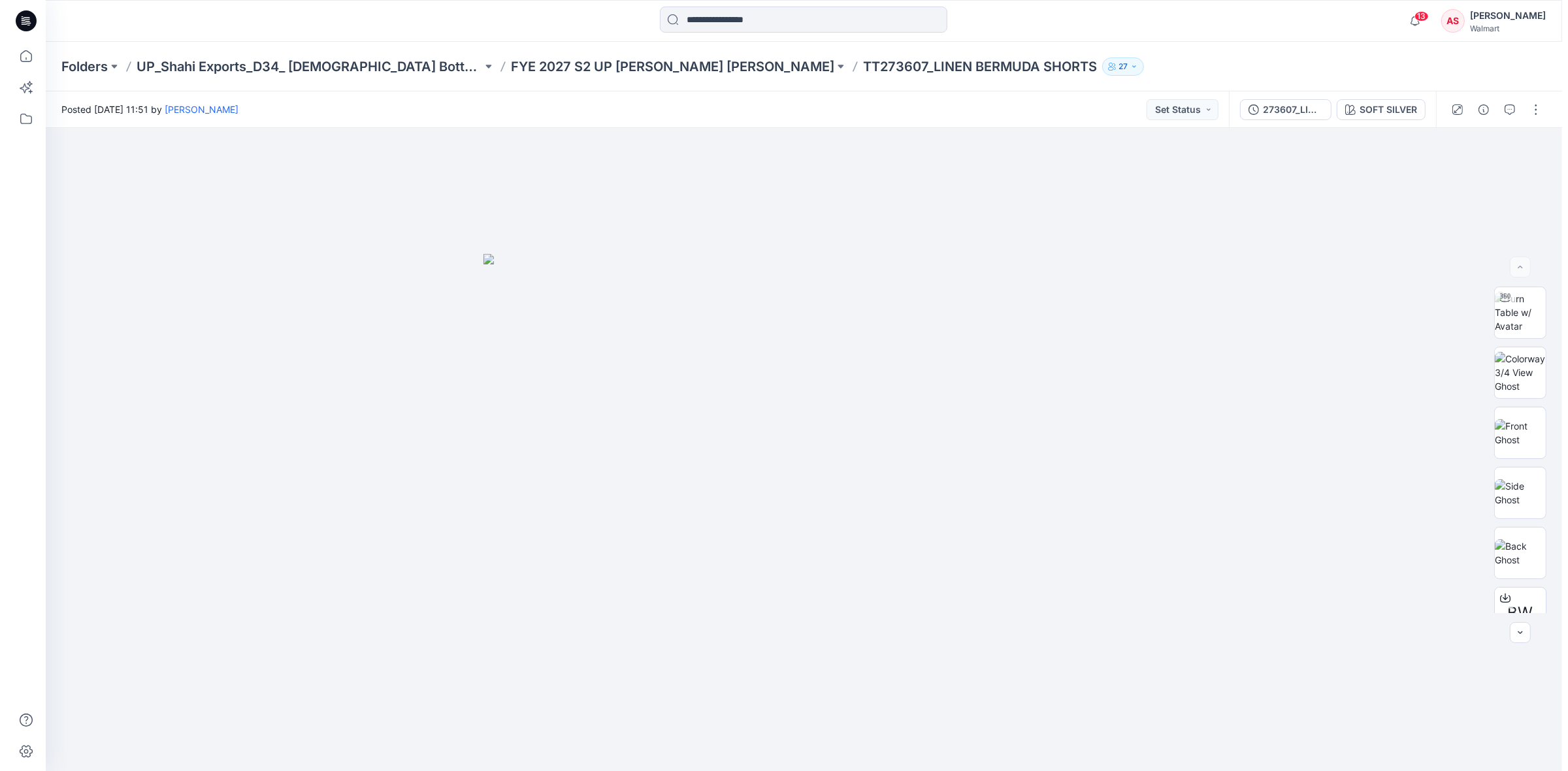
scroll to position [0, 0]
click at [1539, 102] on button "button" at bounding box center [1542, 110] width 21 height 21
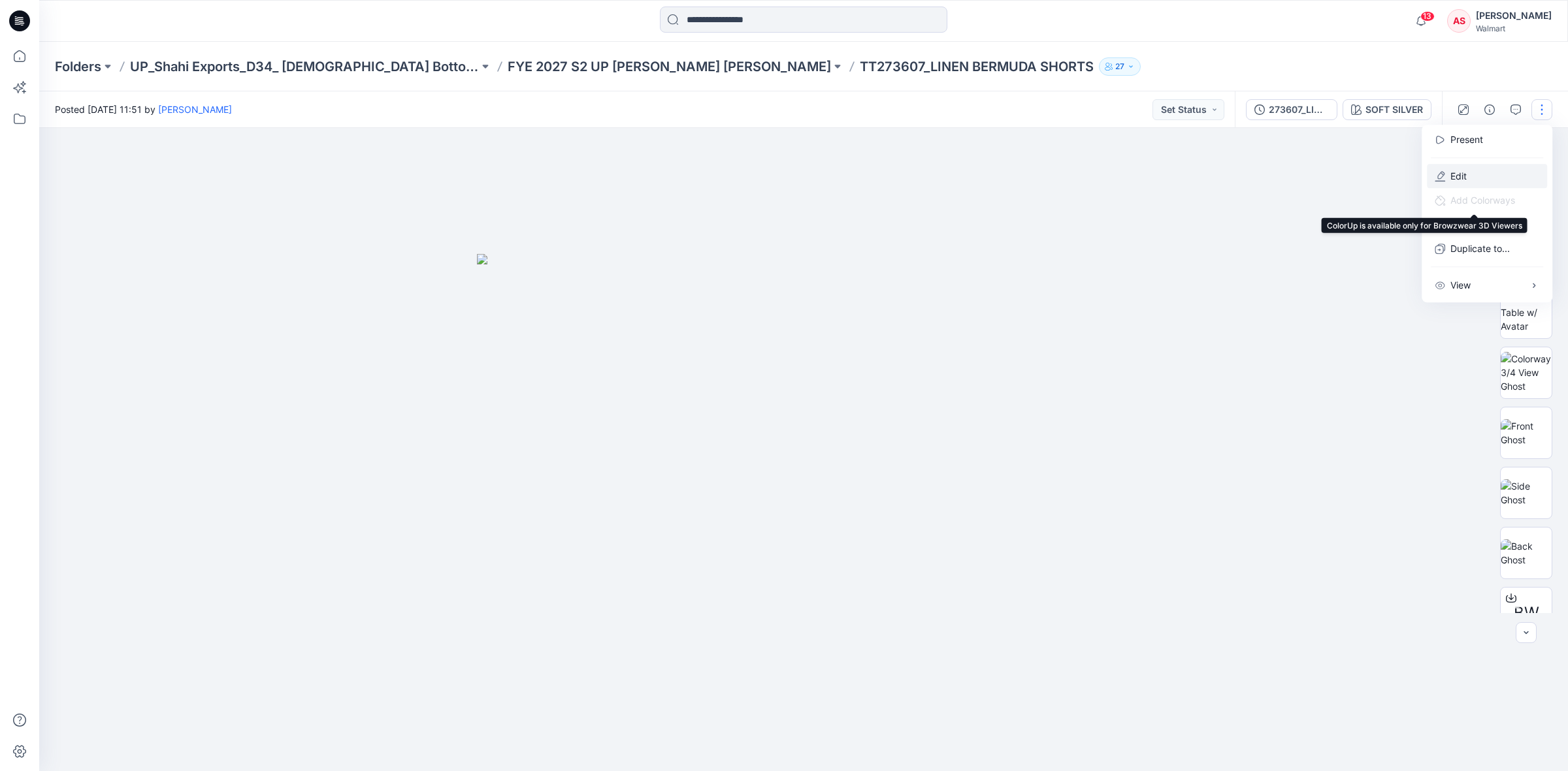
click at [1457, 177] on p "Edit" at bounding box center [1458, 175] width 16 height 14
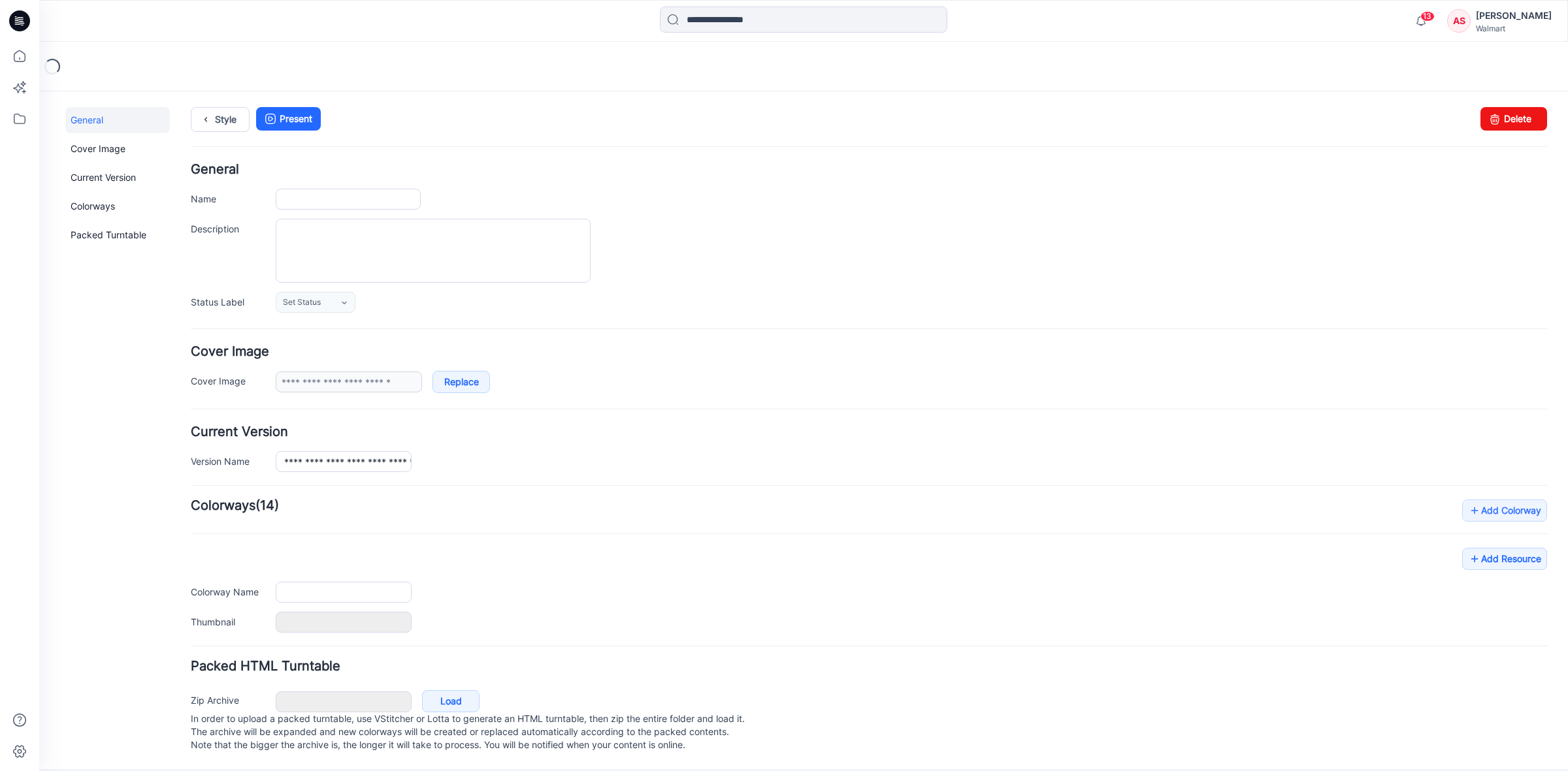
type input "**********"
type textarea "**********"
type input "**********"
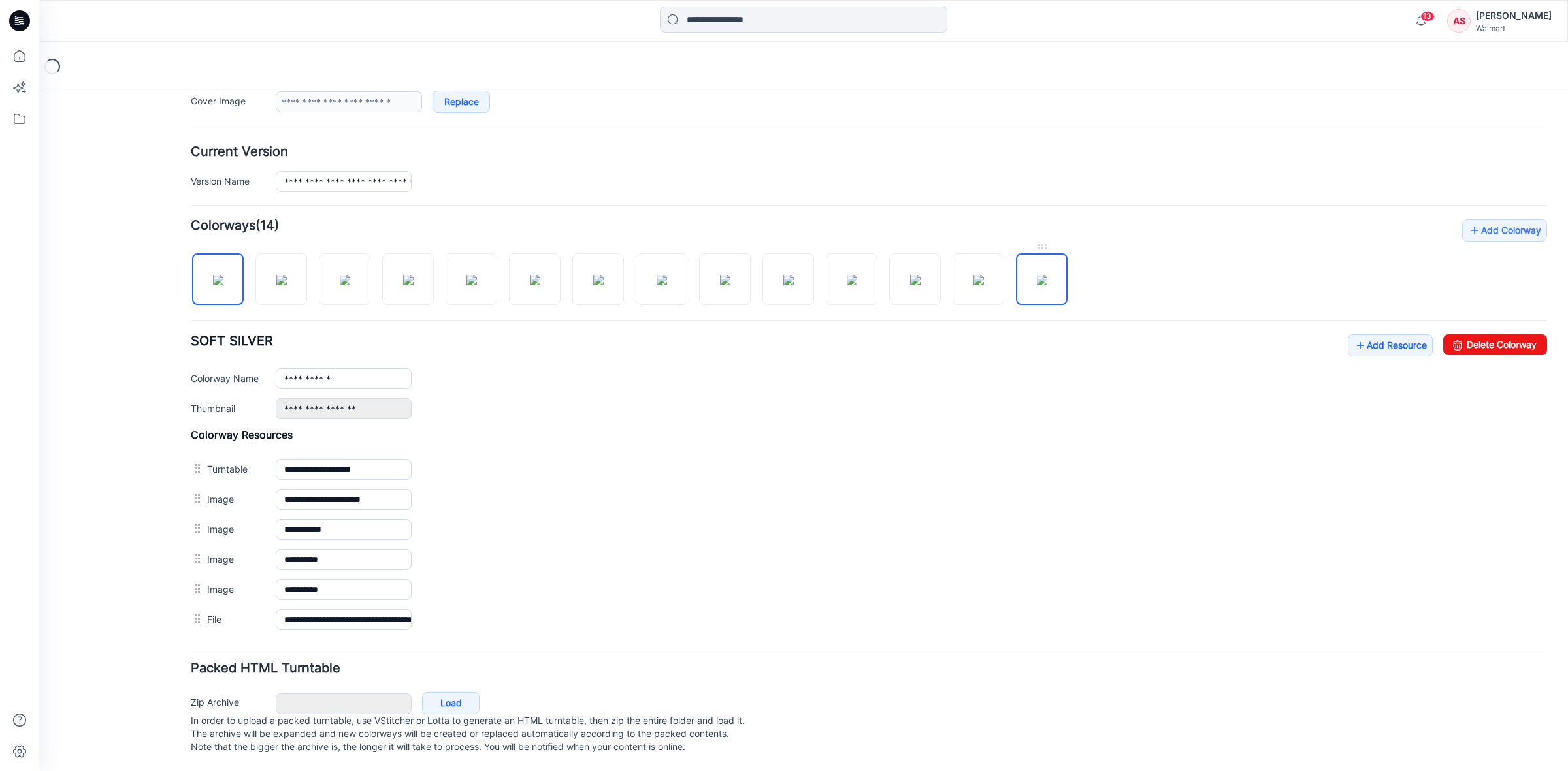
click at [1037, 275] on img at bounding box center [1042, 280] width 10 height 10
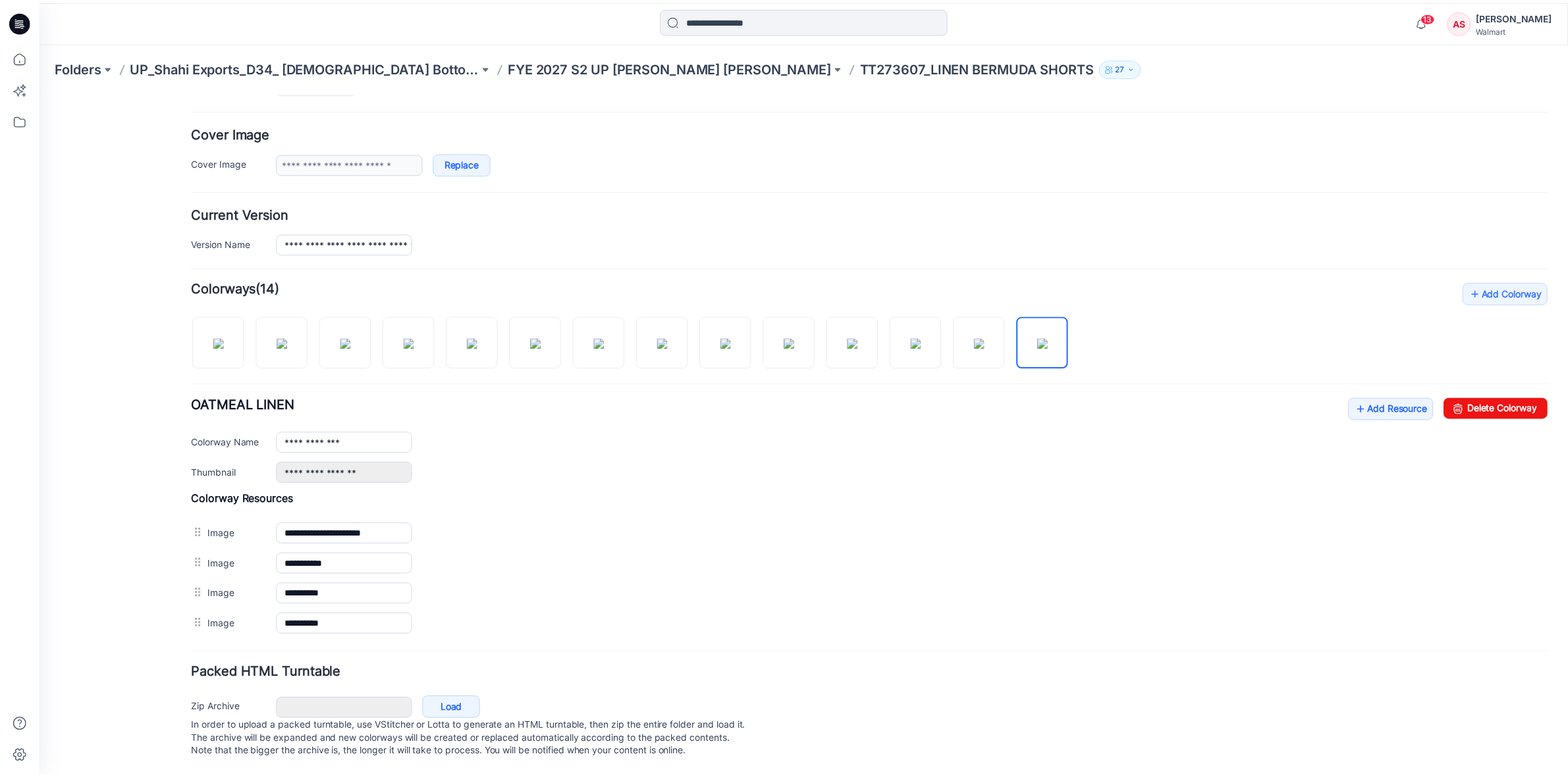
scroll to position [240, 0]
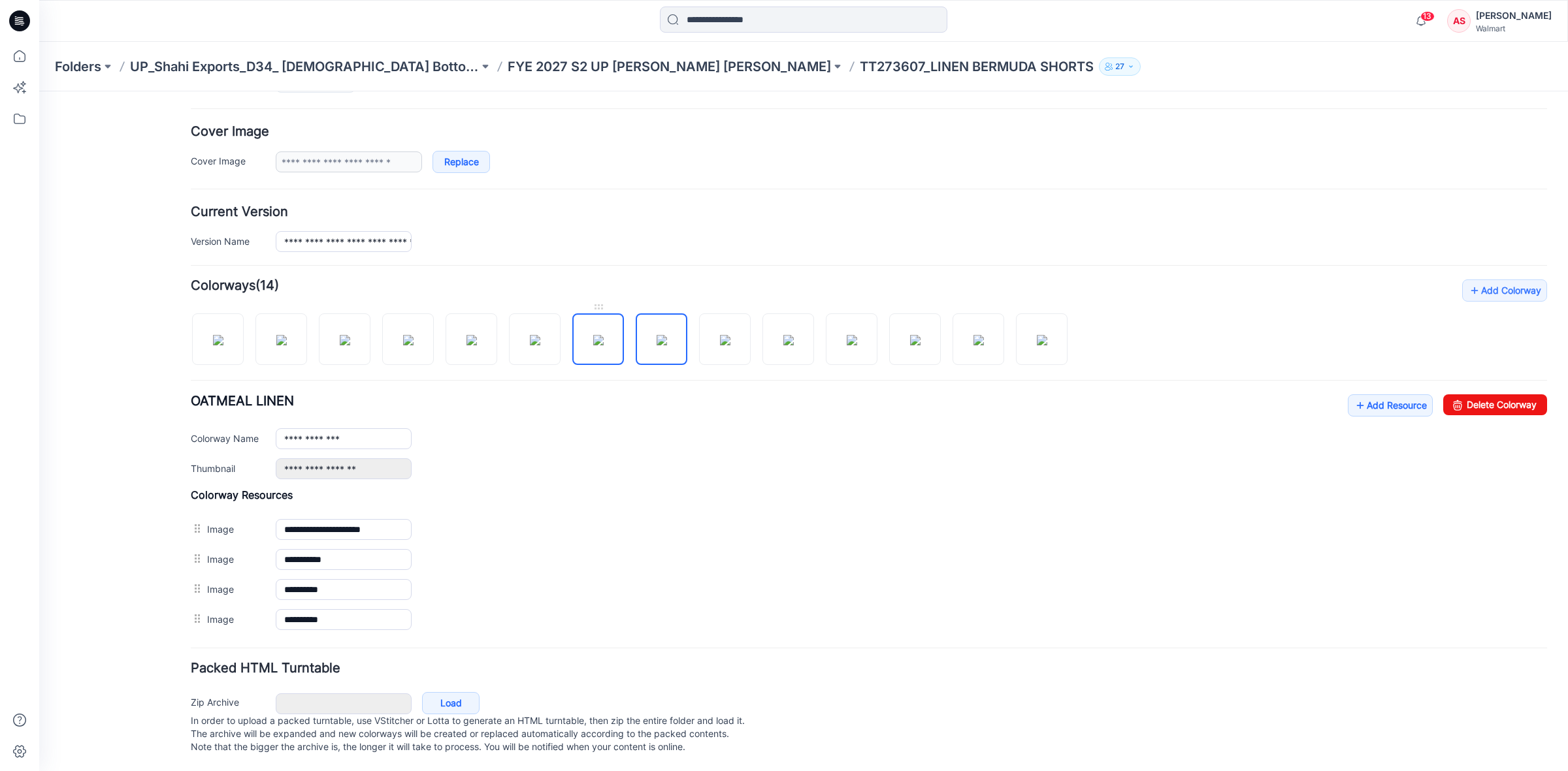
click at [598, 335] on img at bounding box center [598, 340] width 10 height 10
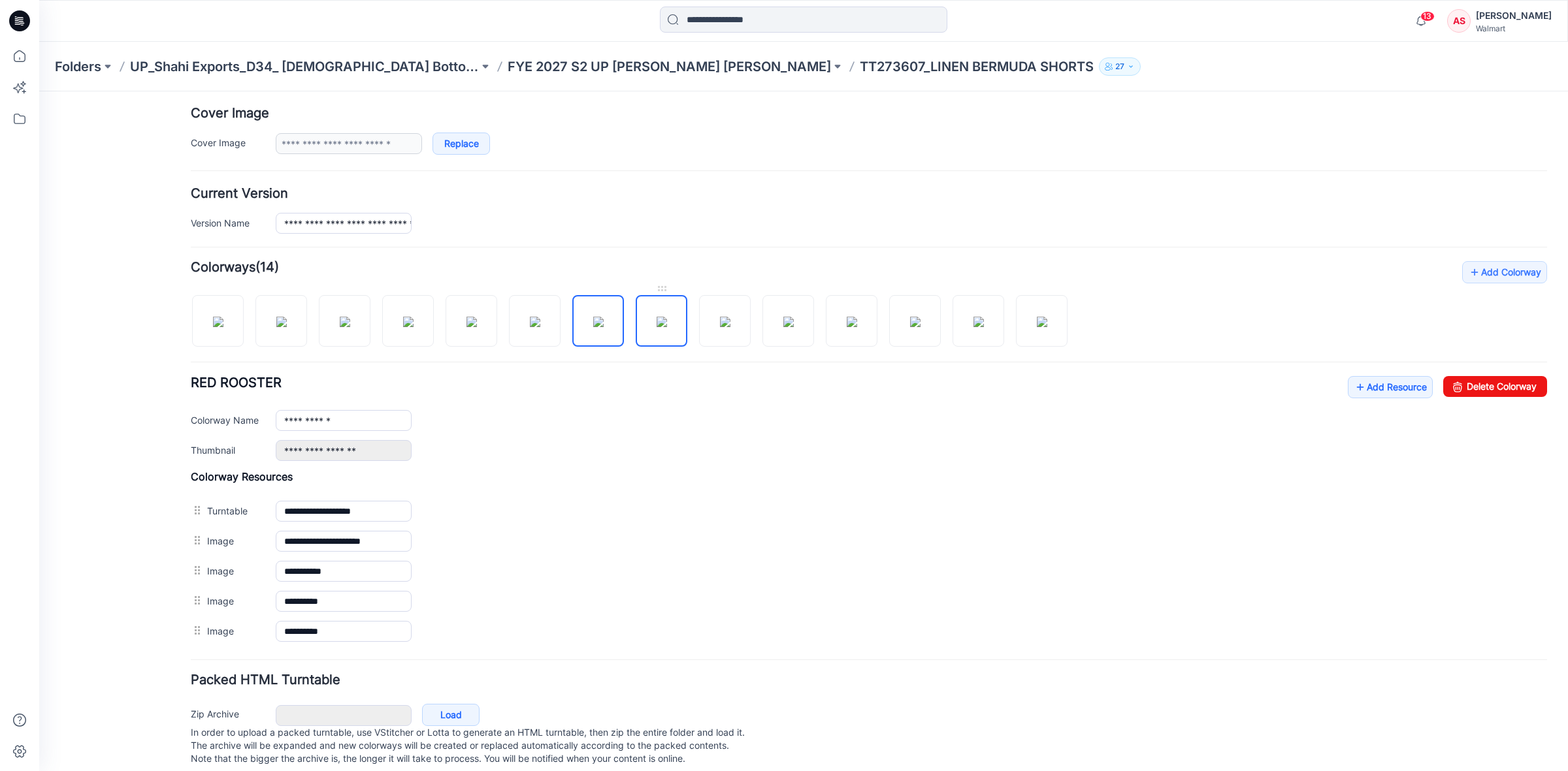
click at [661, 325] on img at bounding box center [662, 322] width 10 height 10
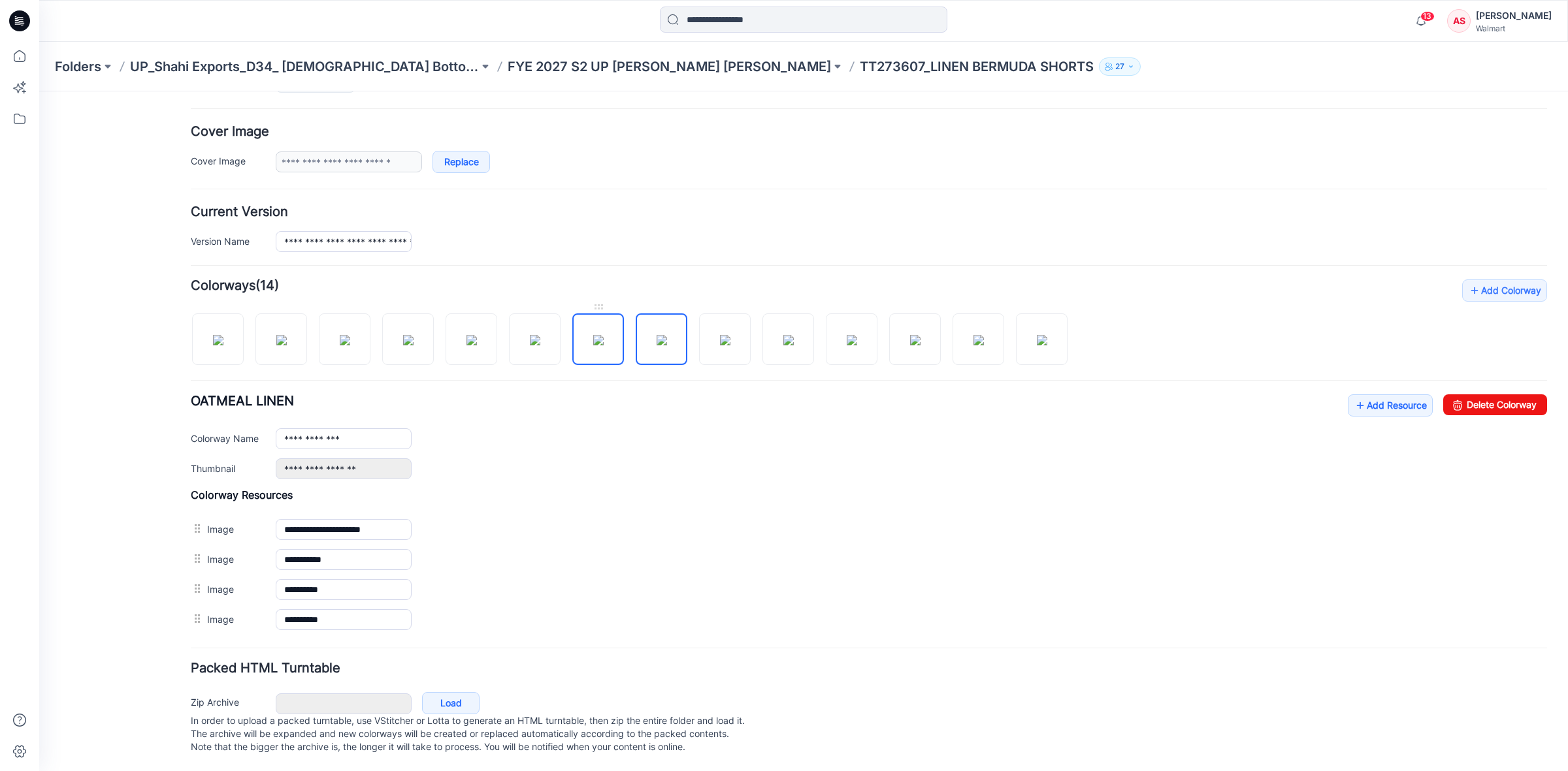
click at [593, 335] on img at bounding box center [598, 340] width 10 height 10
type input "**********"
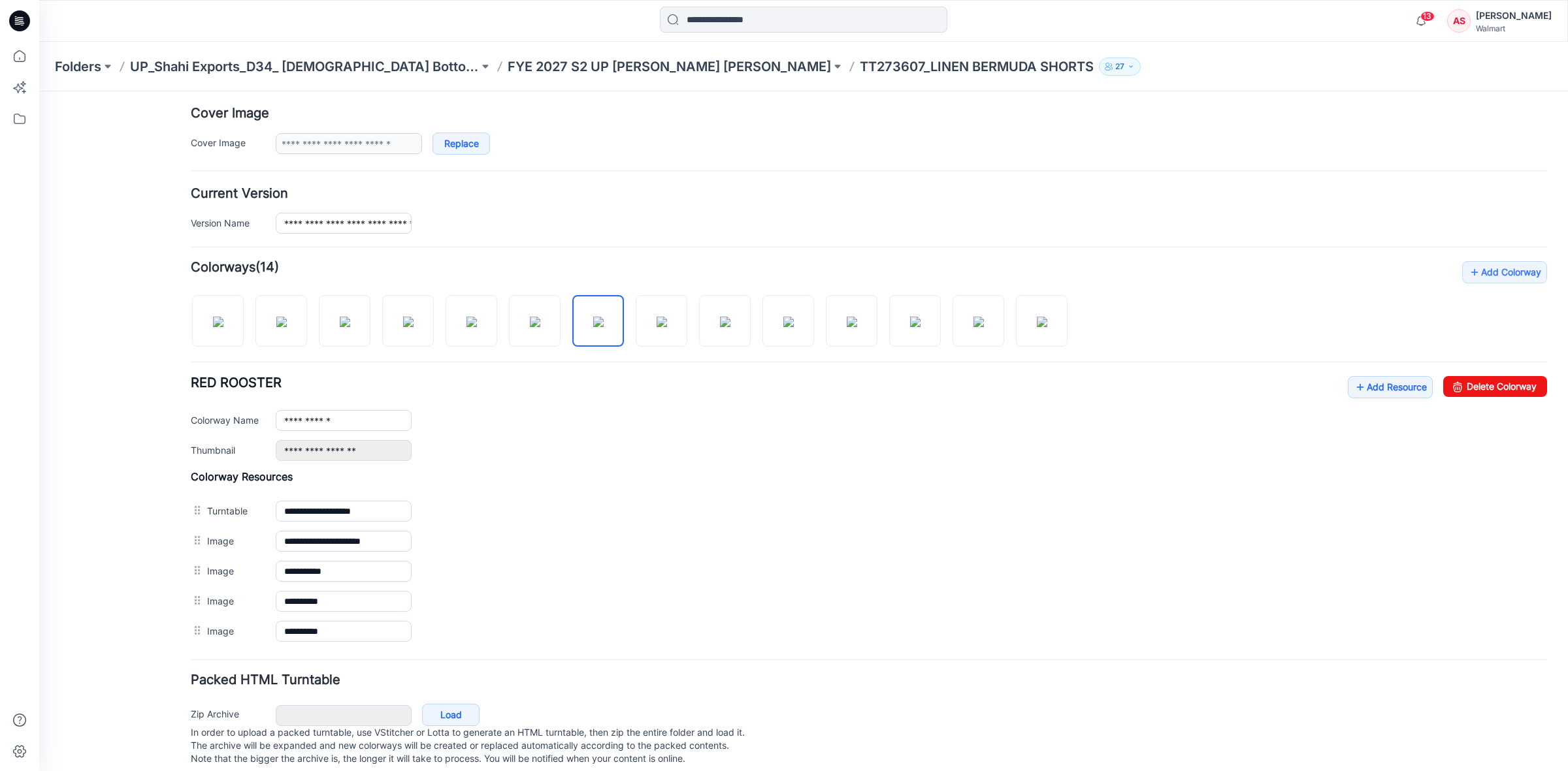
click at [24, 21] on icon at bounding box center [20, 21] width 21 height 21
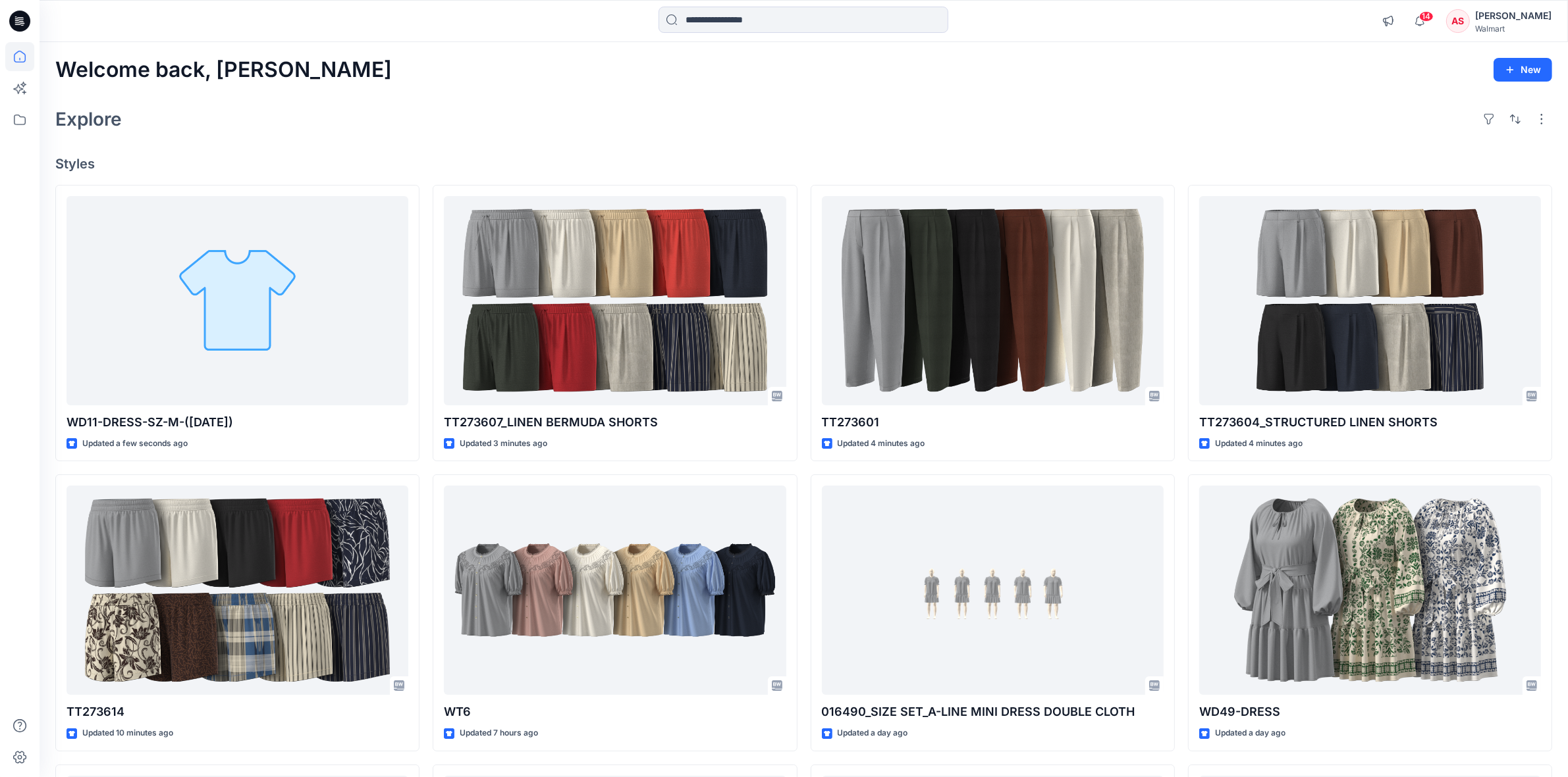
click at [18, 25] on icon at bounding box center [20, 21] width 21 height 21
click at [16, 20] on icon at bounding box center [20, 21] width 21 height 21
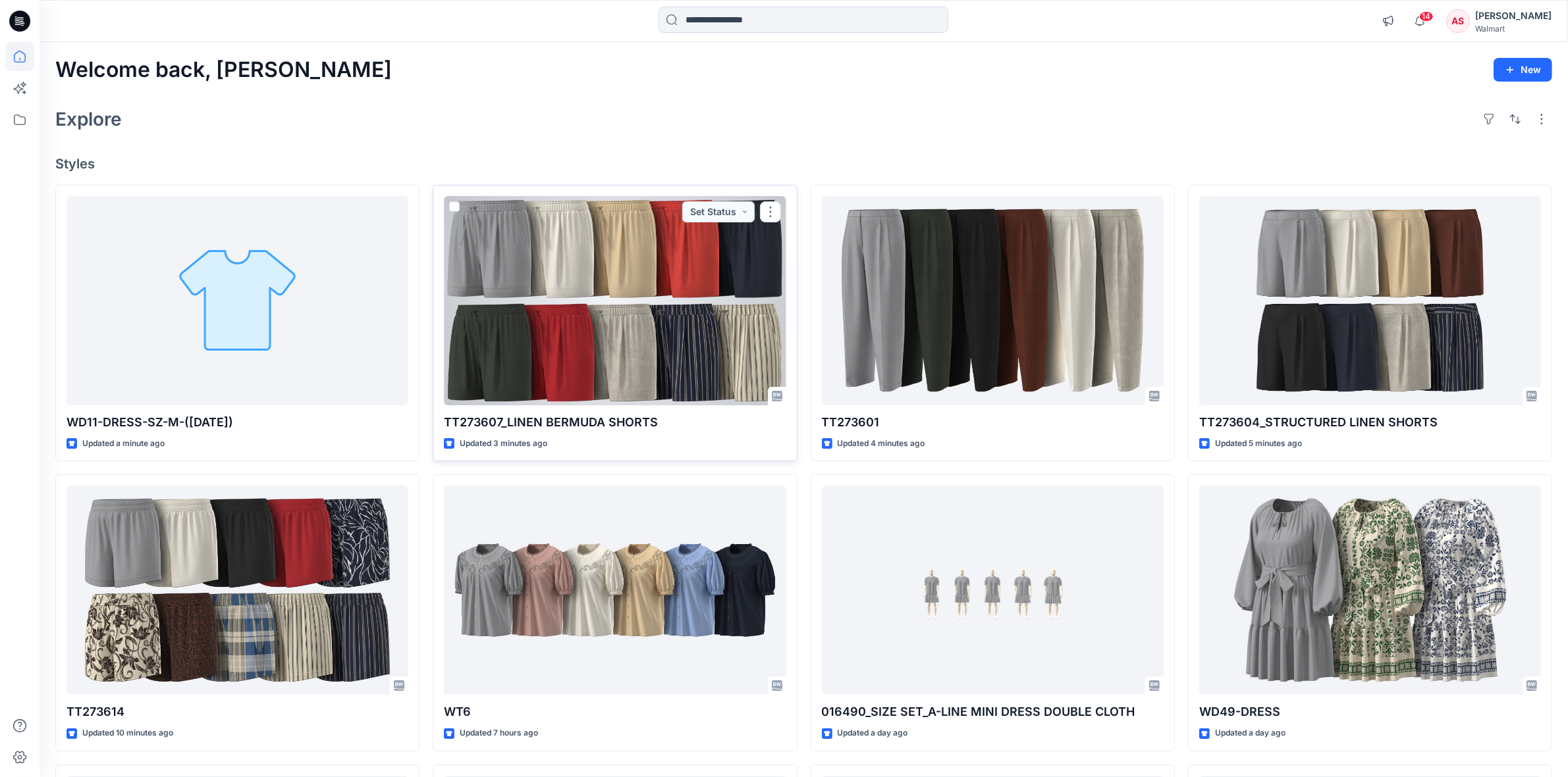
click at [620, 352] on div at bounding box center [614, 300] width 342 height 209
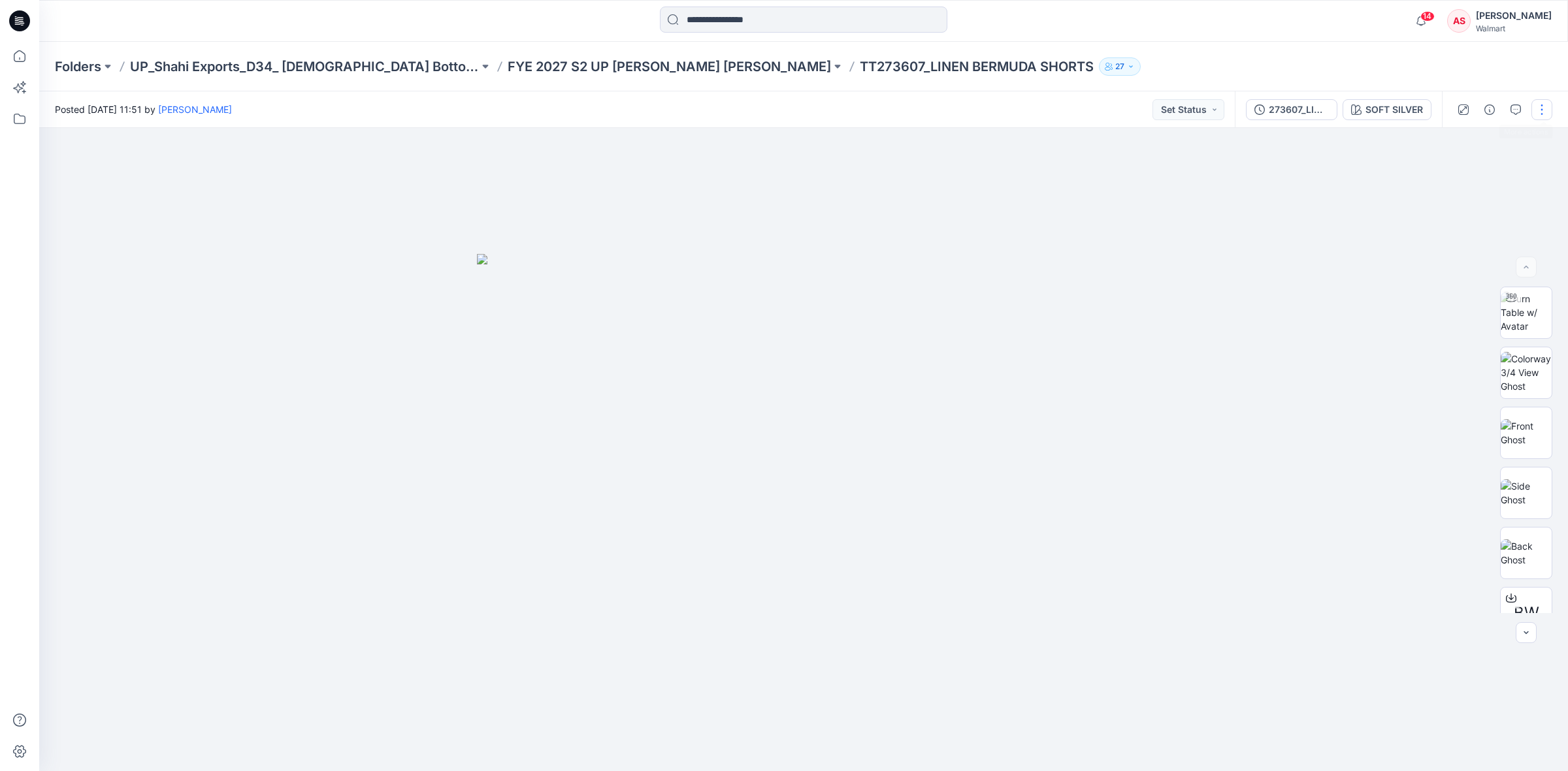
click at [1549, 107] on button "button" at bounding box center [1542, 110] width 21 height 21
click at [1448, 173] on button "Edit" at bounding box center [1487, 175] width 120 height 24
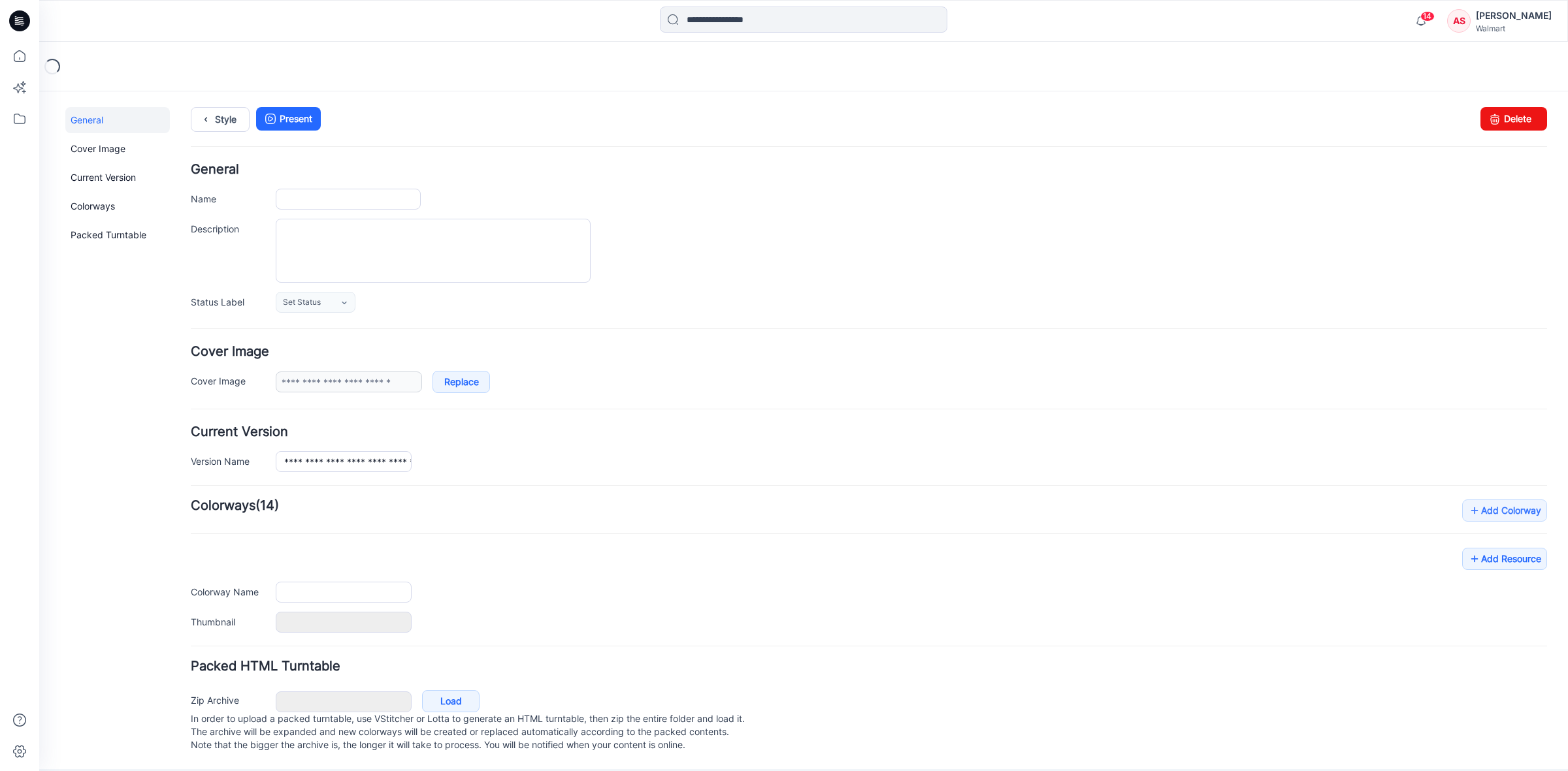
type input "**********"
type textarea "**********"
type input "**********"
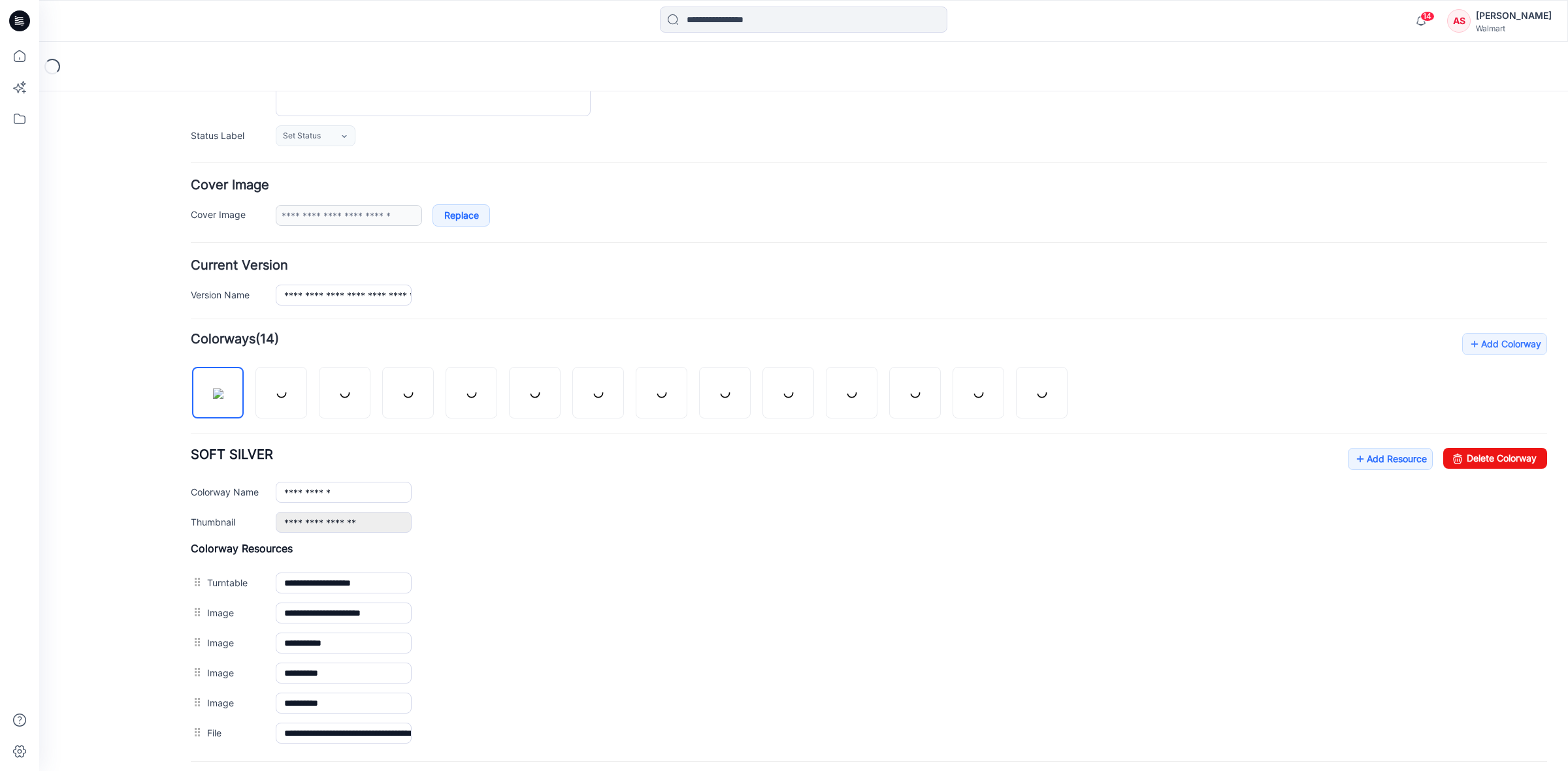
scroll to position [299, 0]
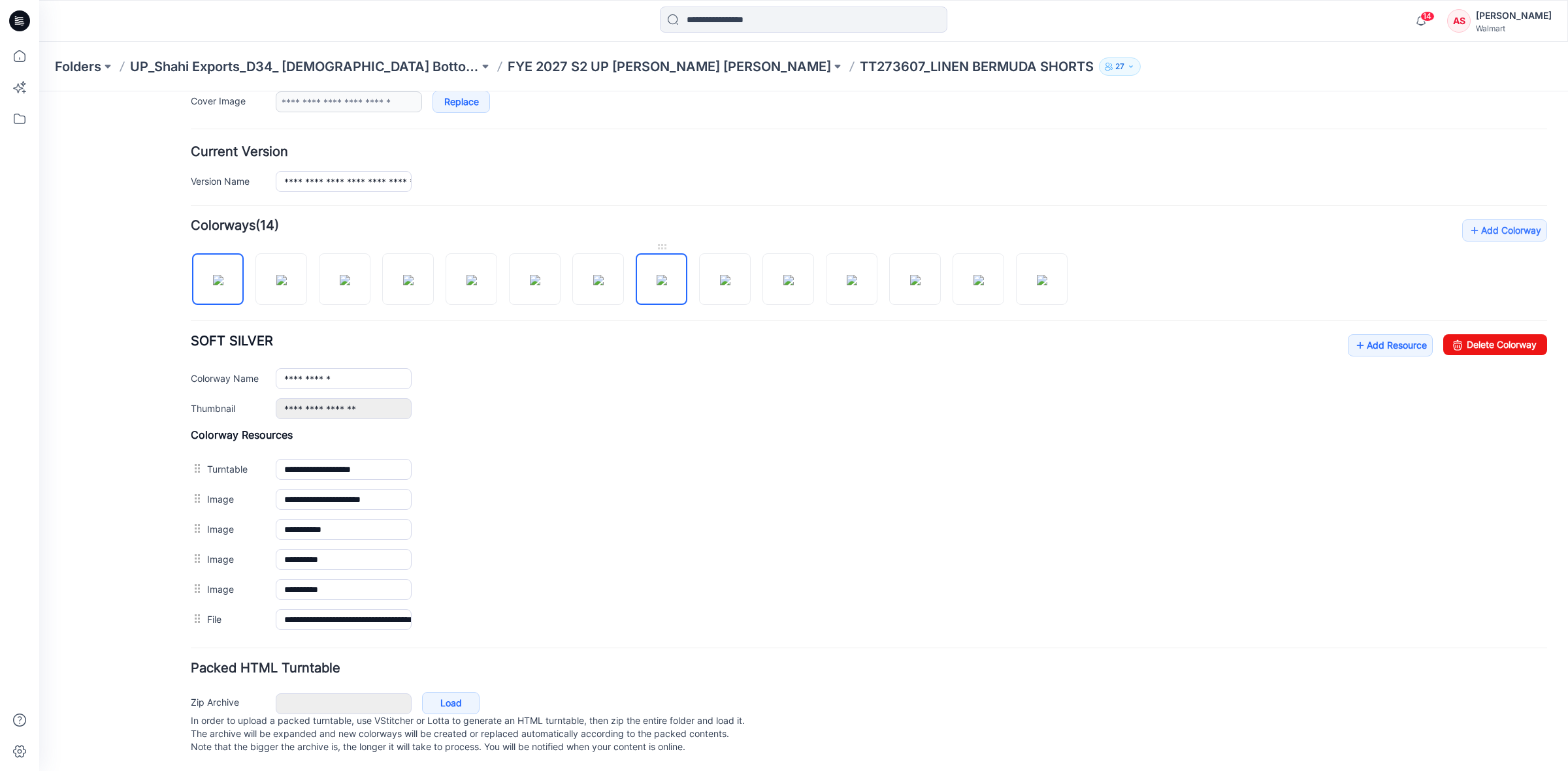
click at [657, 275] on img at bounding box center [662, 280] width 10 height 10
type input "**********"
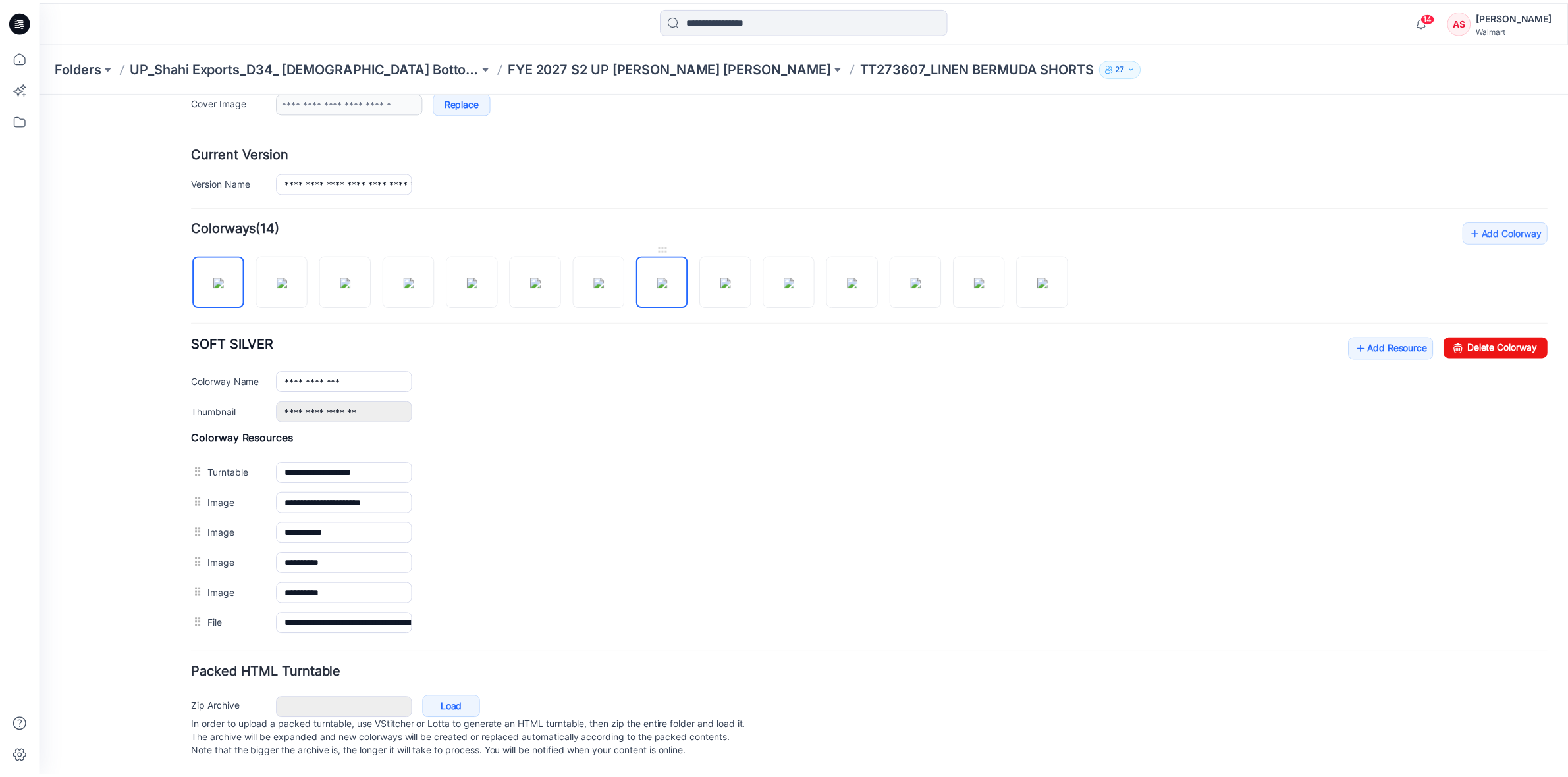
scroll to position [271, 0]
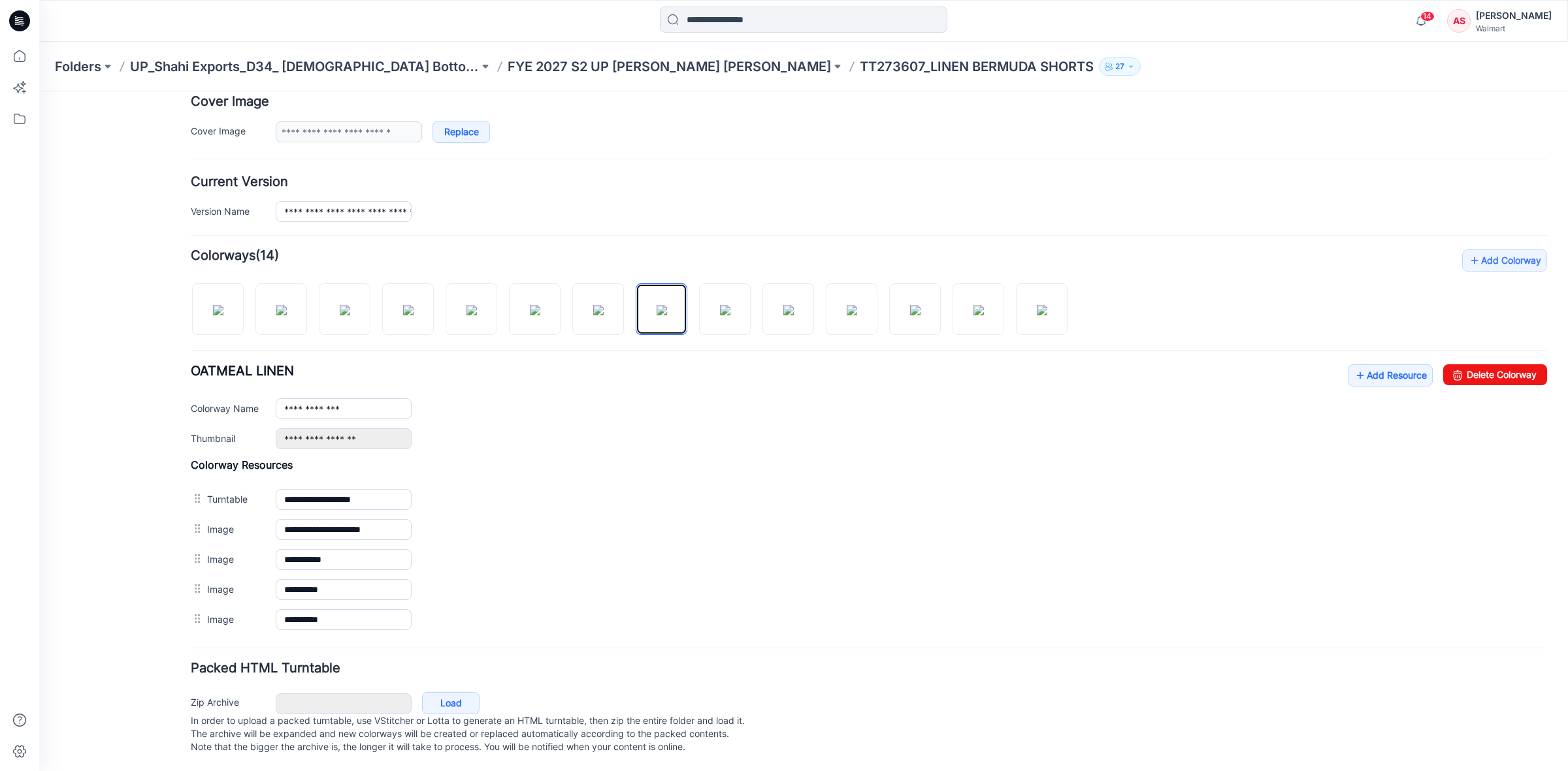
click at [21, 23] on icon at bounding box center [22, 23] width 5 height 1
